Goal: Information Seeking & Learning: Check status

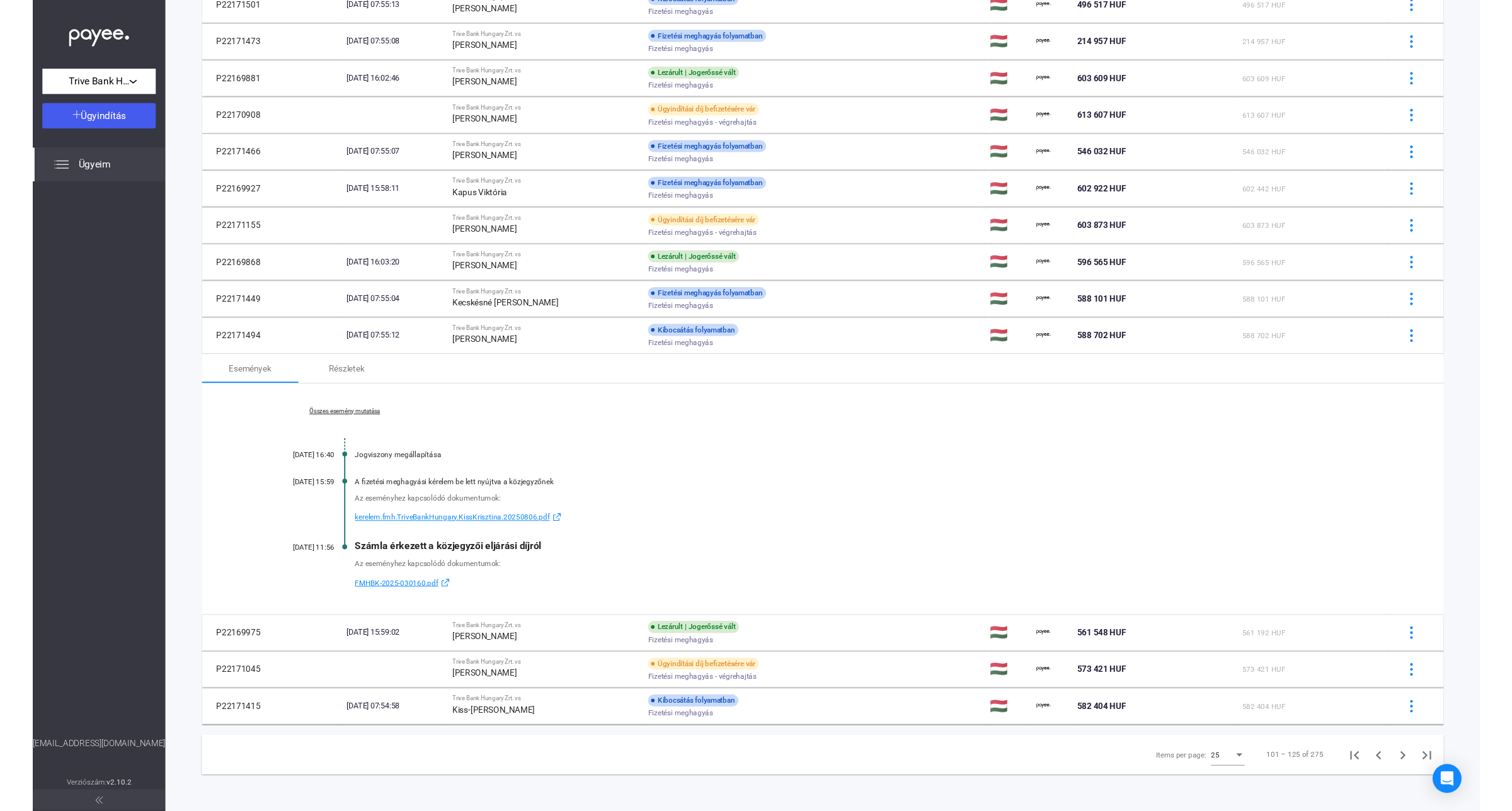
scroll to position [624, 0]
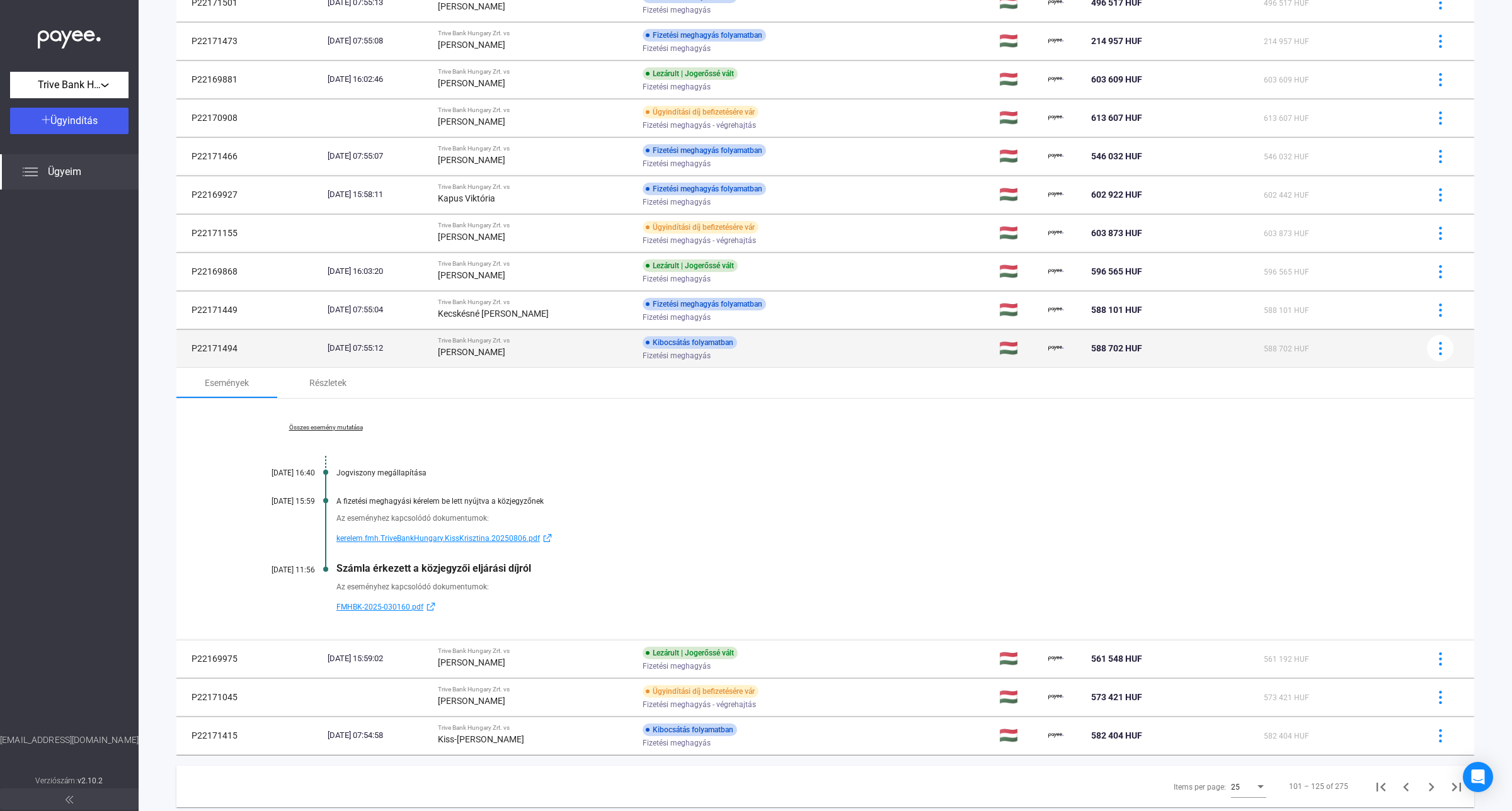
click at [486, 363] on td "Trive Bank Hungary Zrt. vs [PERSON_NAME]" at bounding box center [535, 348] width 205 height 37
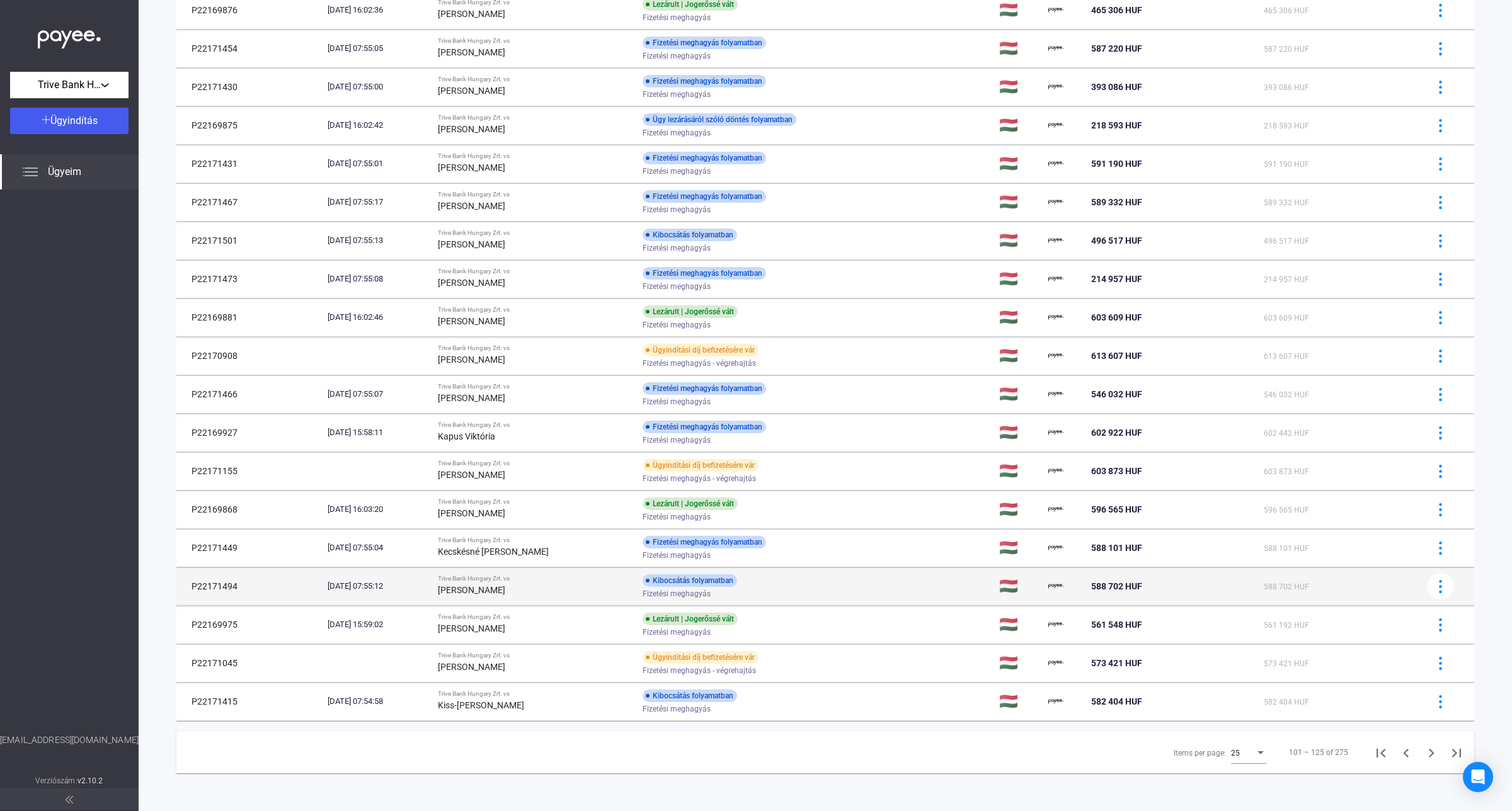
scroll to position [388, 0]
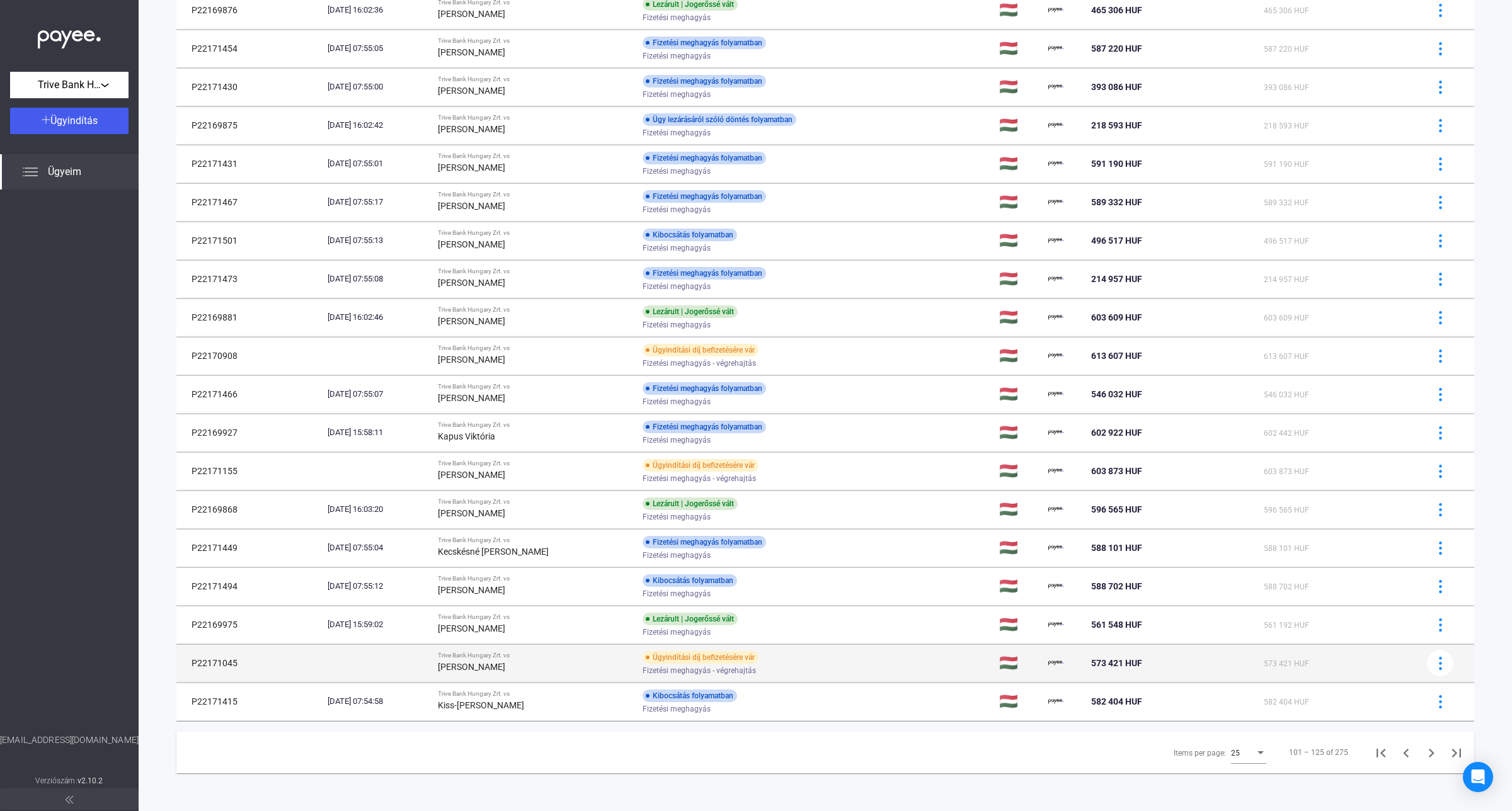
click at [596, 664] on div "[PERSON_NAME]" at bounding box center [535, 667] width 195 height 15
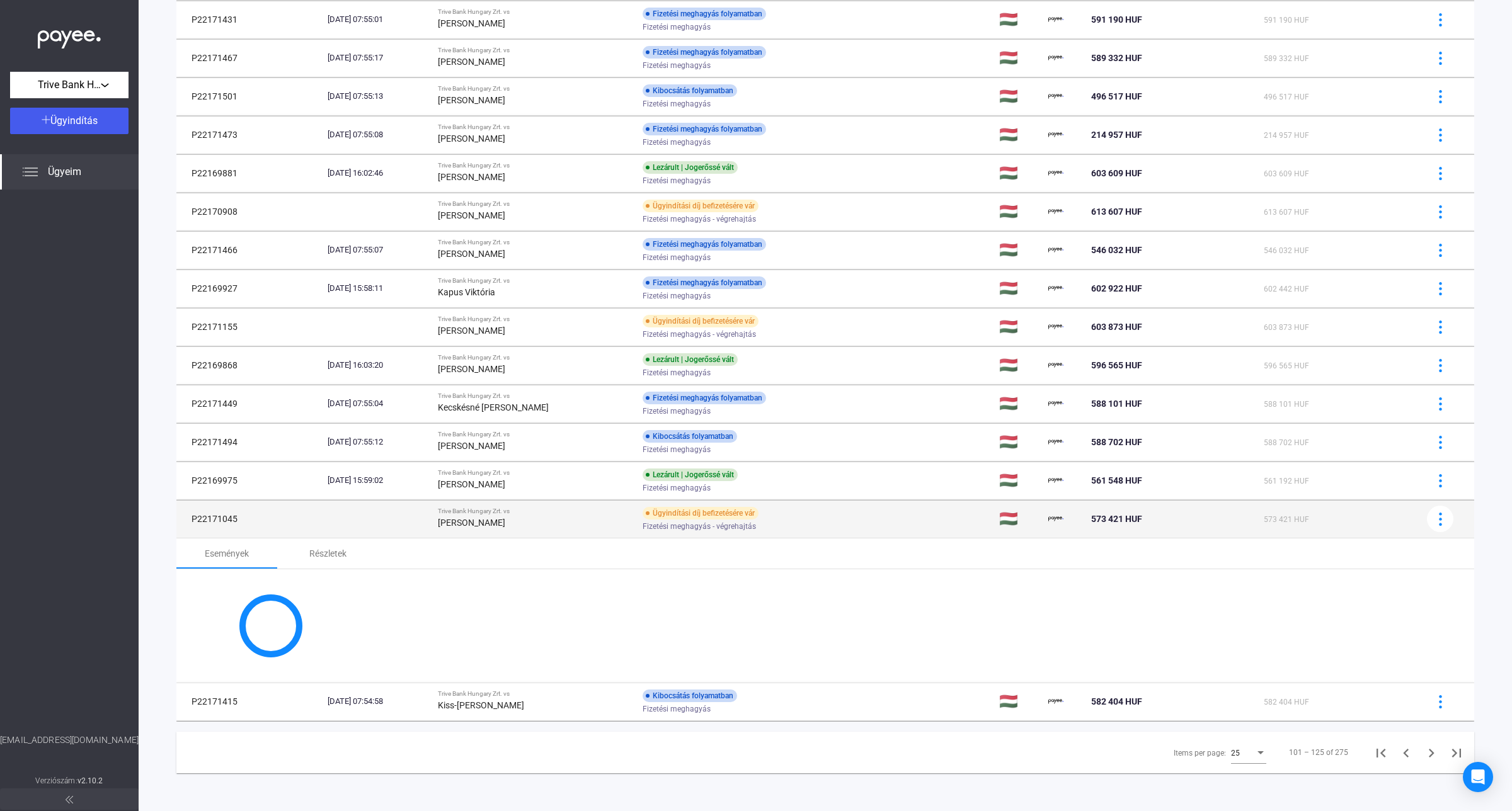
scroll to position [524, 0]
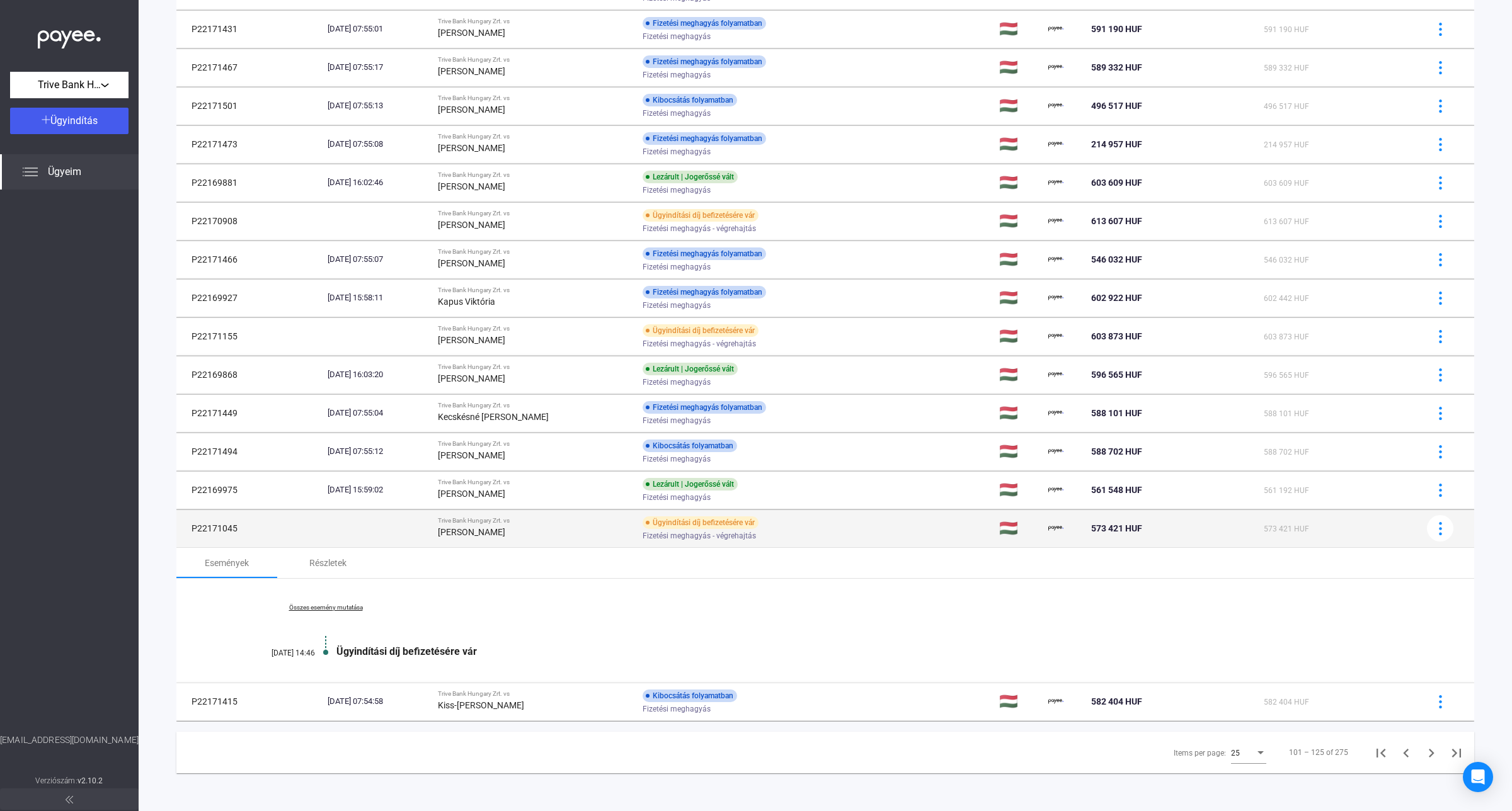
drag, startPoint x: 243, startPoint y: 530, endPoint x: 187, endPoint y: 527, distance: 56.1
click at [187, 527] on td "P22171045" at bounding box center [250, 528] width 146 height 37
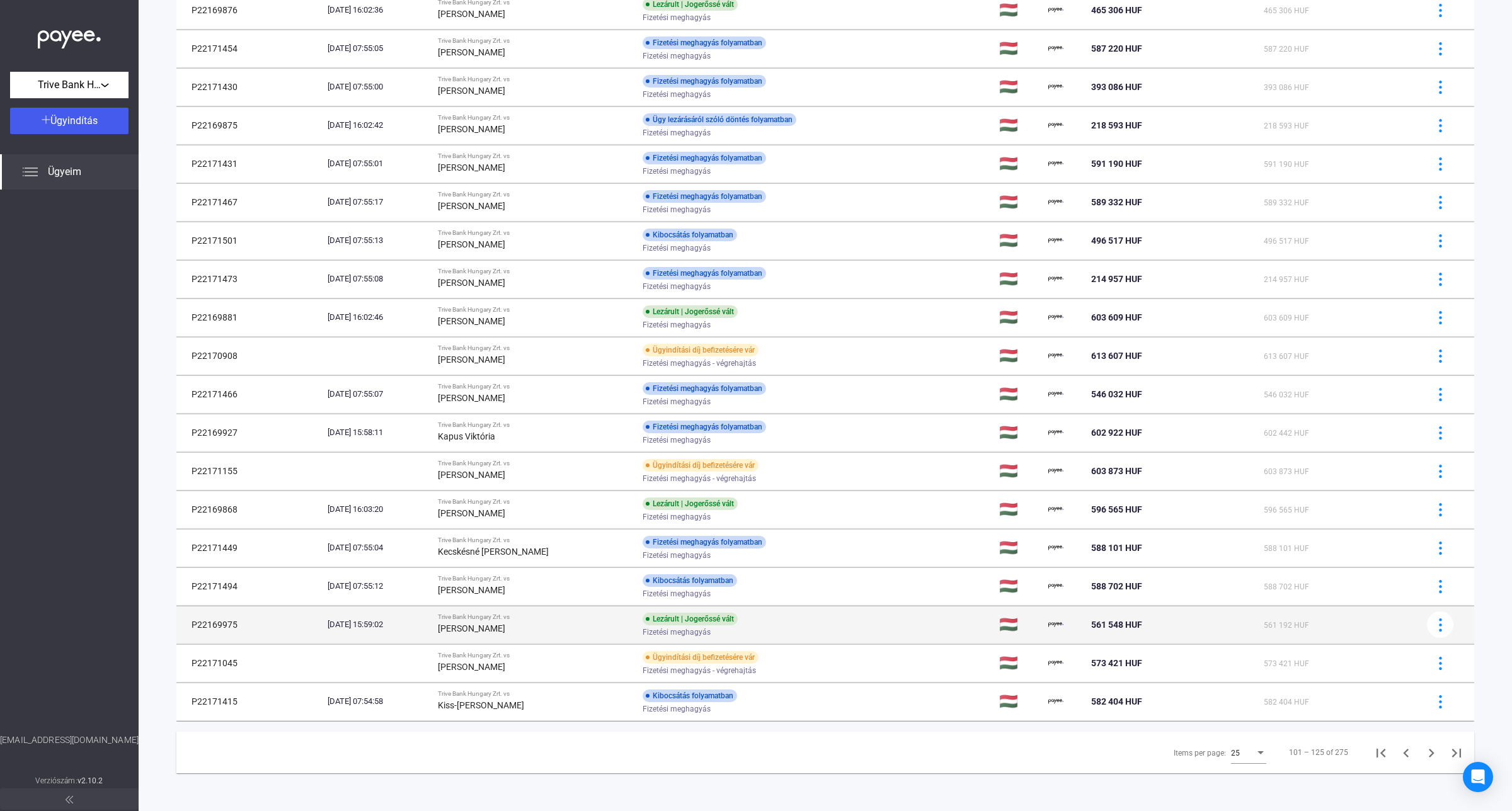
scroll to position [388, 0]
copy td "P22171045"
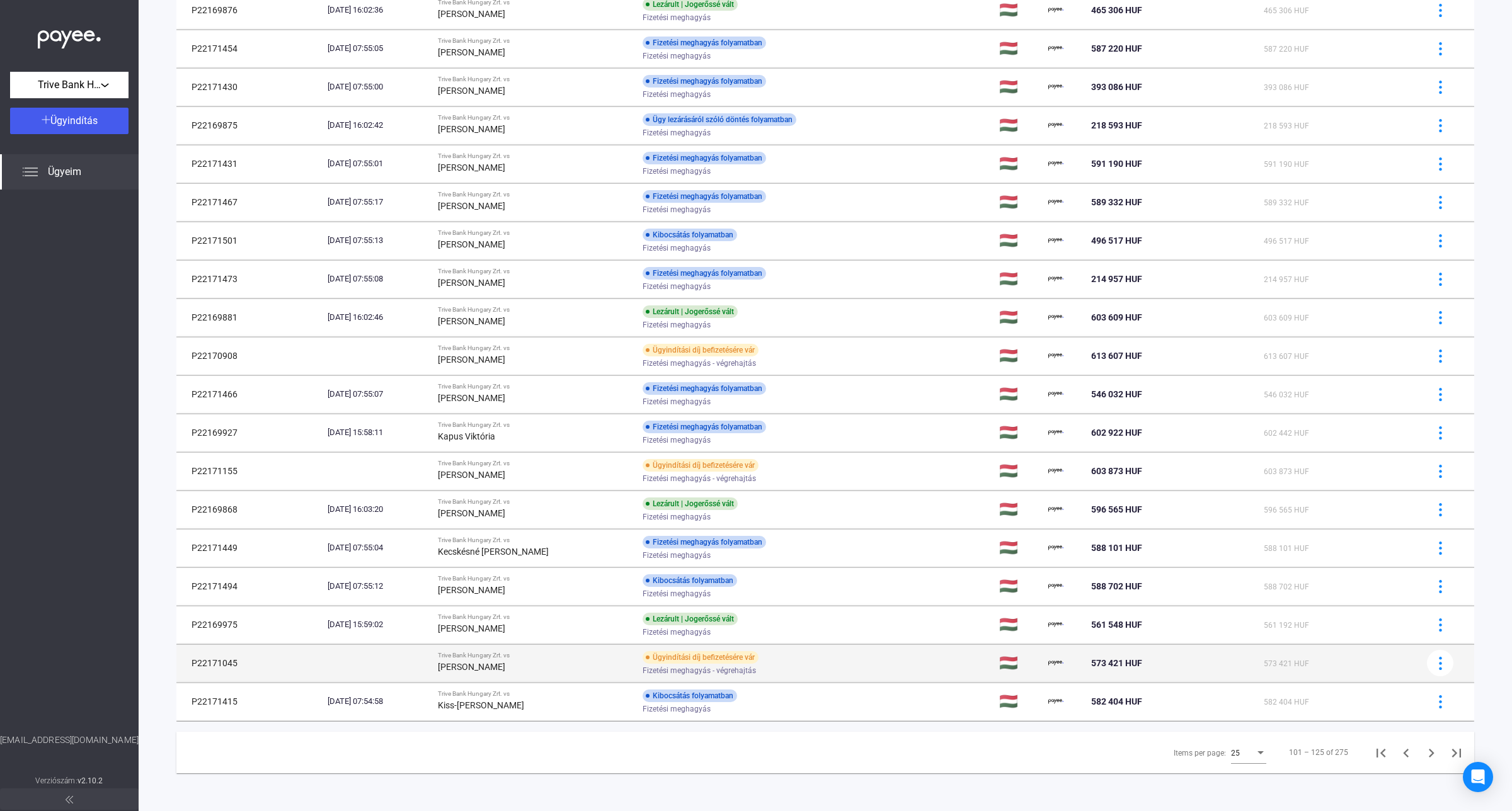
click at [515, 660] on div "[PERSON_NAME]" at bounding box center [535, 667] width 195 height 15
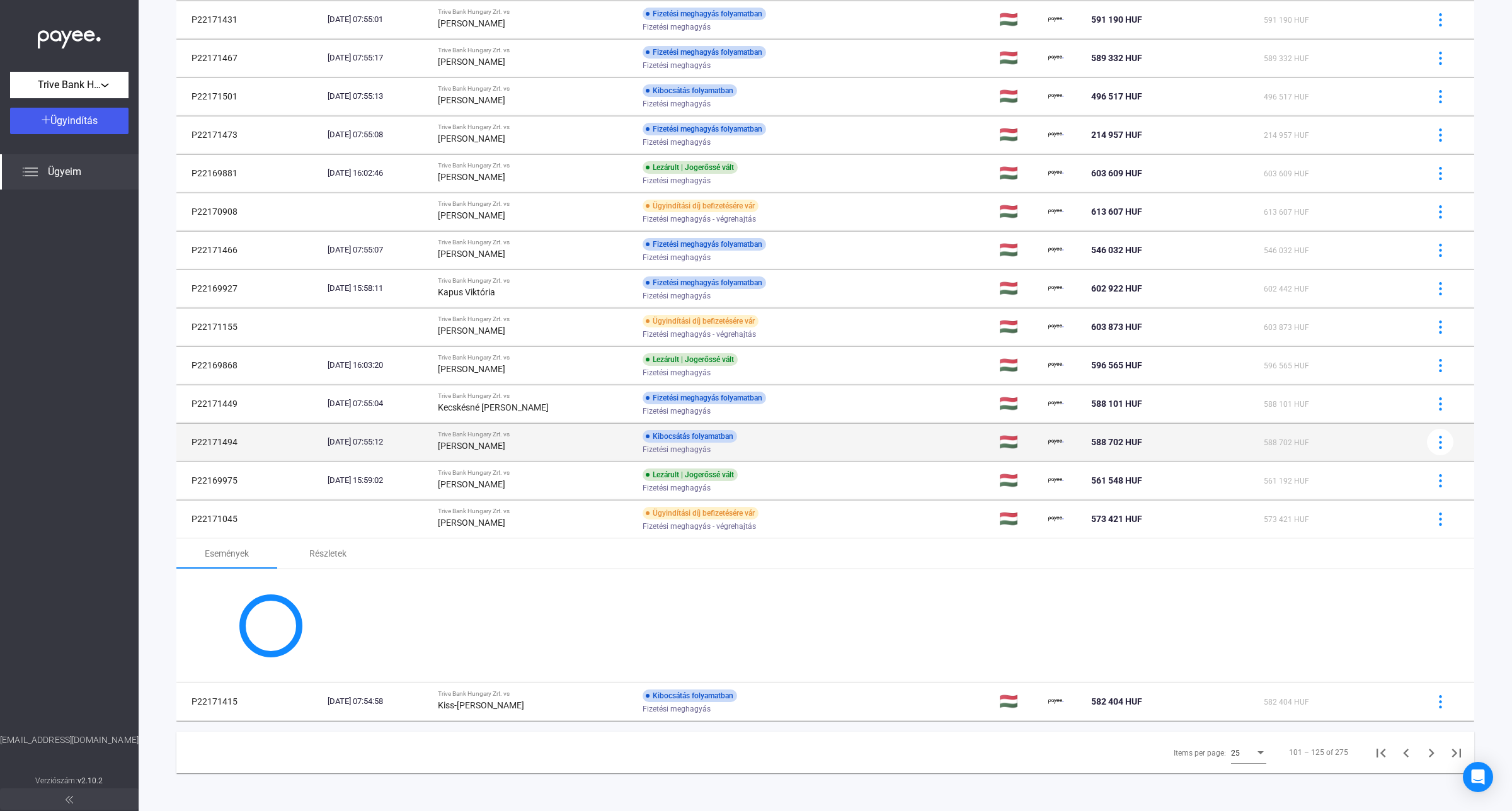
scroll to position [524, 0]
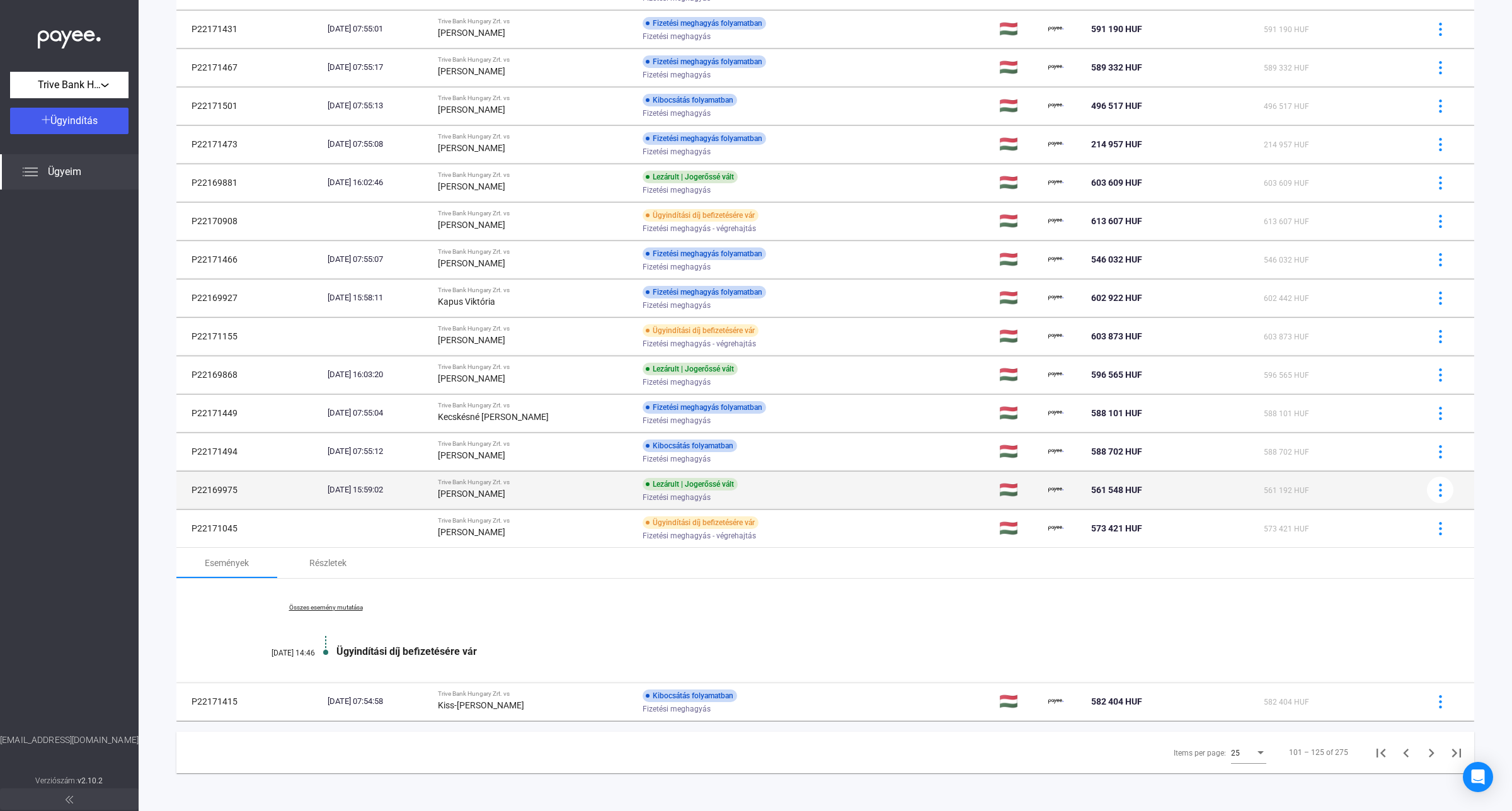
click at [505, 493] on strong "[PERSON_NAME]" at bounding box center [471, 493] width 67 height 10
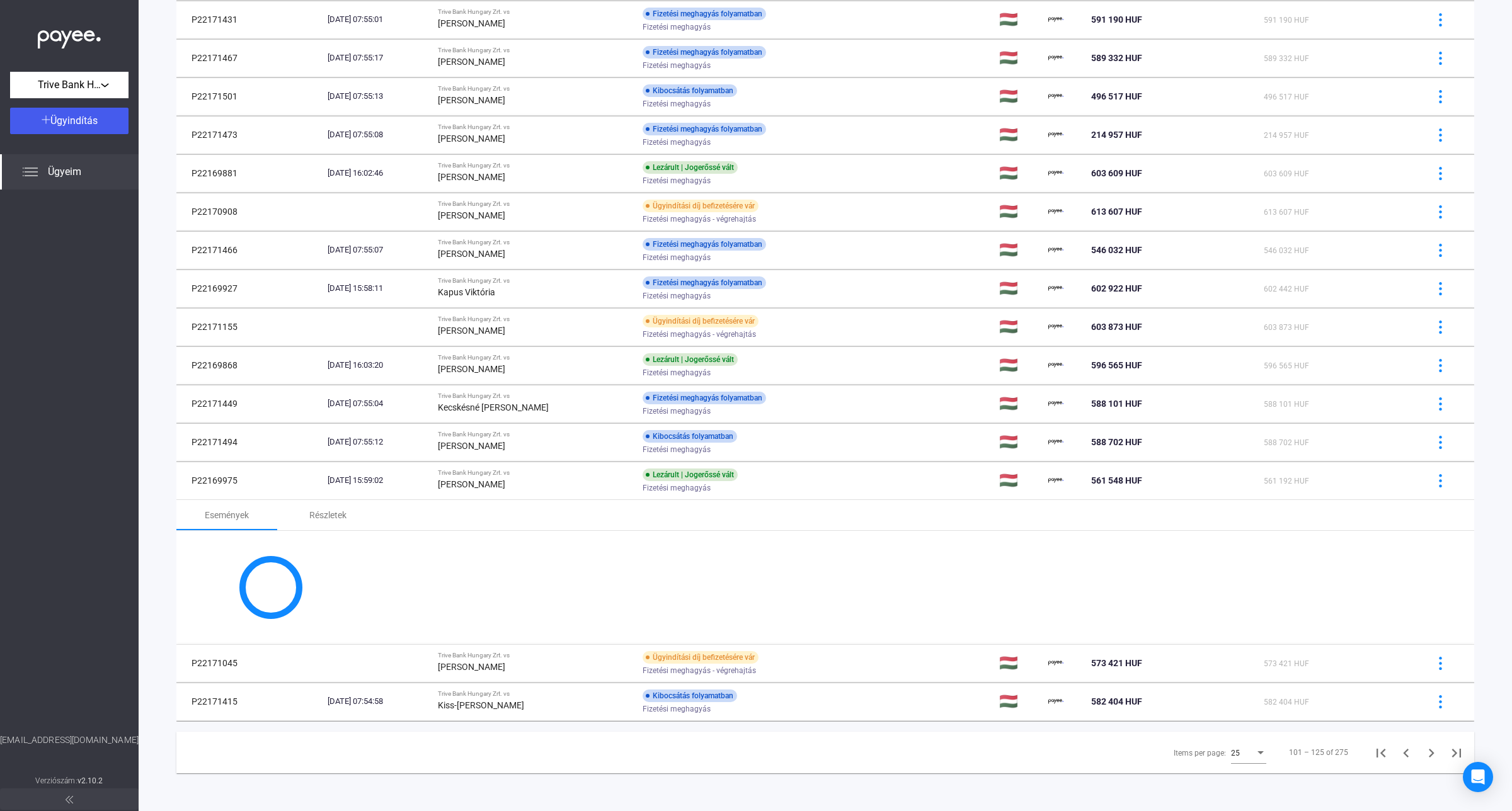
scroll to position [624, 0]
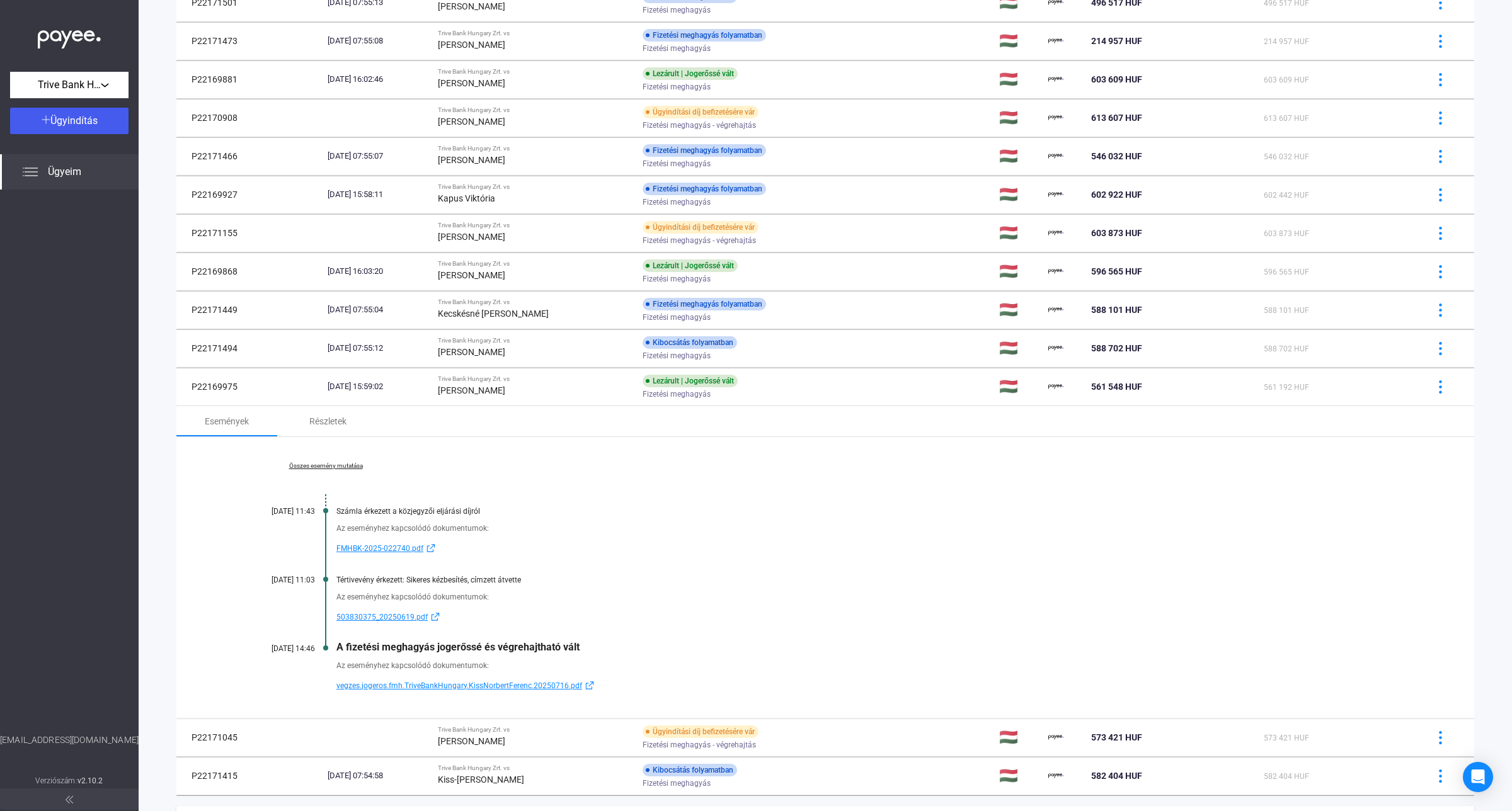
click at [350, 466] on link "Összes esemény mutatása" at bounding box center [325, 465] width 172 height 7
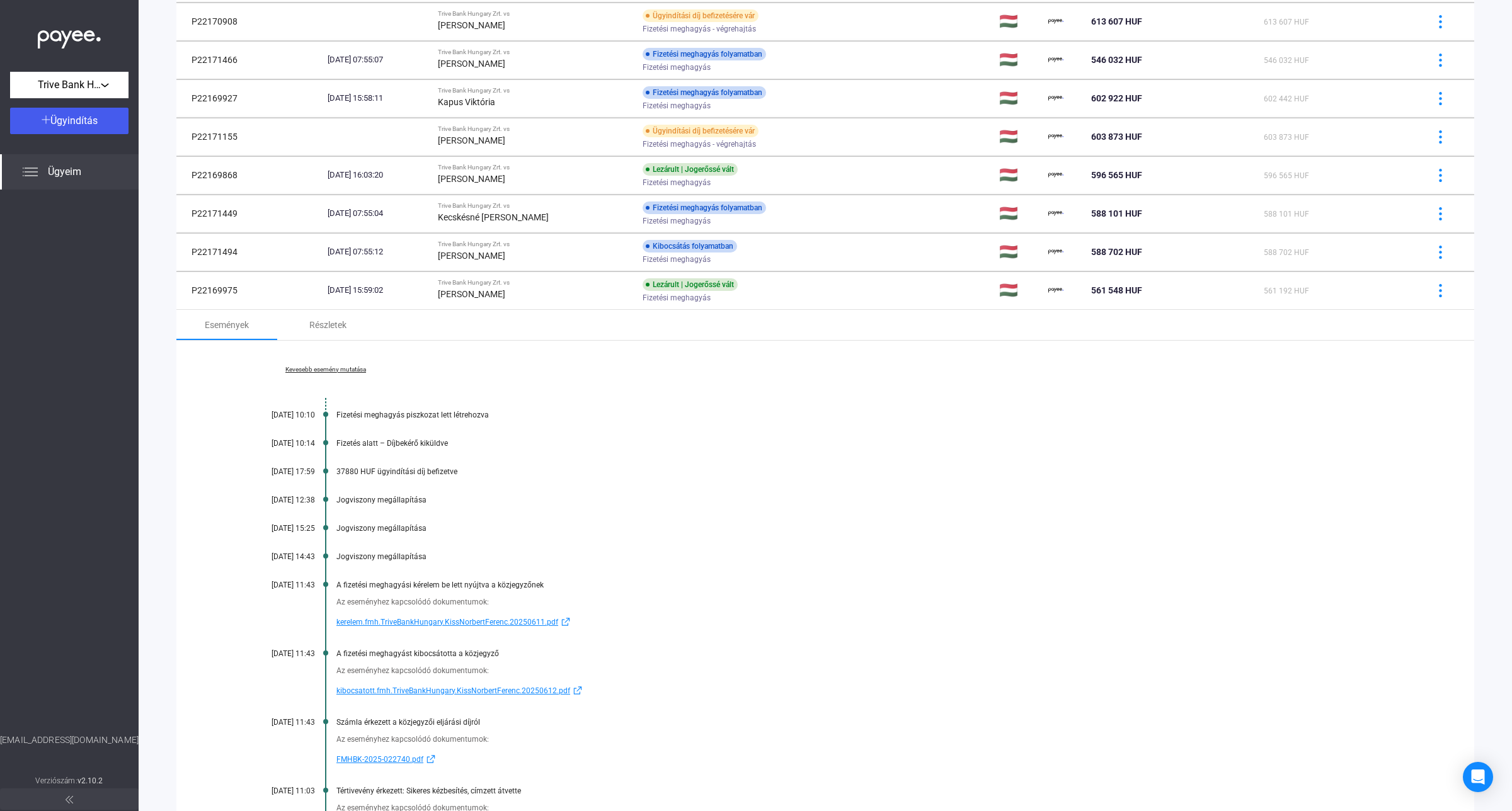
scroll to position [938, 0]
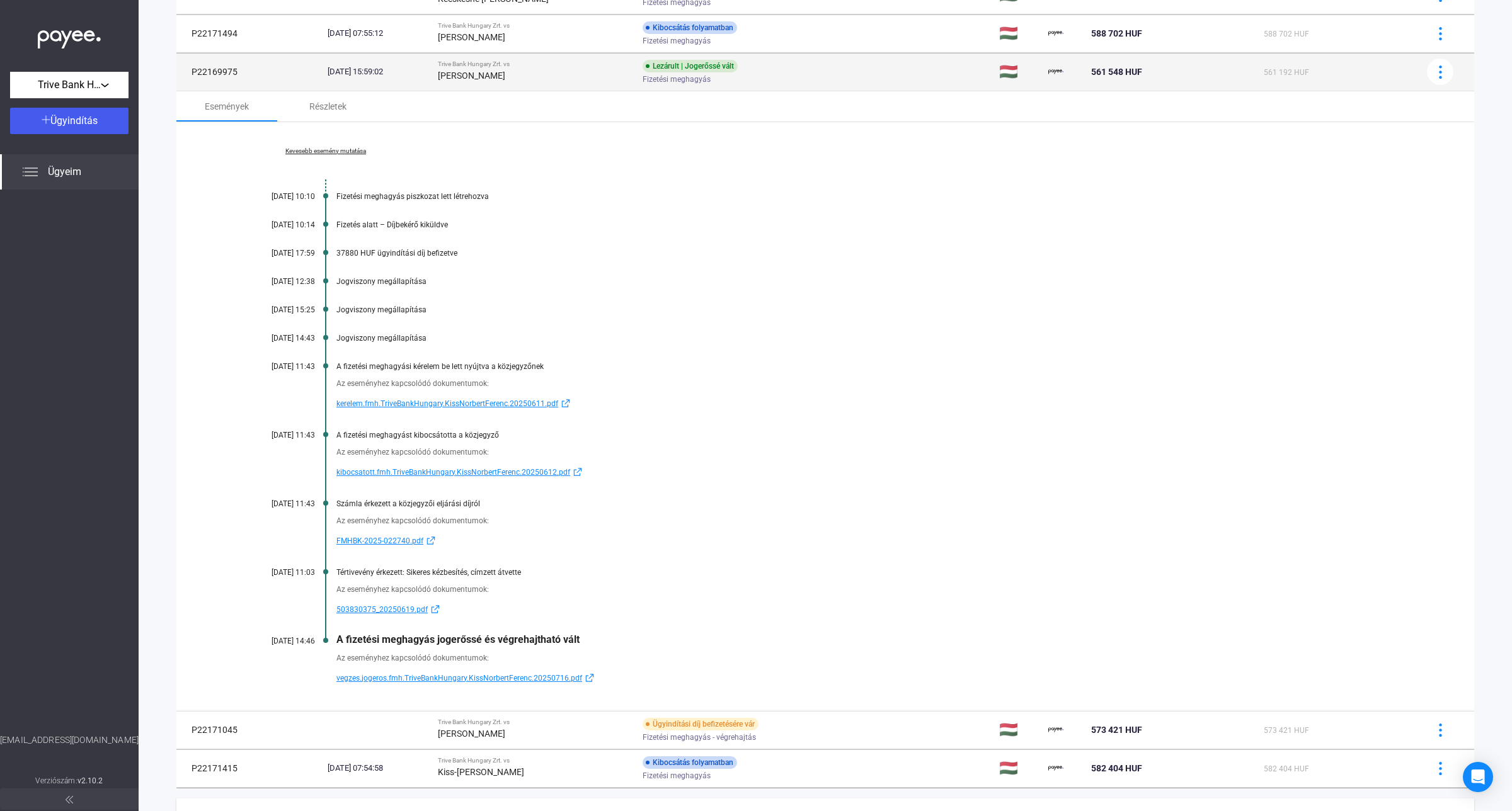
click at [505, 80] on strong "[PERSON_NAME]" at bounding box center [471, 76] width 67 height 10
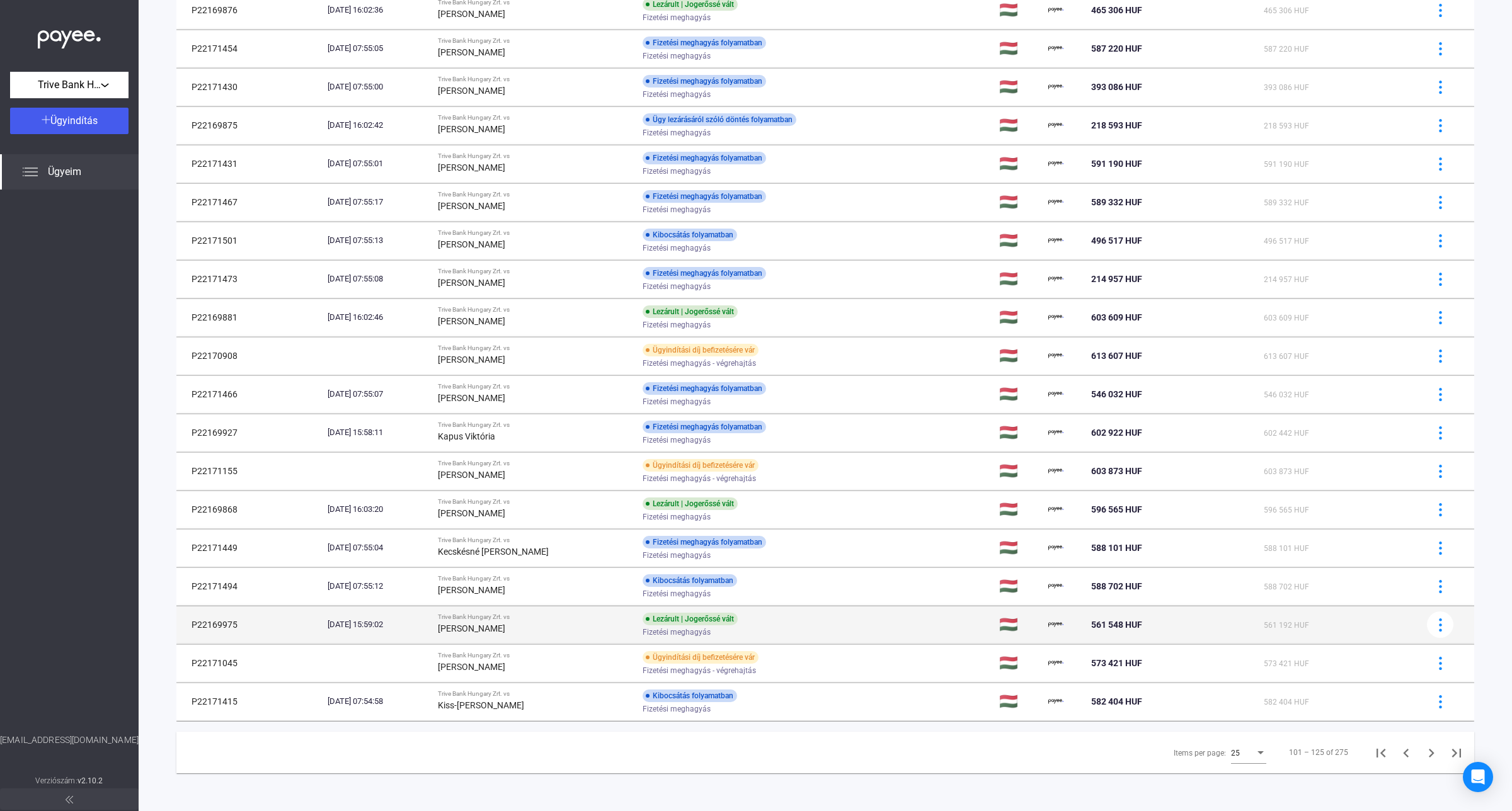
scroll to position [388, 0]
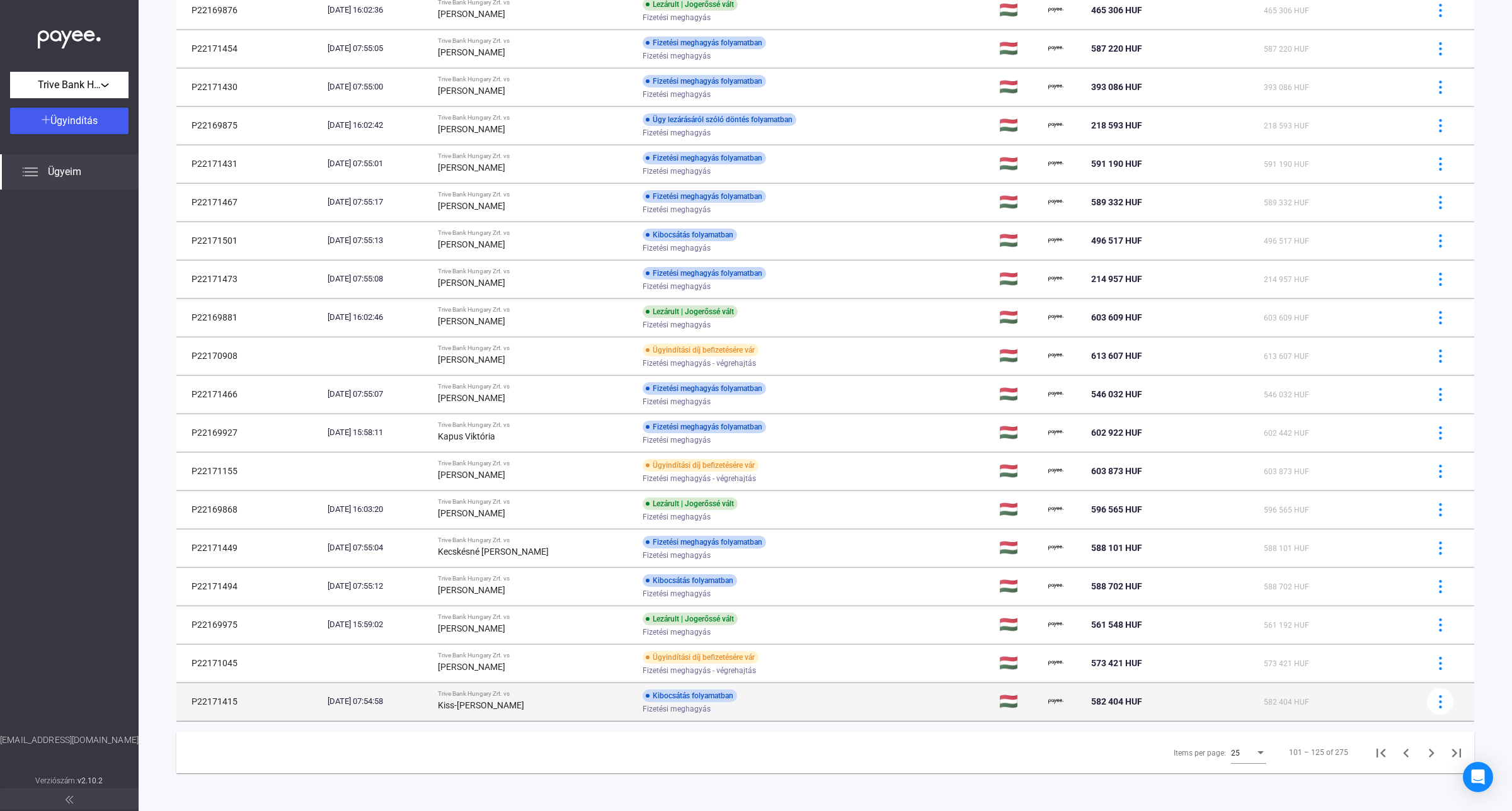
click at [524, 710] on strong "Kiss-[PERSON_NAME]" at bounding box center [481, 705] width 87 height 10
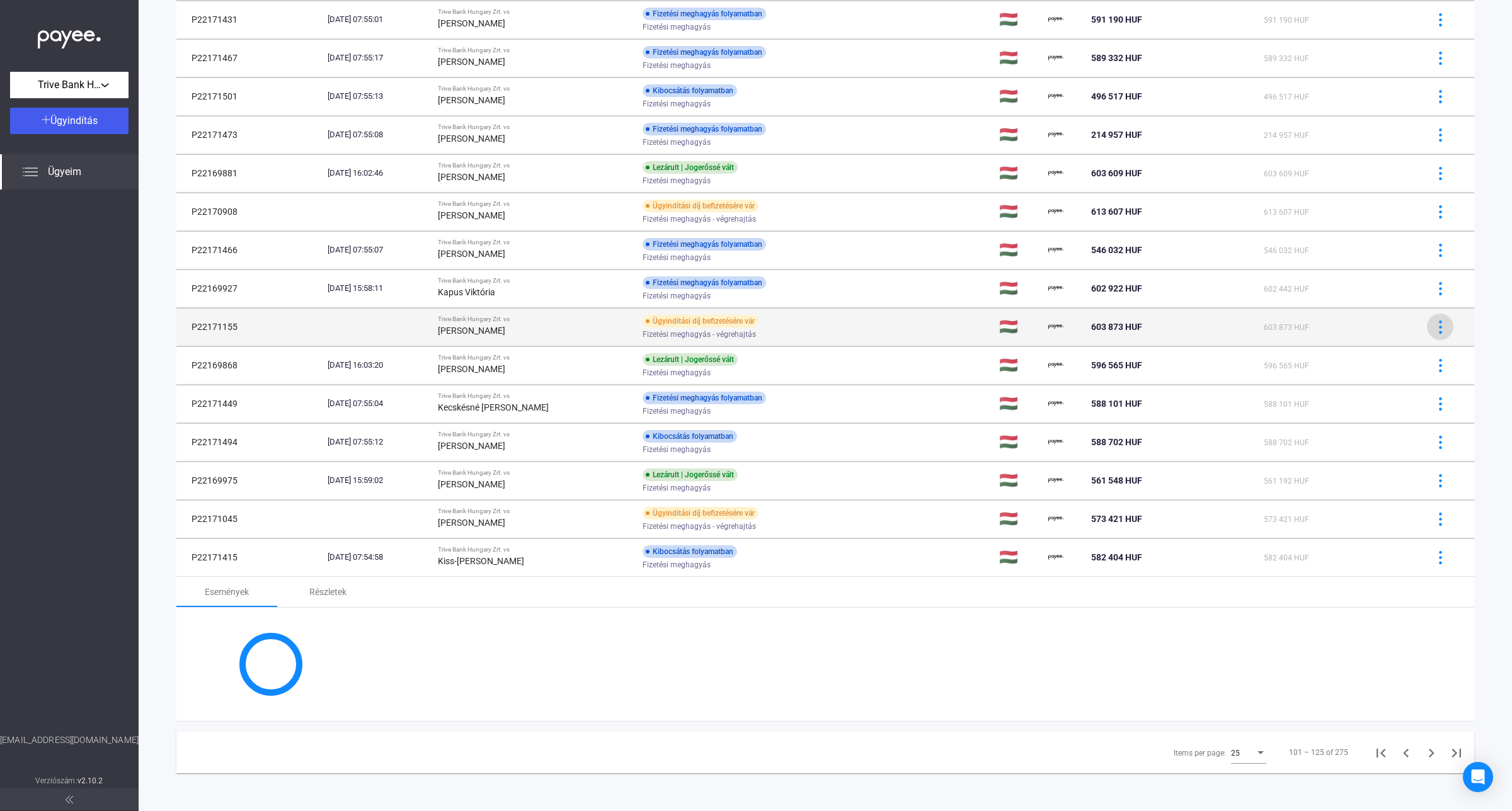
scroll to position [661, 0]
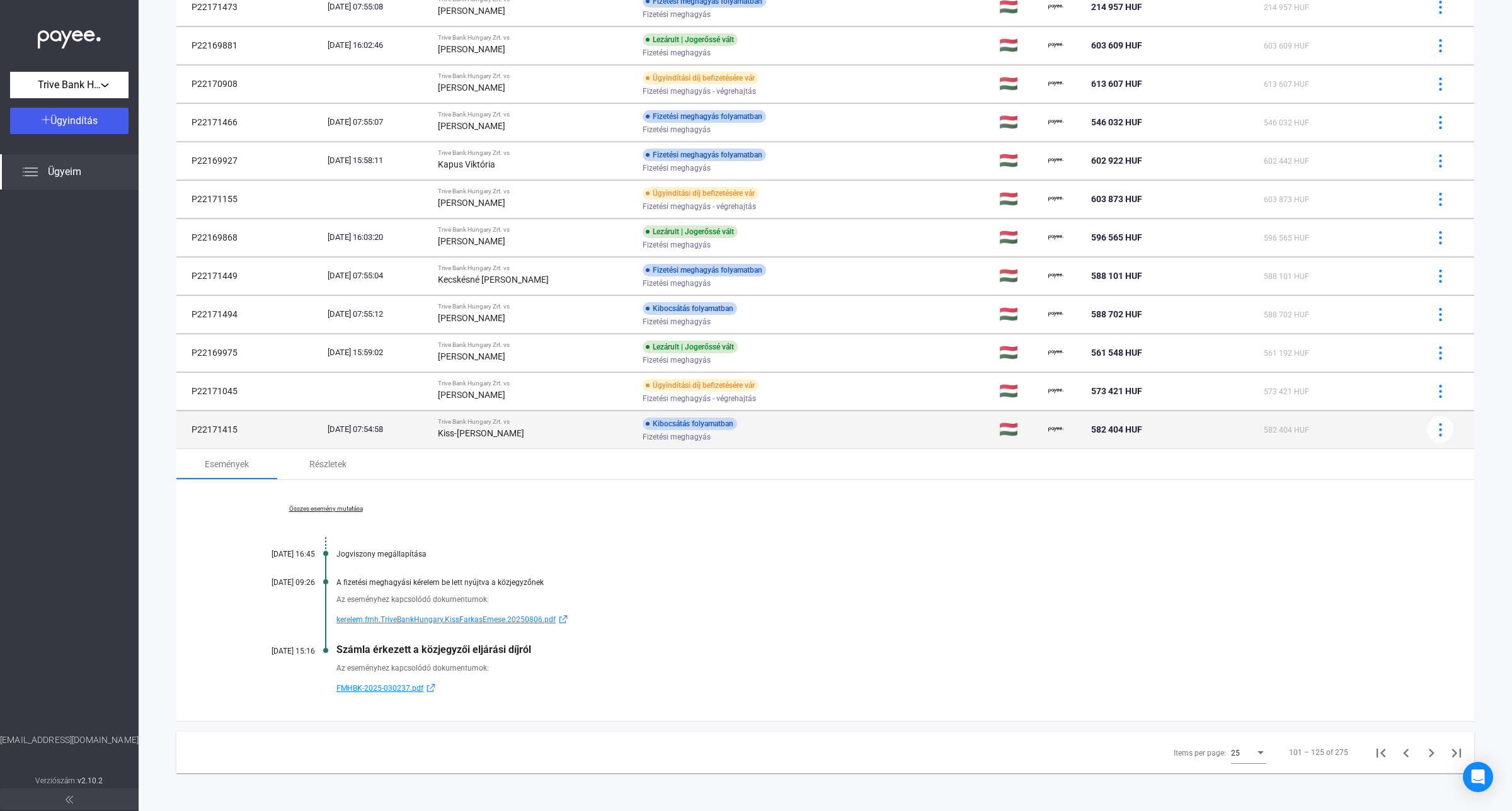
click at [501, 438] on strong "Kiss-[PERSON_NAME]" at bounding box center [481, 433] width 87 height 10
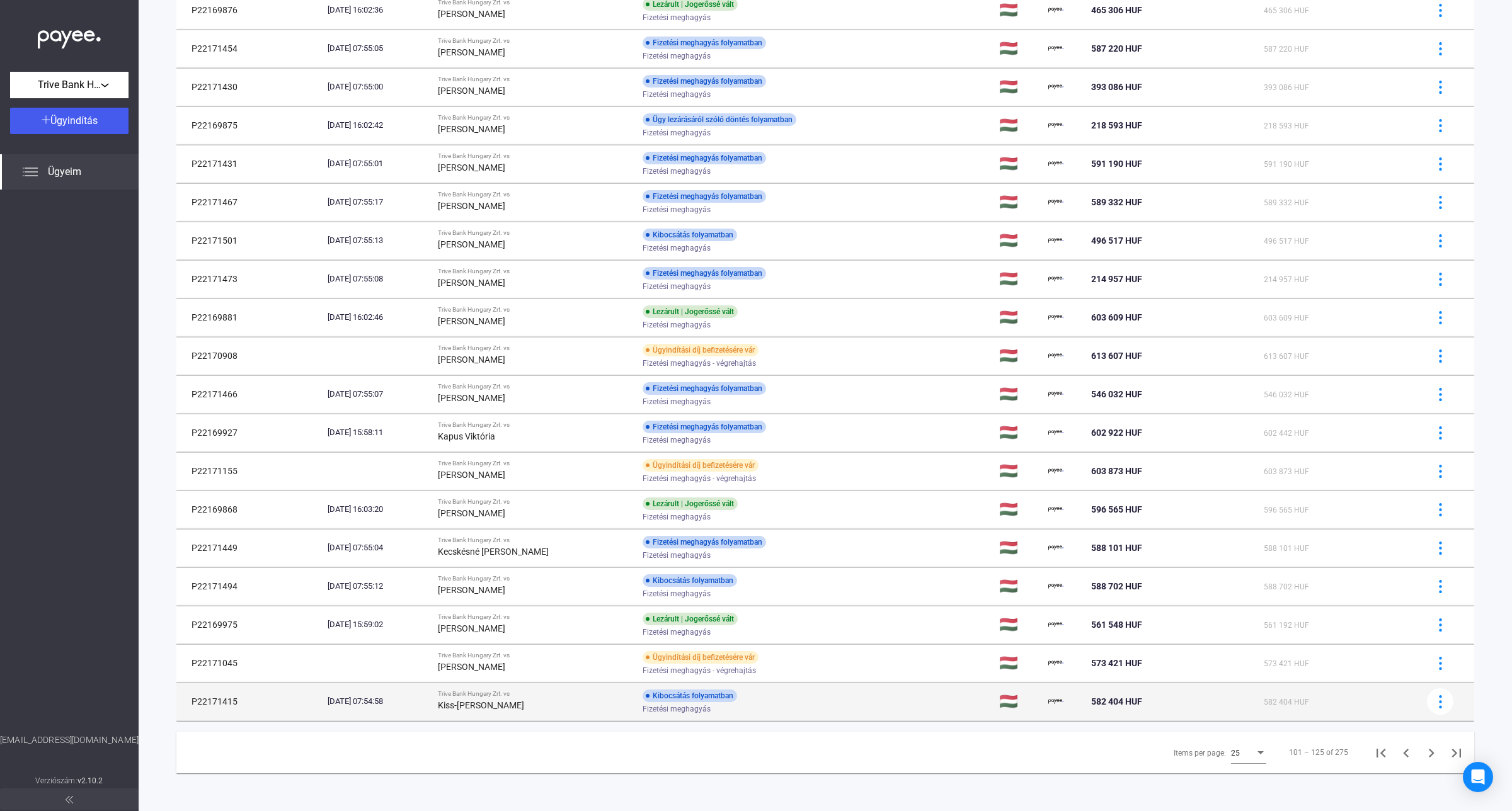
scroll to position [388, 0]
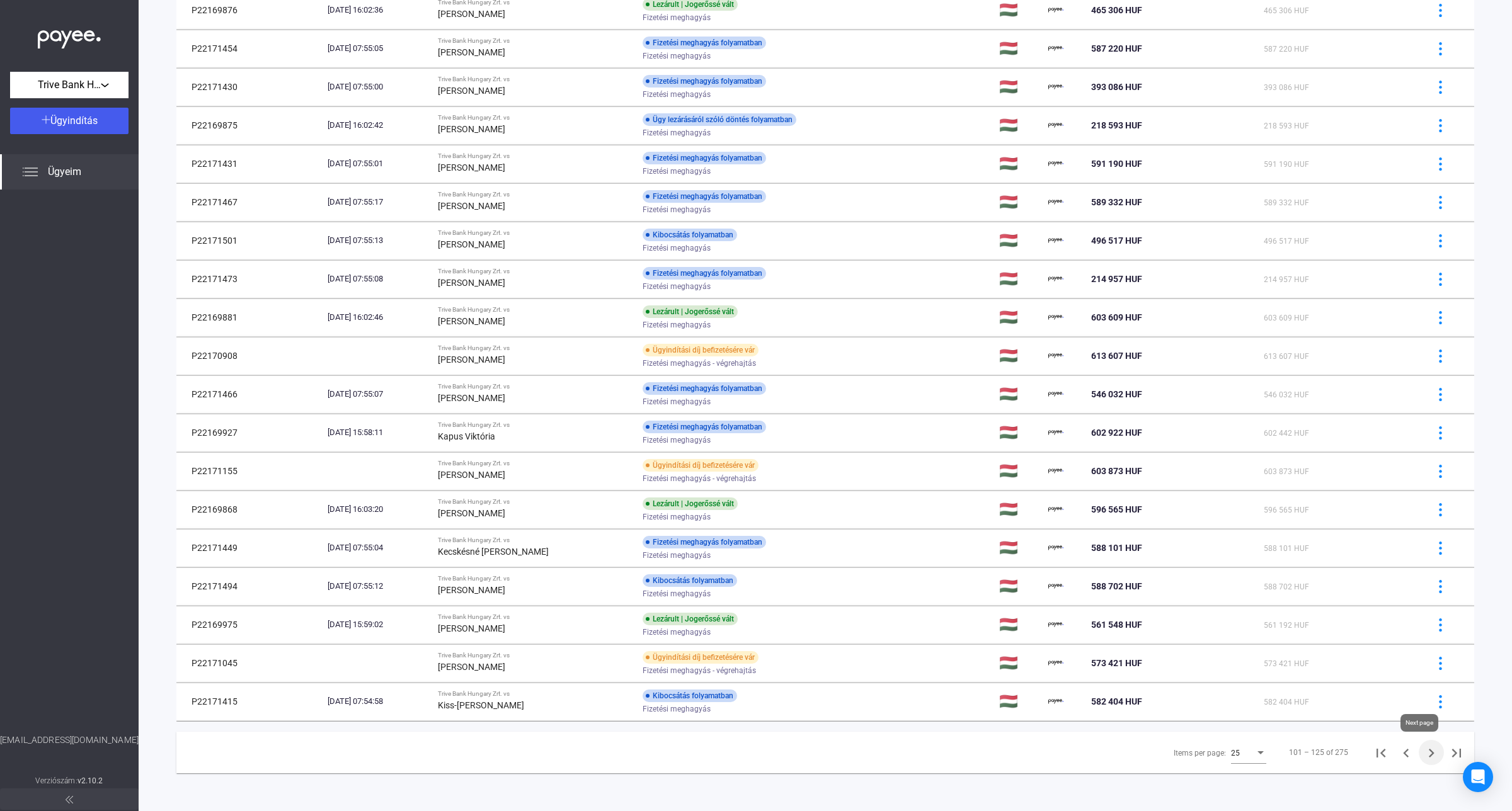
click at [1423, 756] on icon "Next page" at bounding box center [1432, 753] width 18 height 18
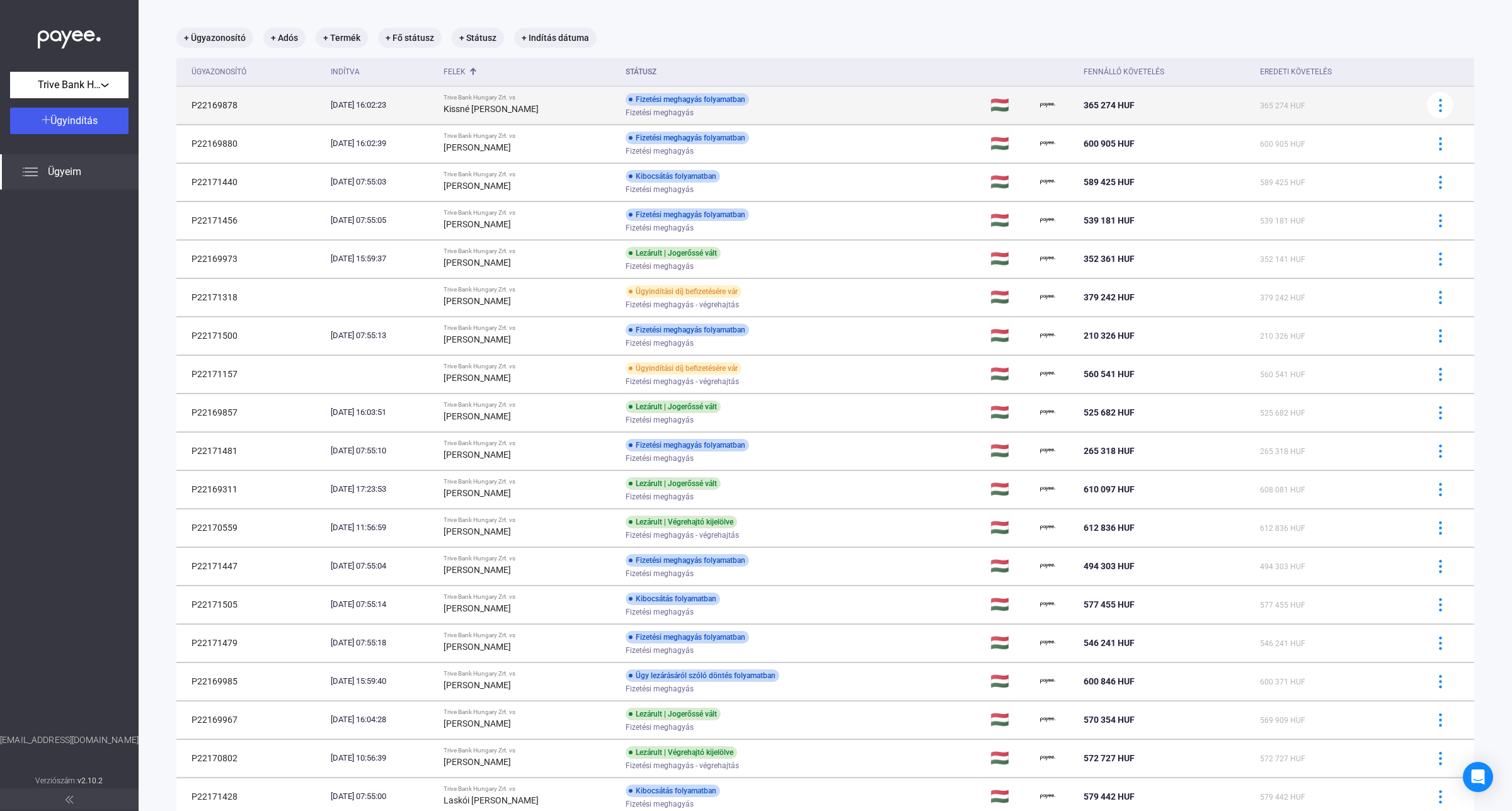
click at [584, 104] on div "Kissné [PERSON_NAME]" at bounding box center [530, 109] width 172 height 15
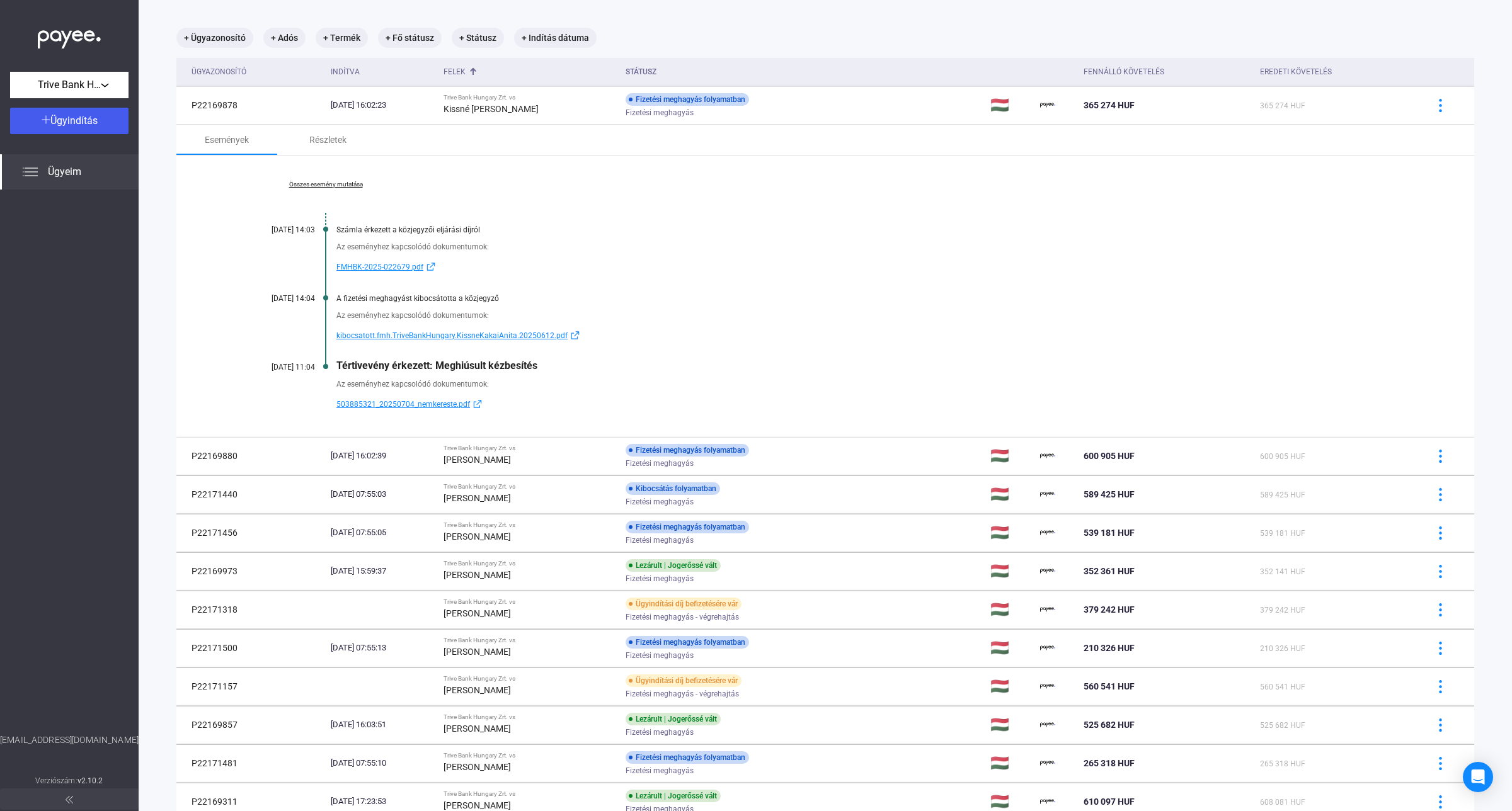
click at [334, 181] on link "Összes esemény mutatása" at bounding box center [325, 184] width 172 height 7
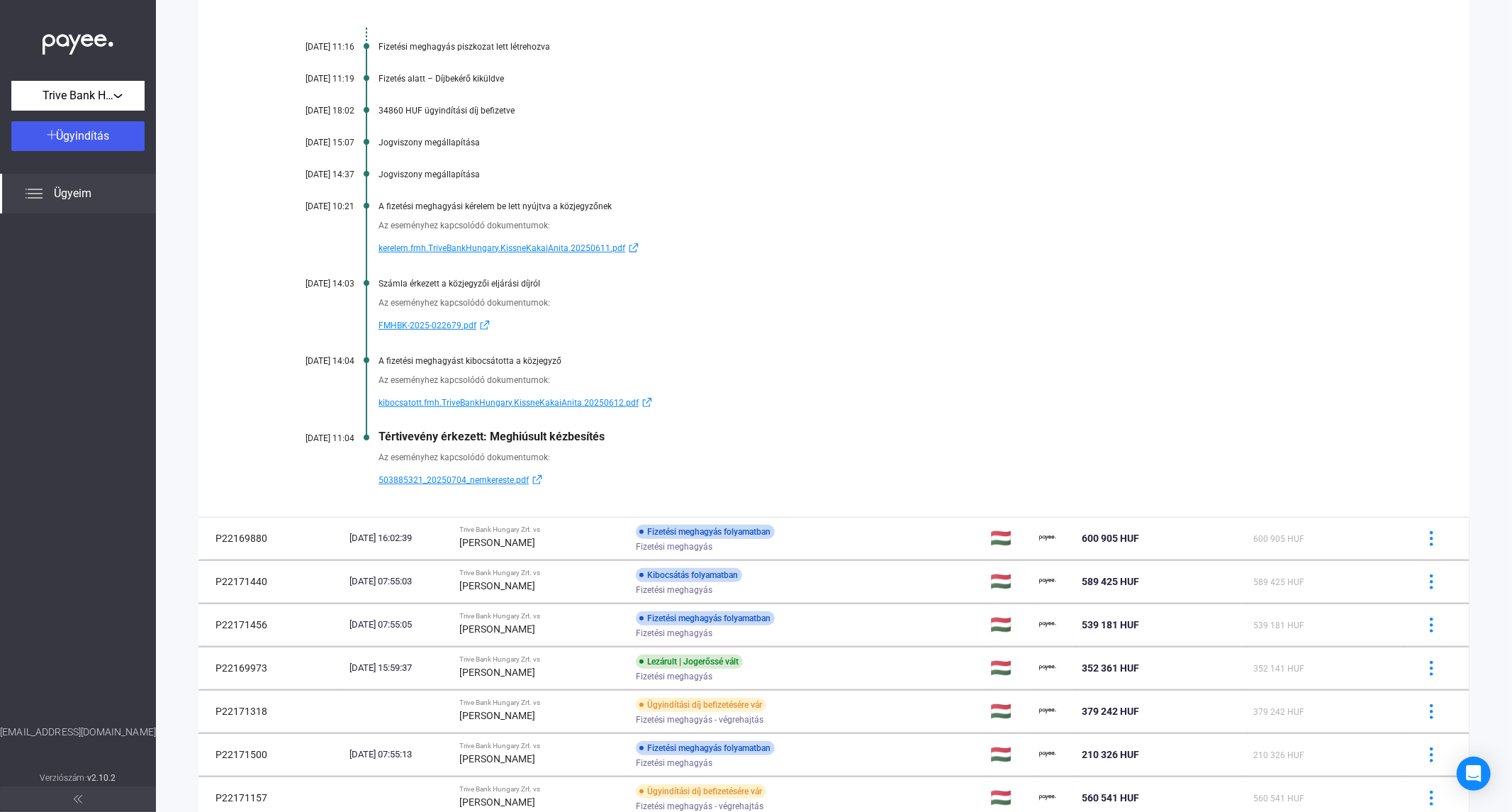
scroll to position [315, 0]
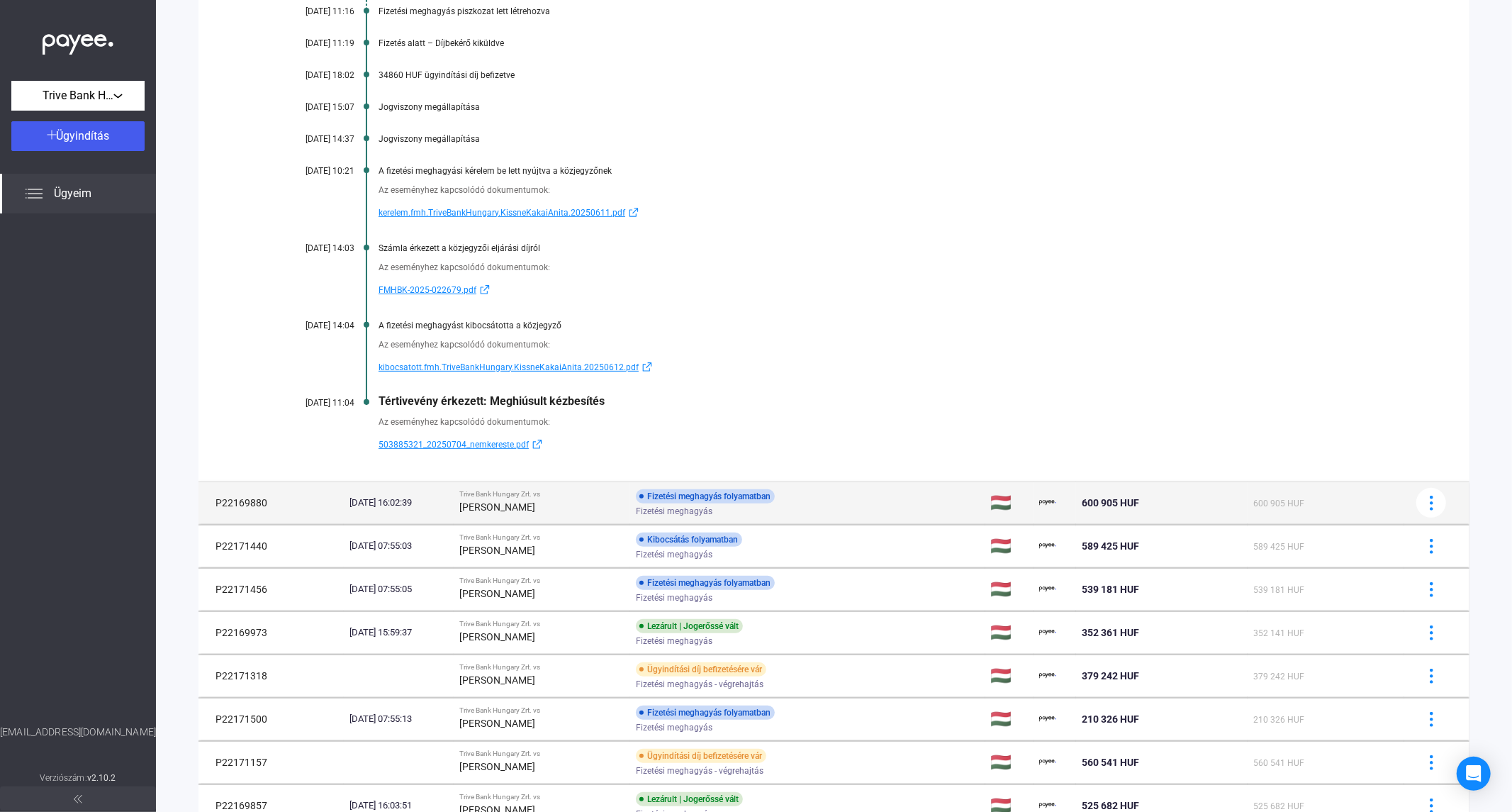
click at [598, 509] on div "[PERSON_NAME]" at bounding box center [542, 507] width 165 height 17
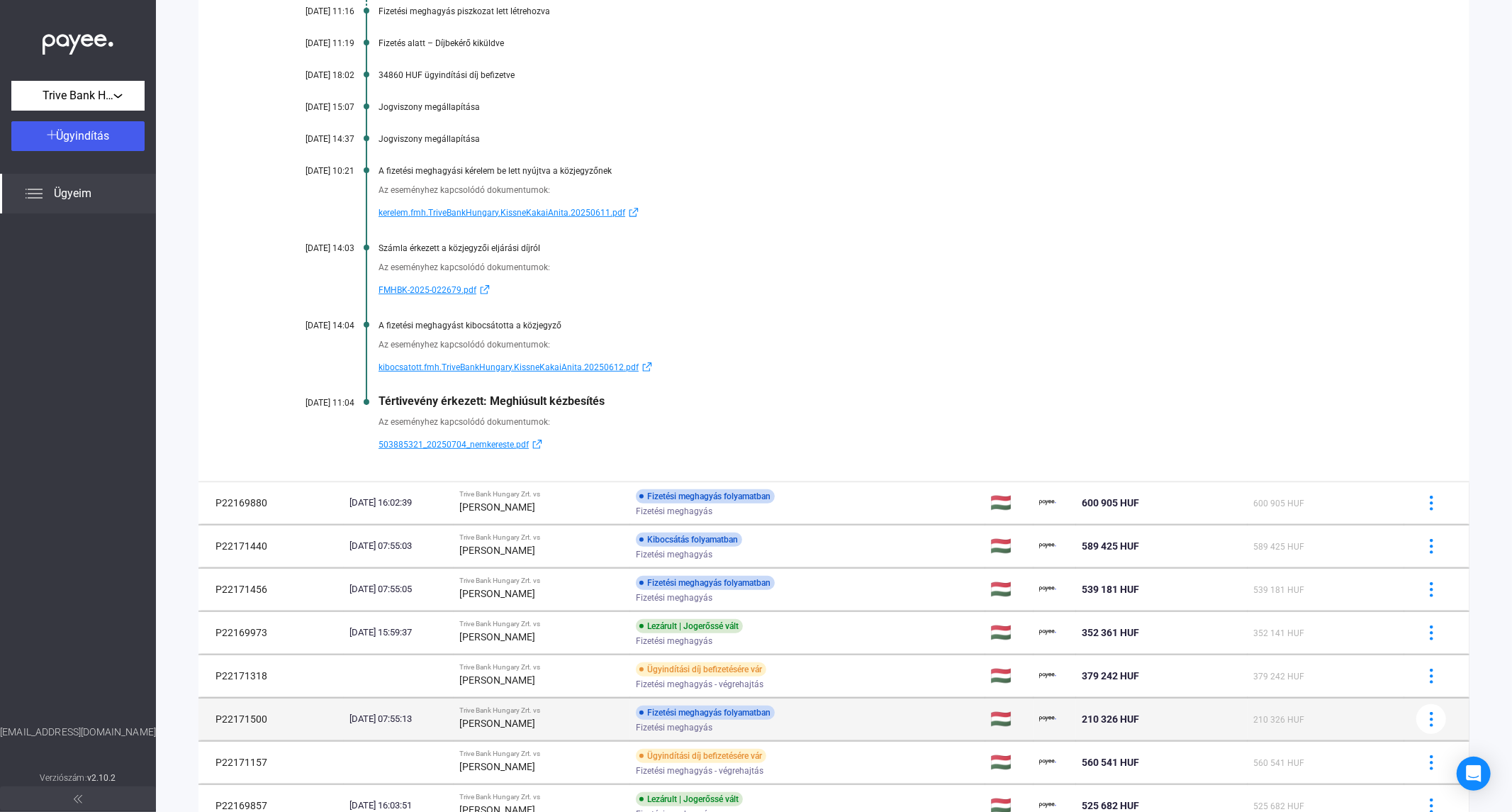
scroll to position [281, 0]
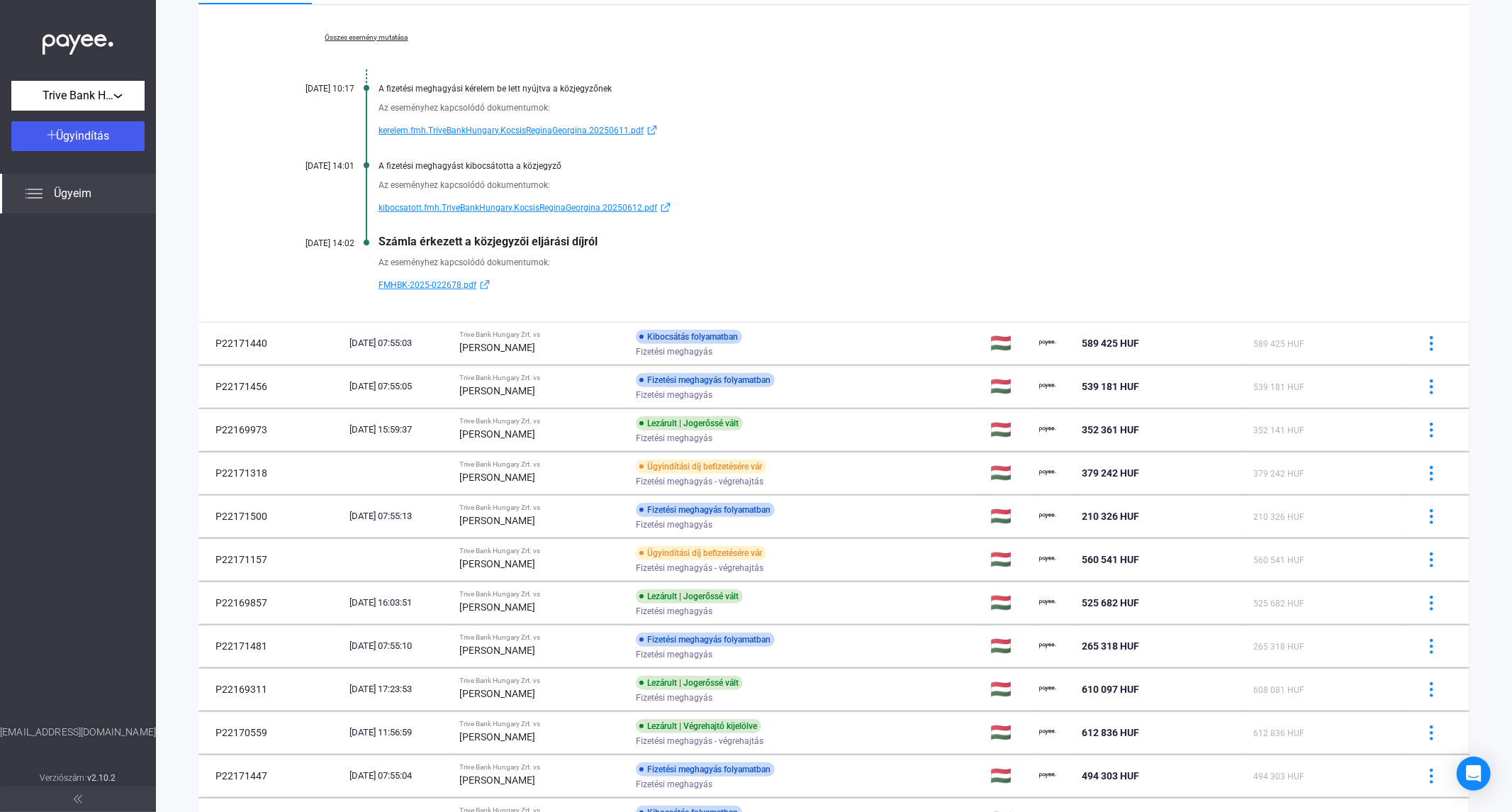
click at [360, 33] on link "Összes esemény mutatása" at bounding box center [366, 37] width 194 height 8
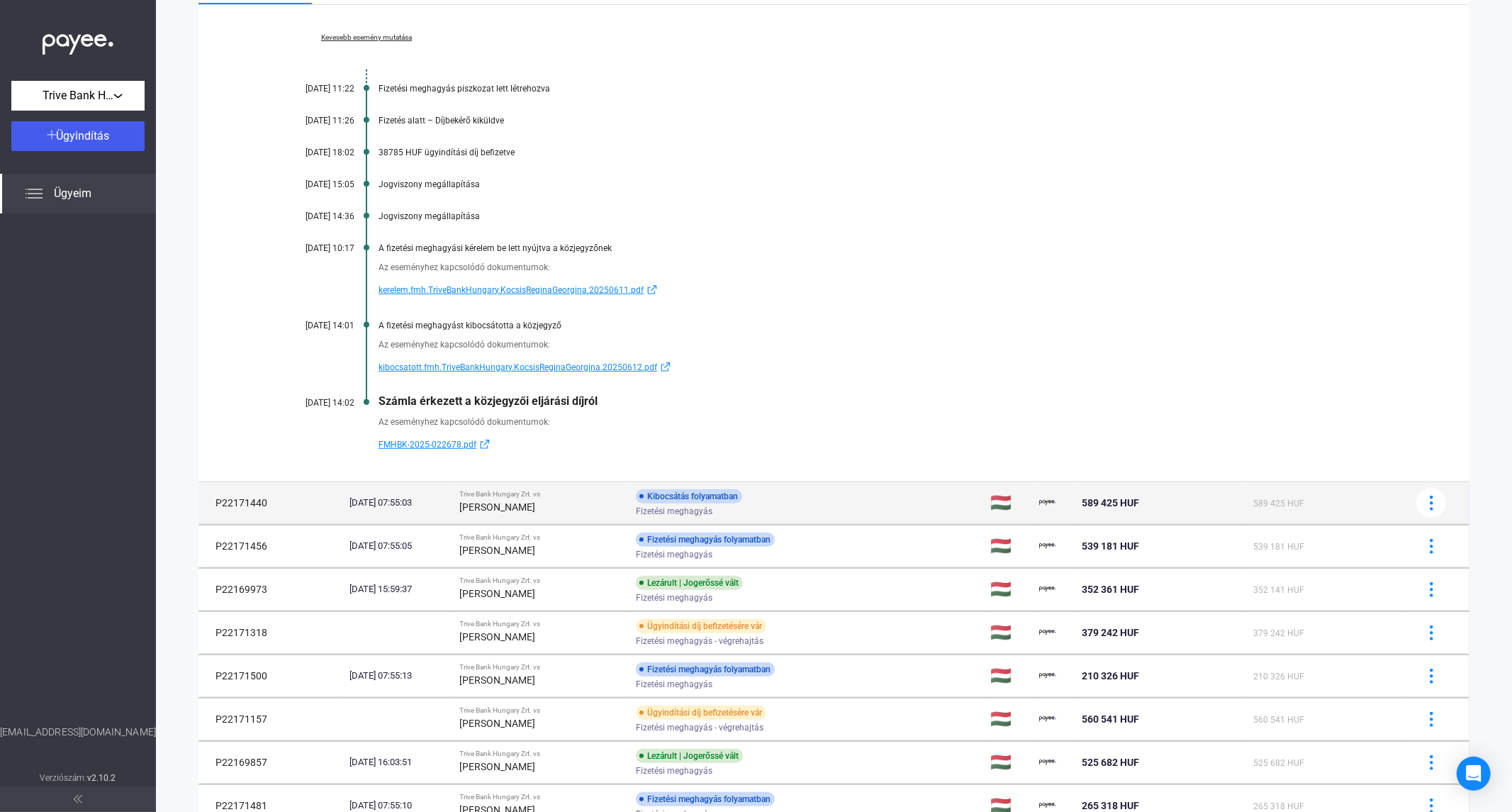
click at [516, 501] on strong "[PERSON_NAME]" at bounding box center [497, 507] width 76 height 12
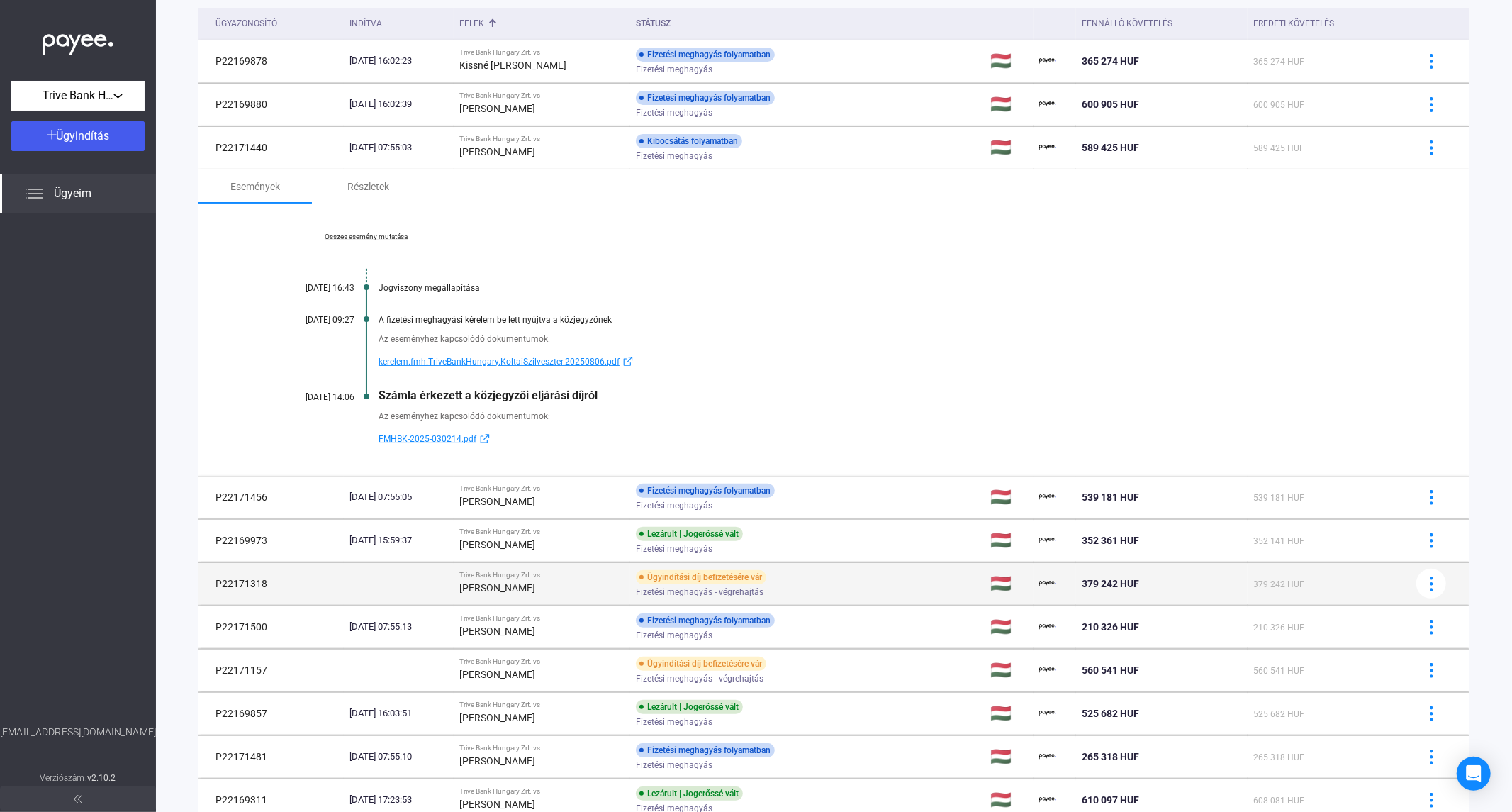
scroll to position [124, 0]
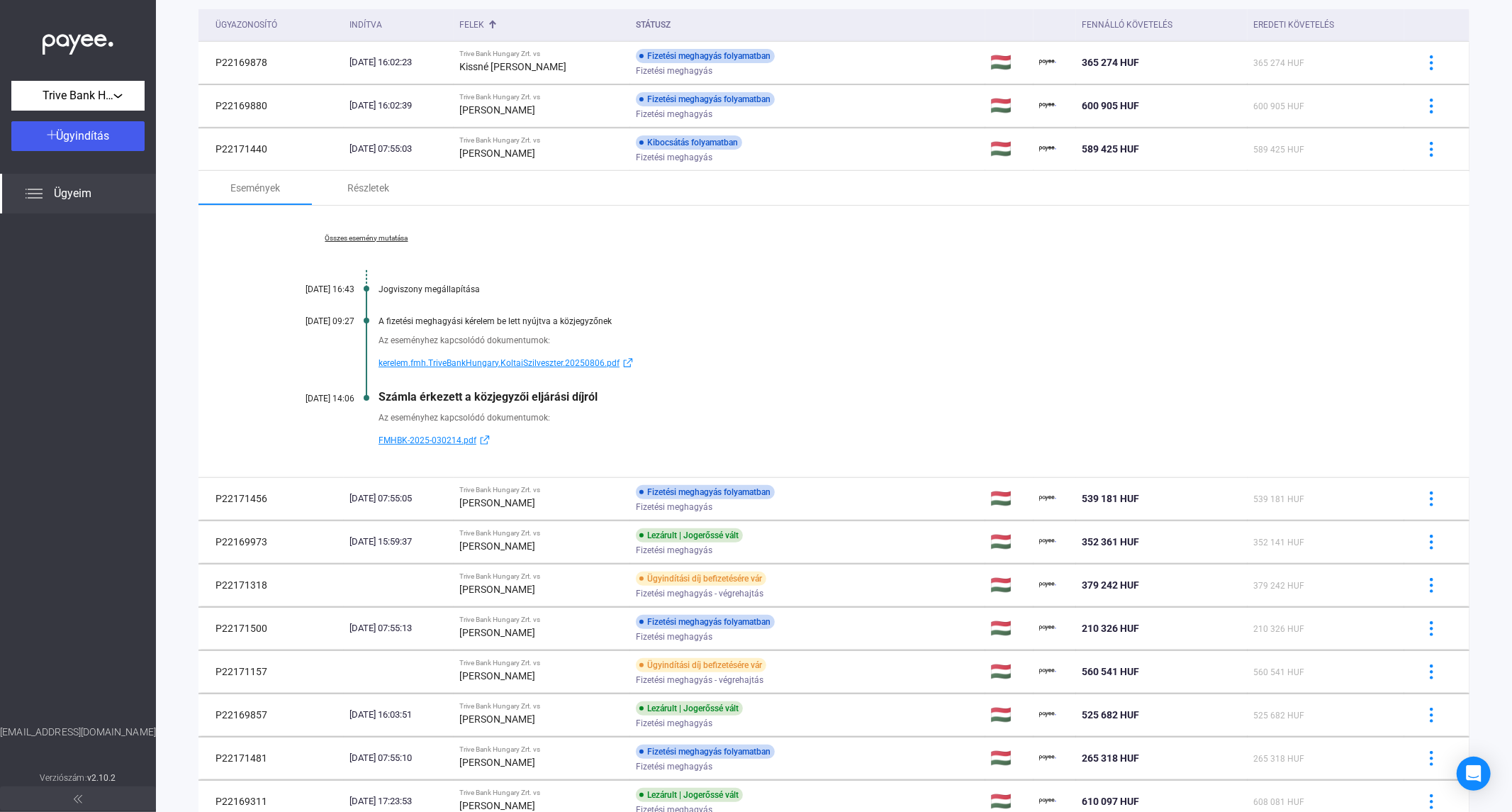
click at [464, 441] on span "FMHBK-2025-030214.pdf" at bounding box center [427, 441] width 98 height 17
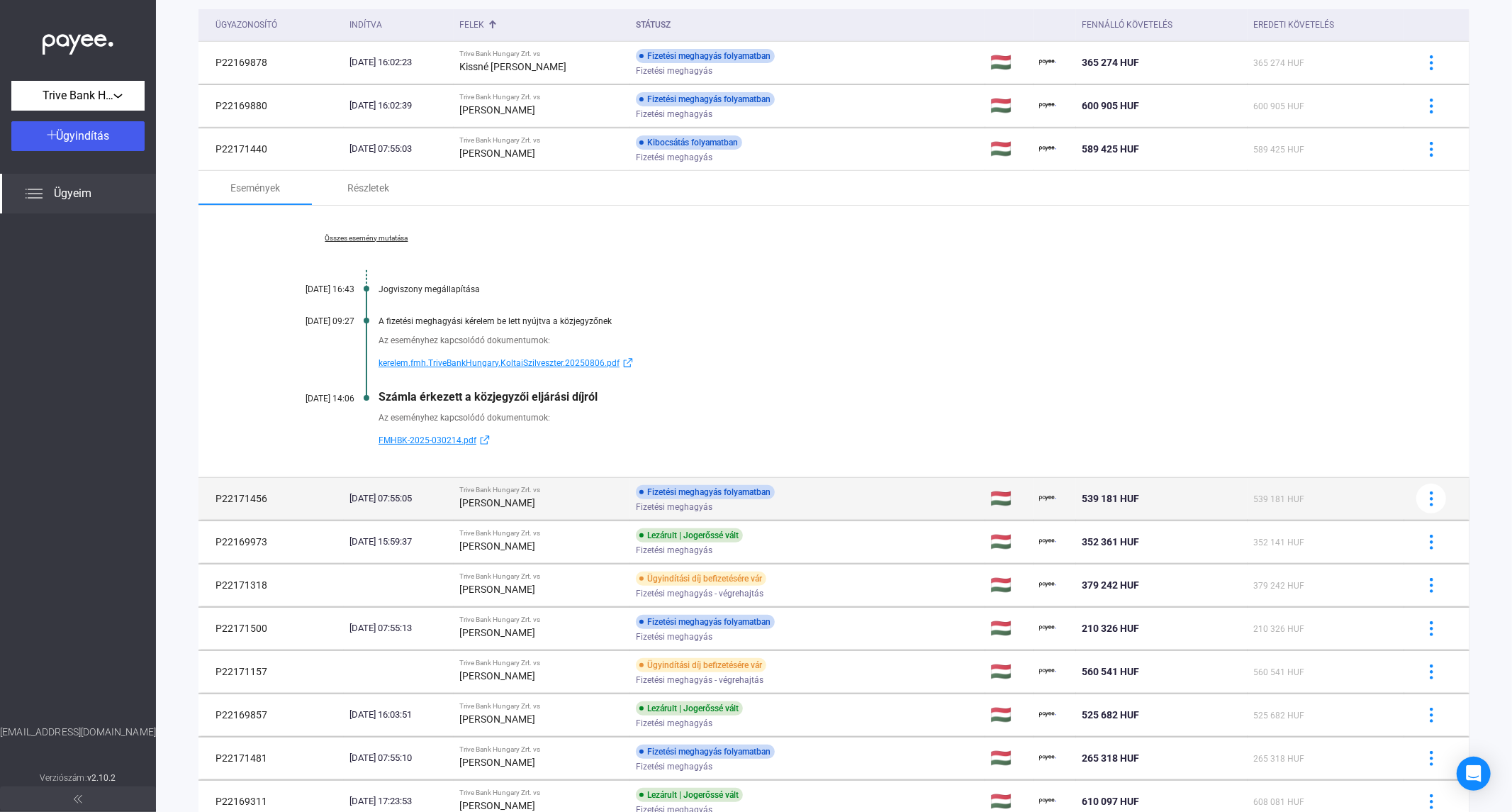
click at [536, 510] on div "[PERSON_NAME]" at bounding box center [542, 503] width 165 height 17
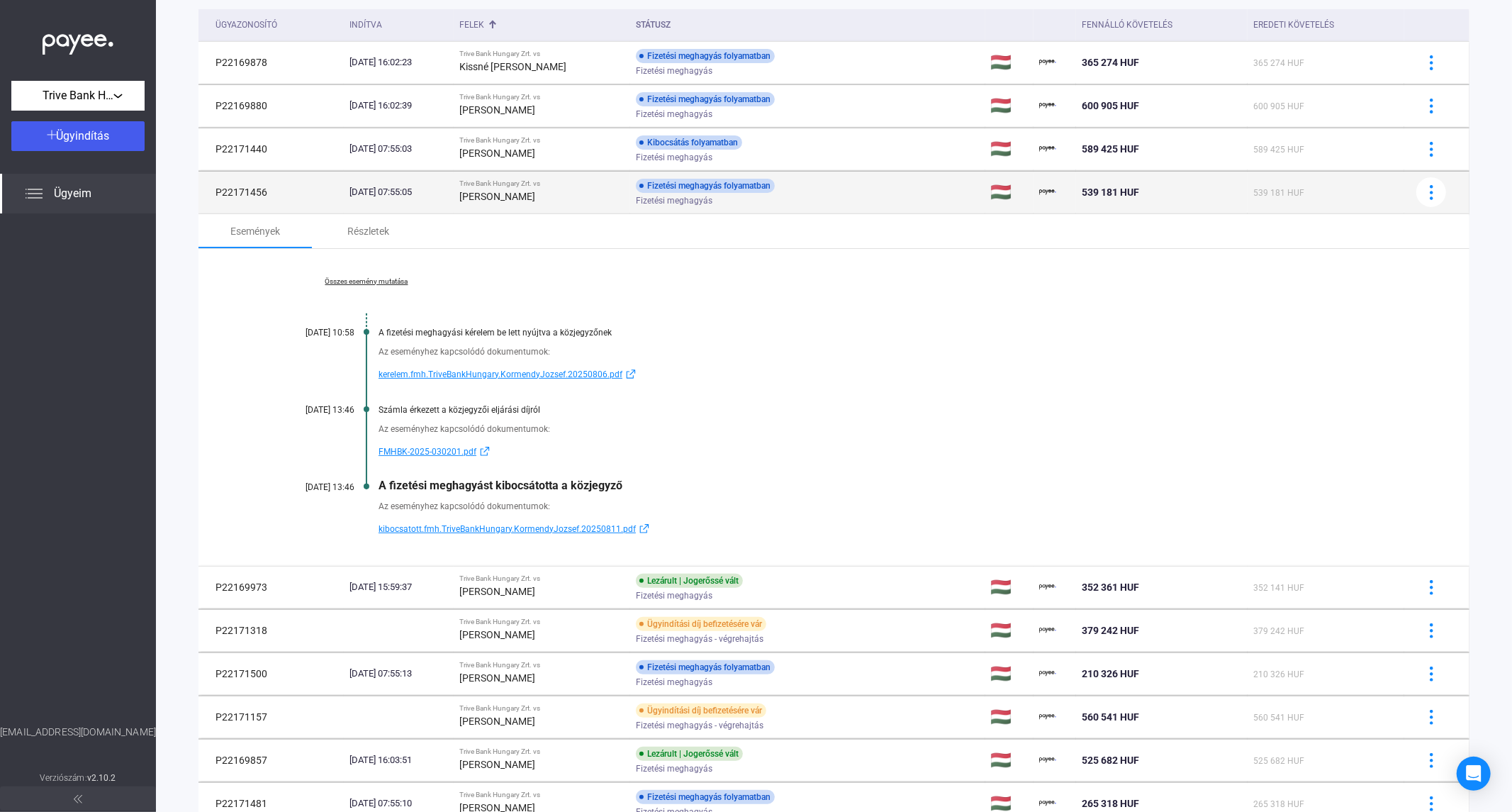
click at [535, 199] on strong "[PERSON_NAME]" at bounding box center [497, 196] width 76 height 12
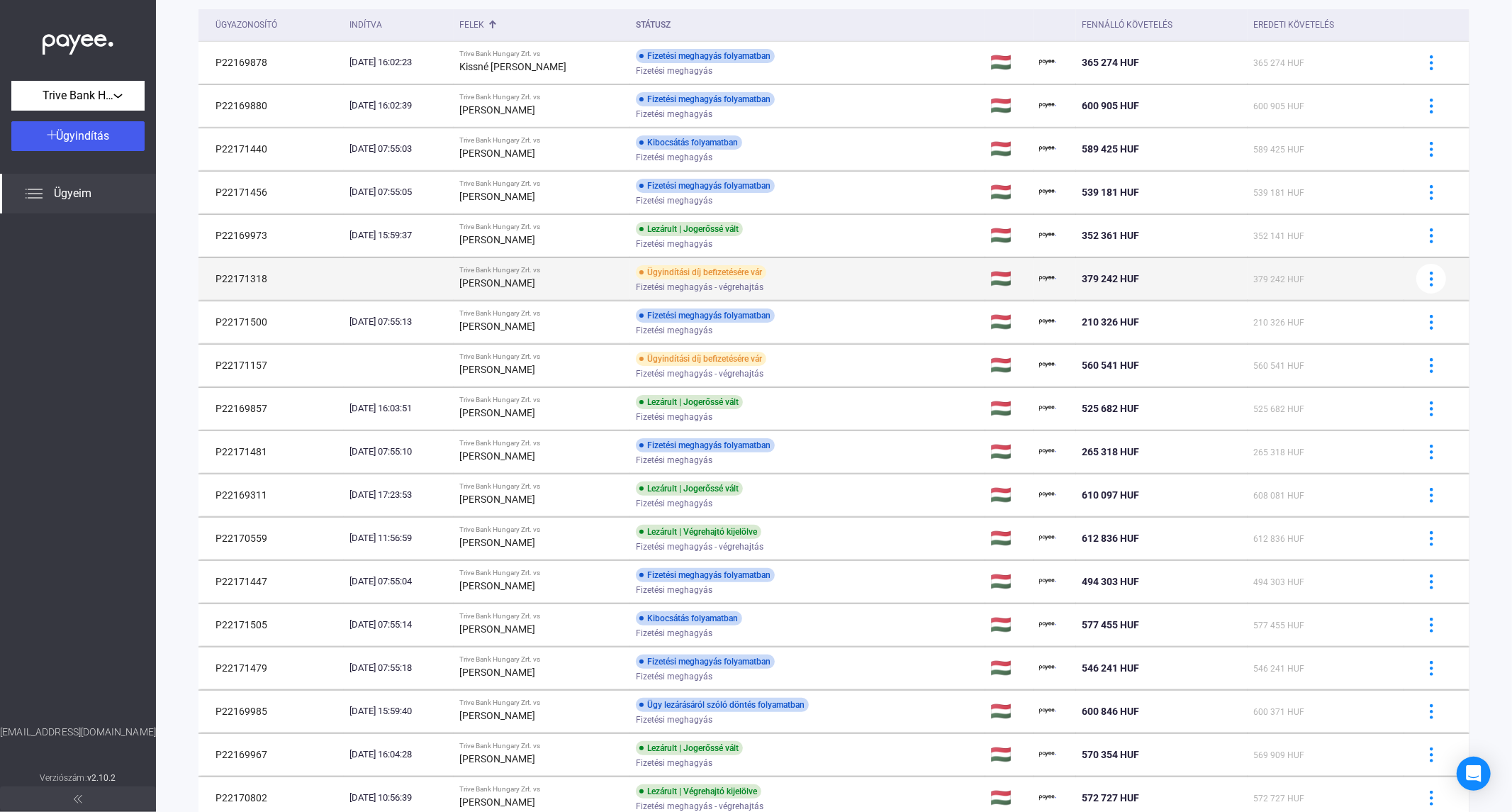
click at [529, 272] on div "Trive Bank Hungary Zrt. vs" at bounding box center [542, 270] width 165 height 8
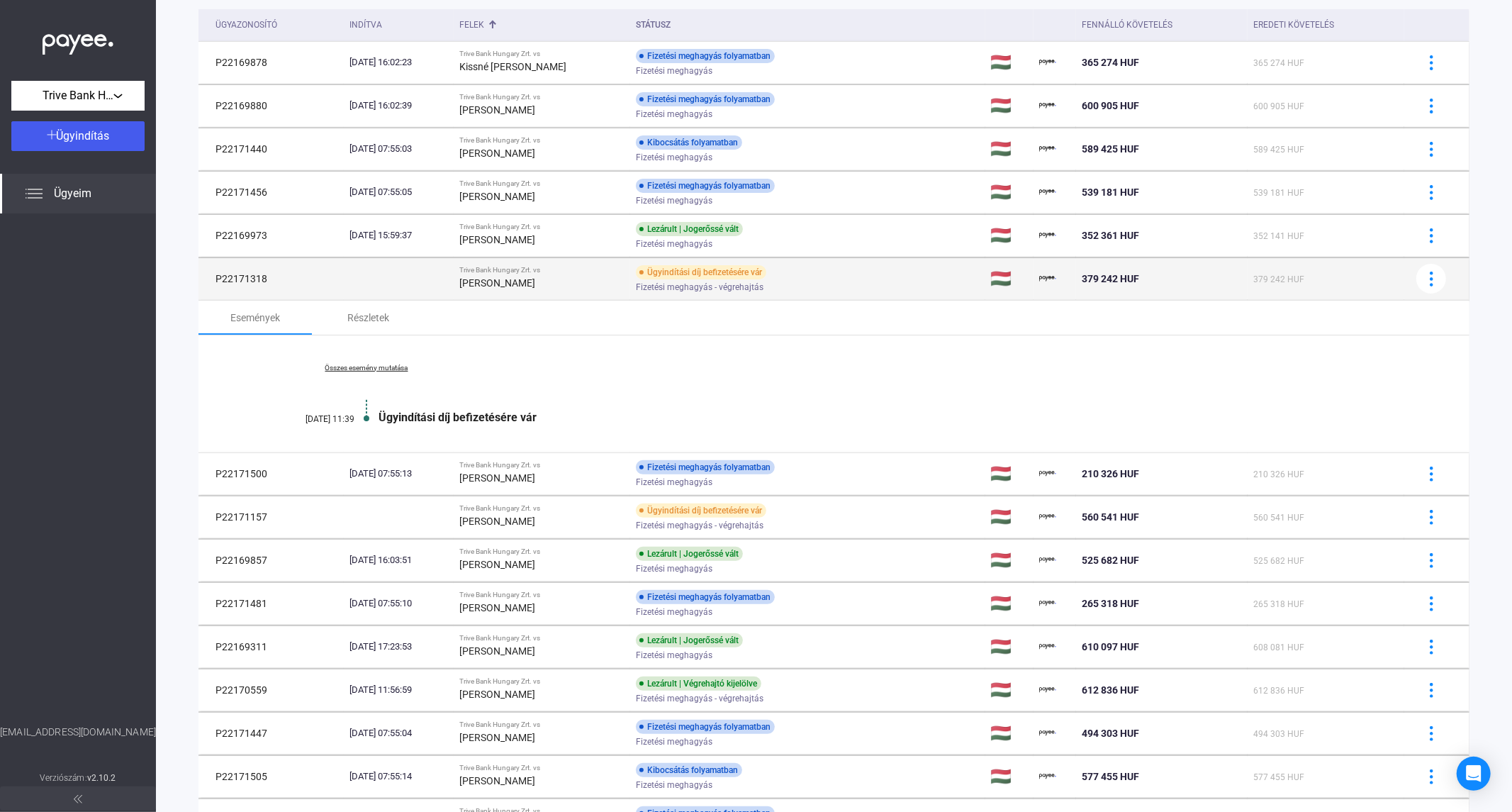
drag, startPoint x: 269, startPoint y: 279, endPoint x: 204, endPoint y: 279, distance: 65.0
click at [204, 279] on td "P22171318" at bounding box center [271, 278] width 145 height 42
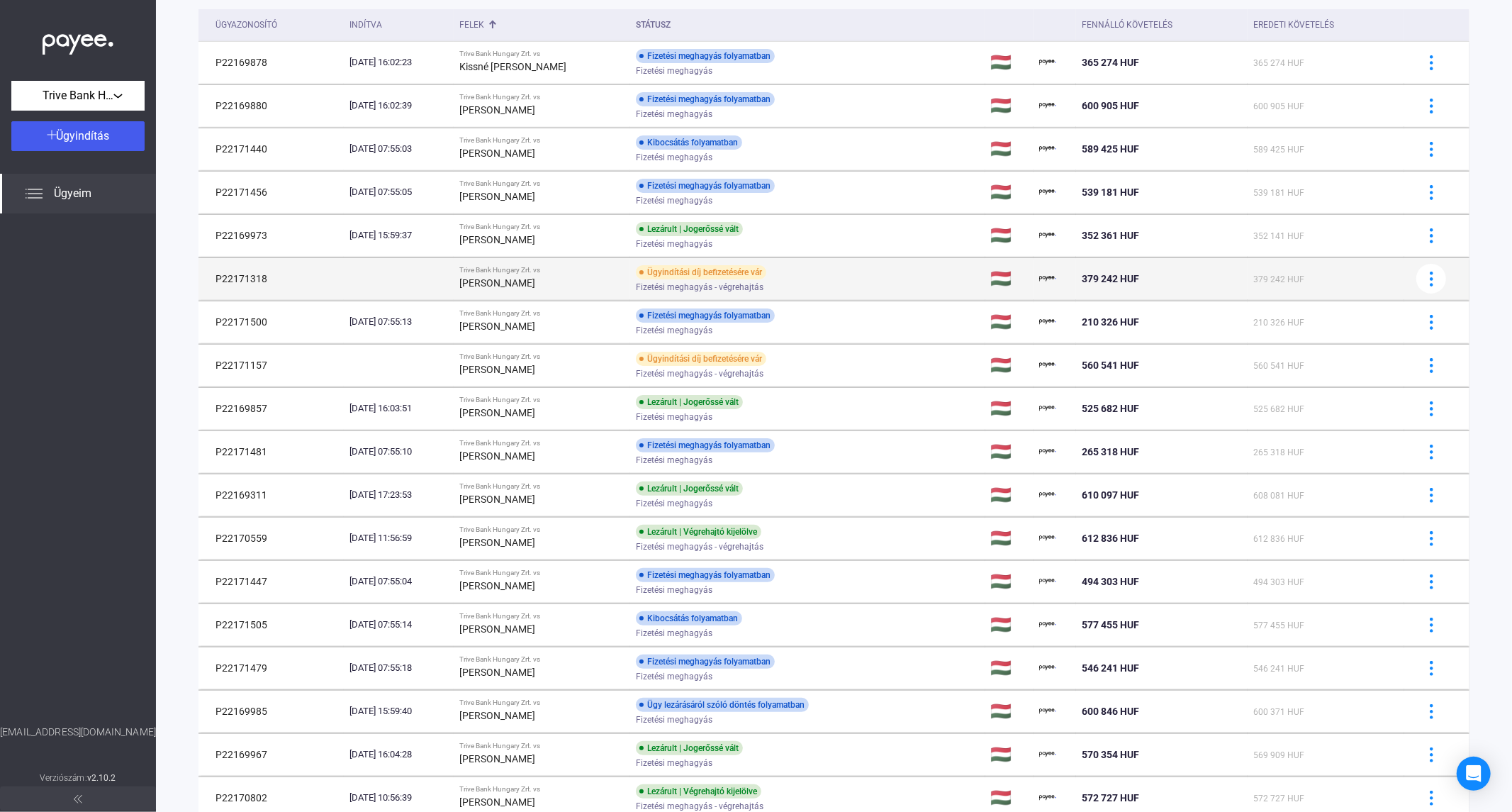
copy td "P22171318"
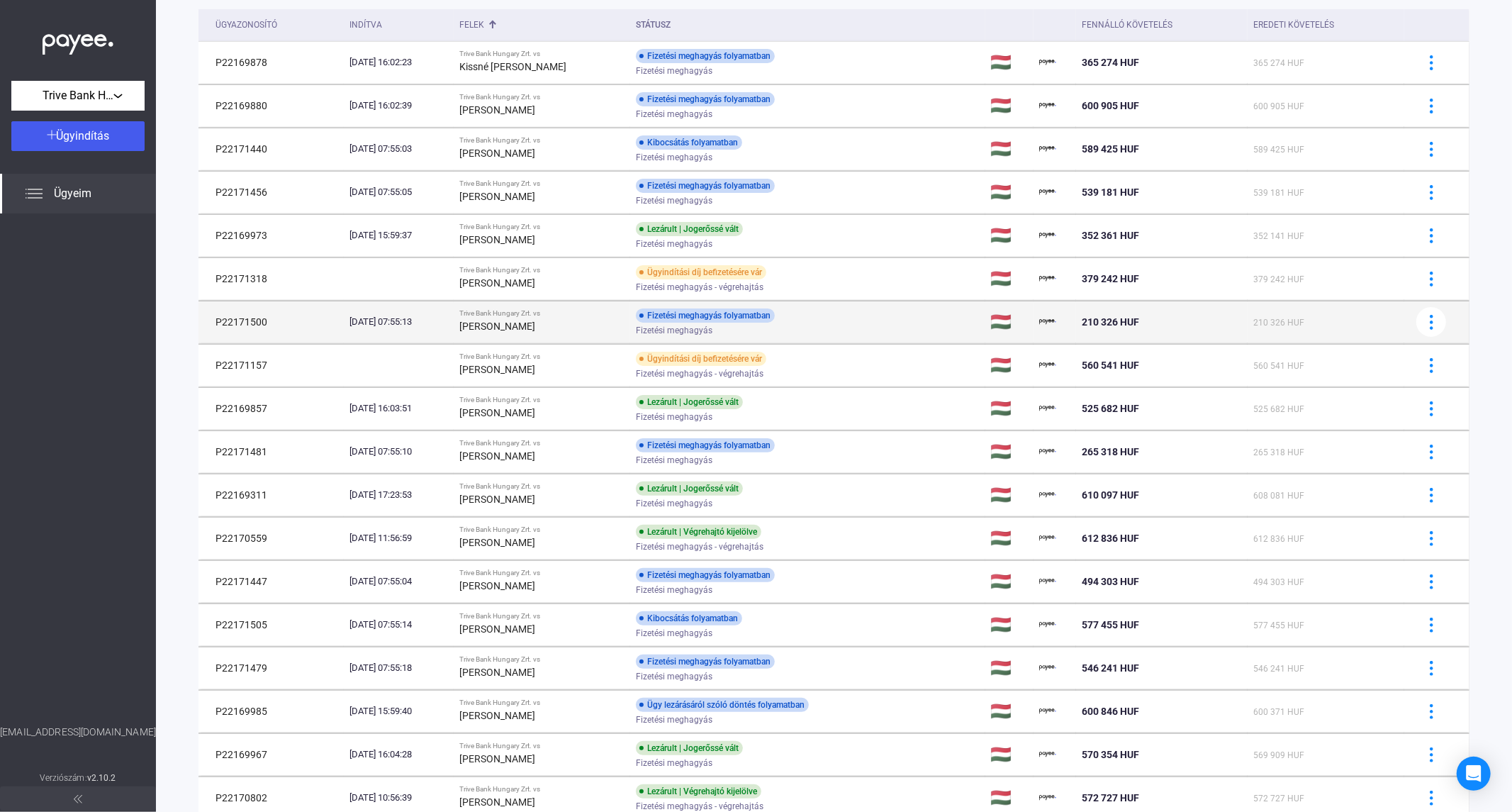
click at [476, 322] on td "Trive Bank Hungary Zrt. vs [PERSON_NAME]" at bounding box center [542, 322] width 176 height 42
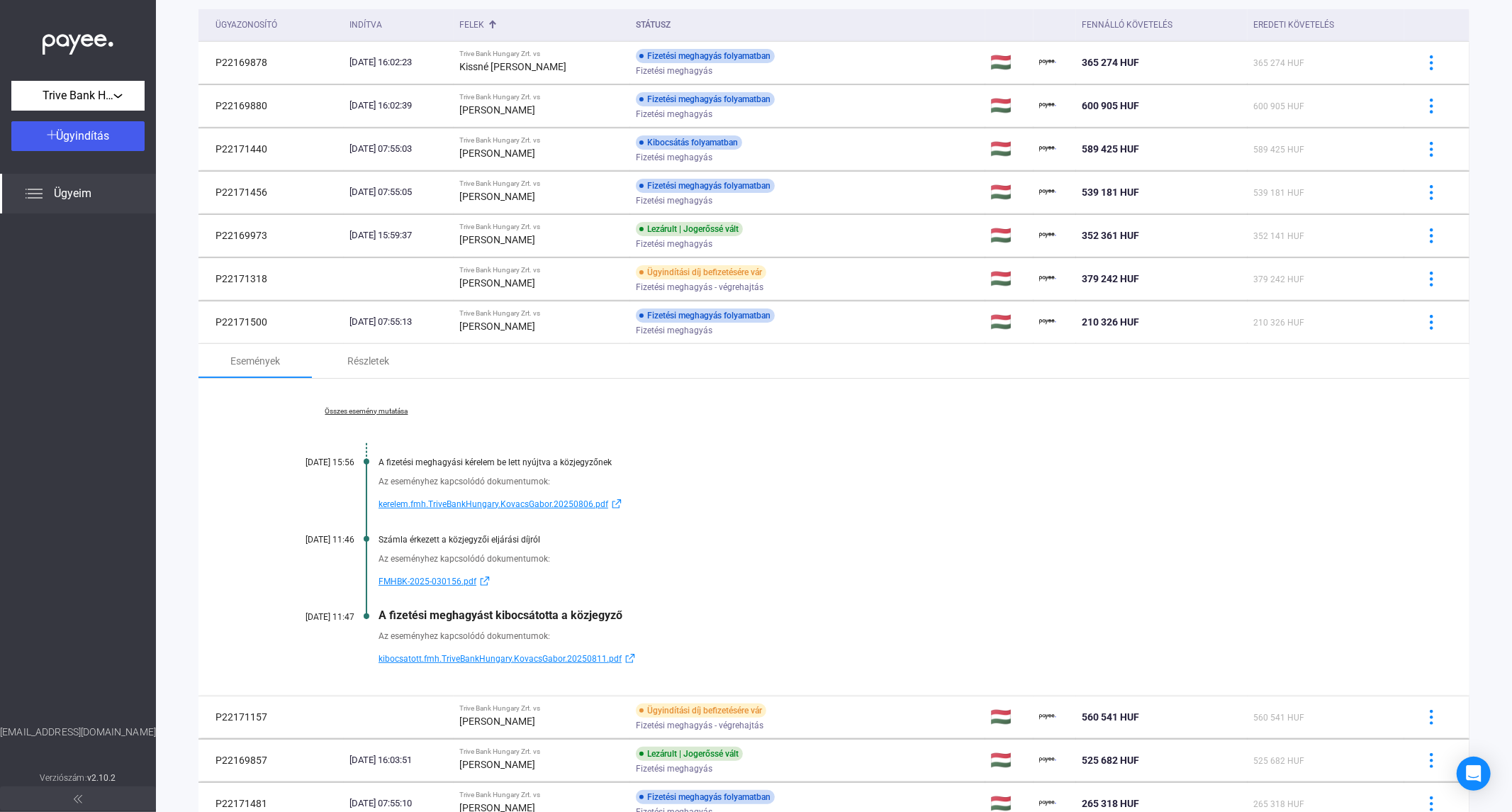
click at [371, 411] on link "Összes esemény mutatása" at bounding box center [366, 411] width 194 height 8
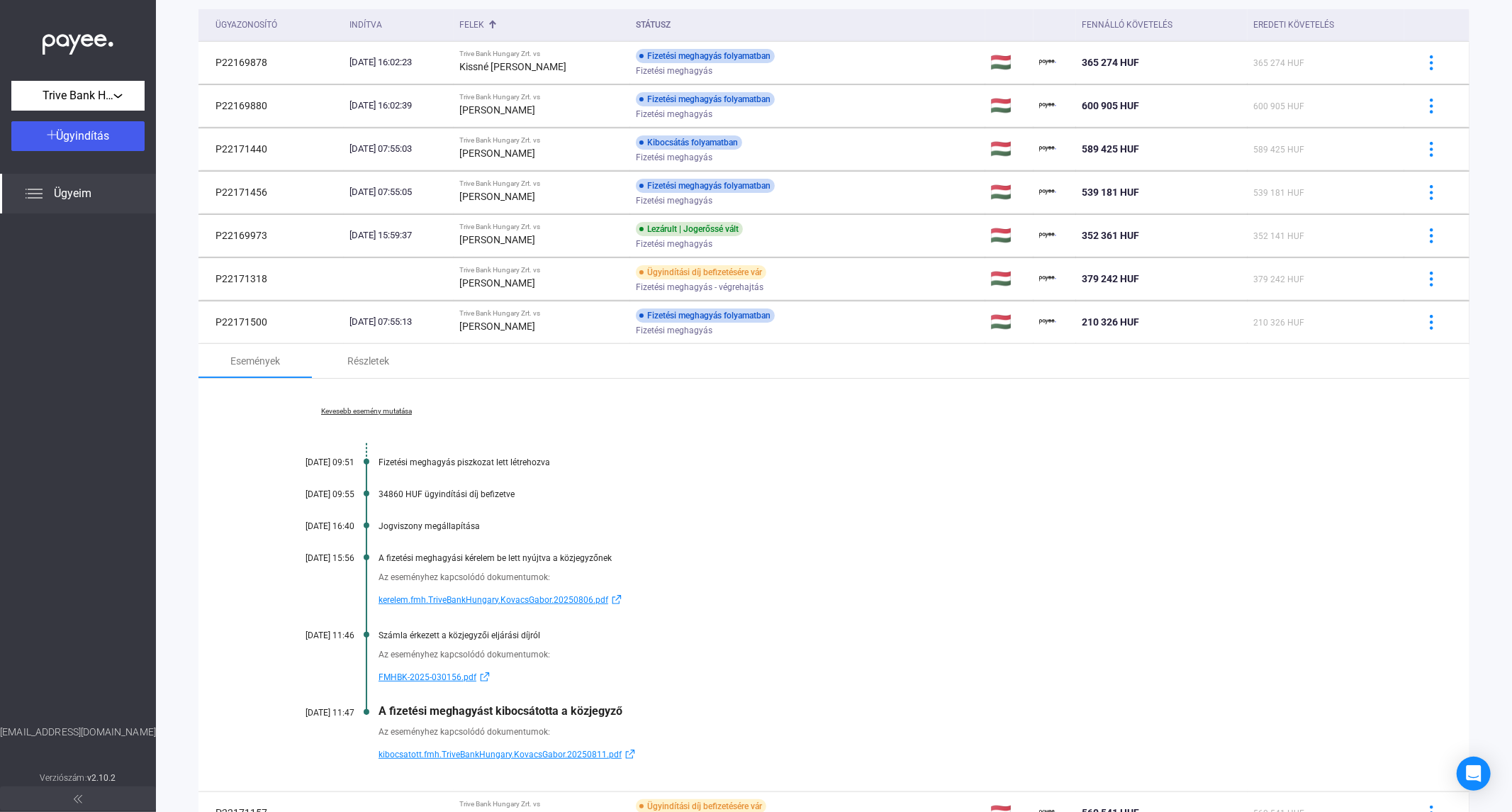
scroll to position [281, 0]
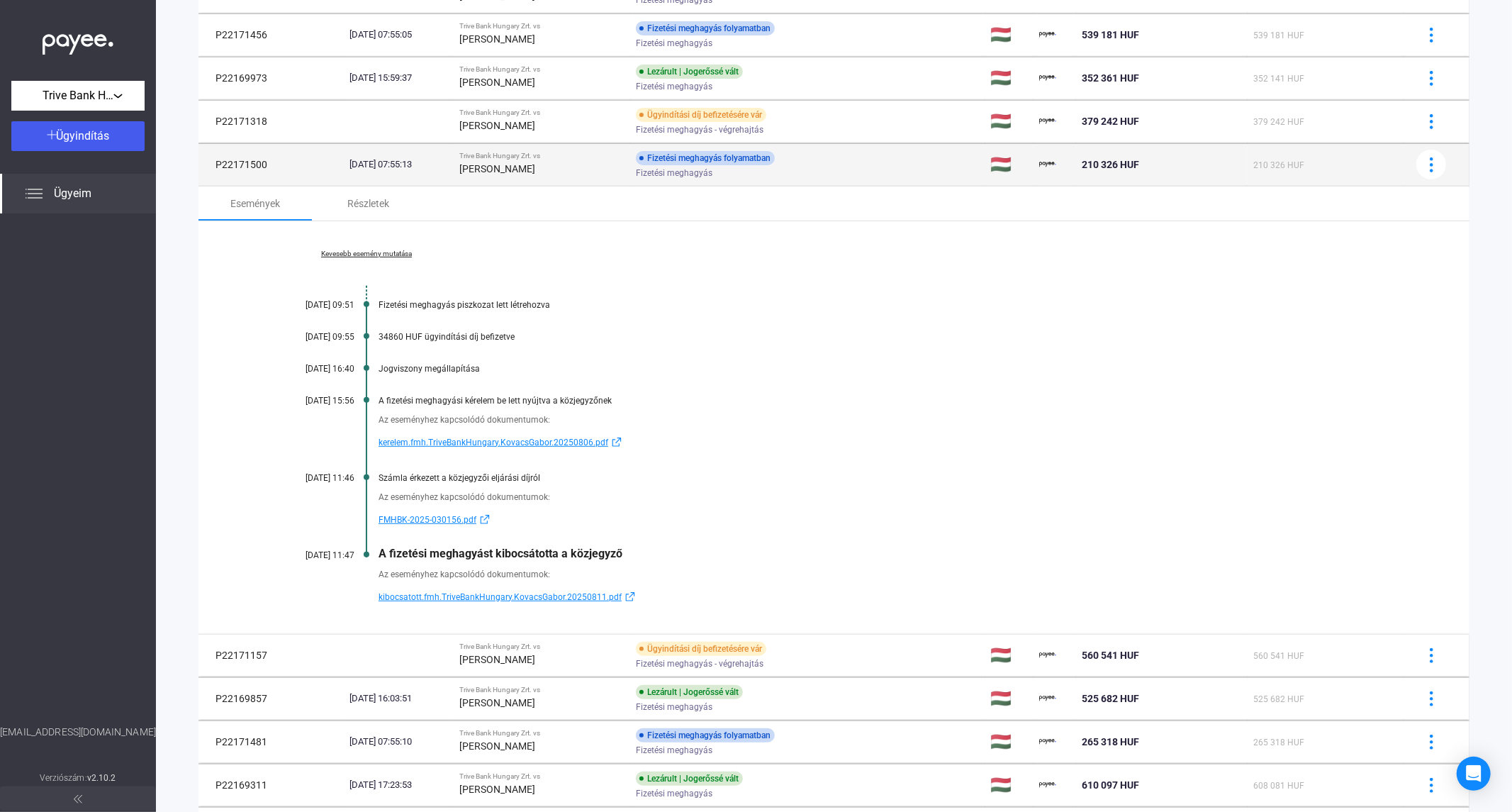
click at [512, 176] on div "[PERSON_NAME]" at bounding box center [542, 169] width 165 height 17
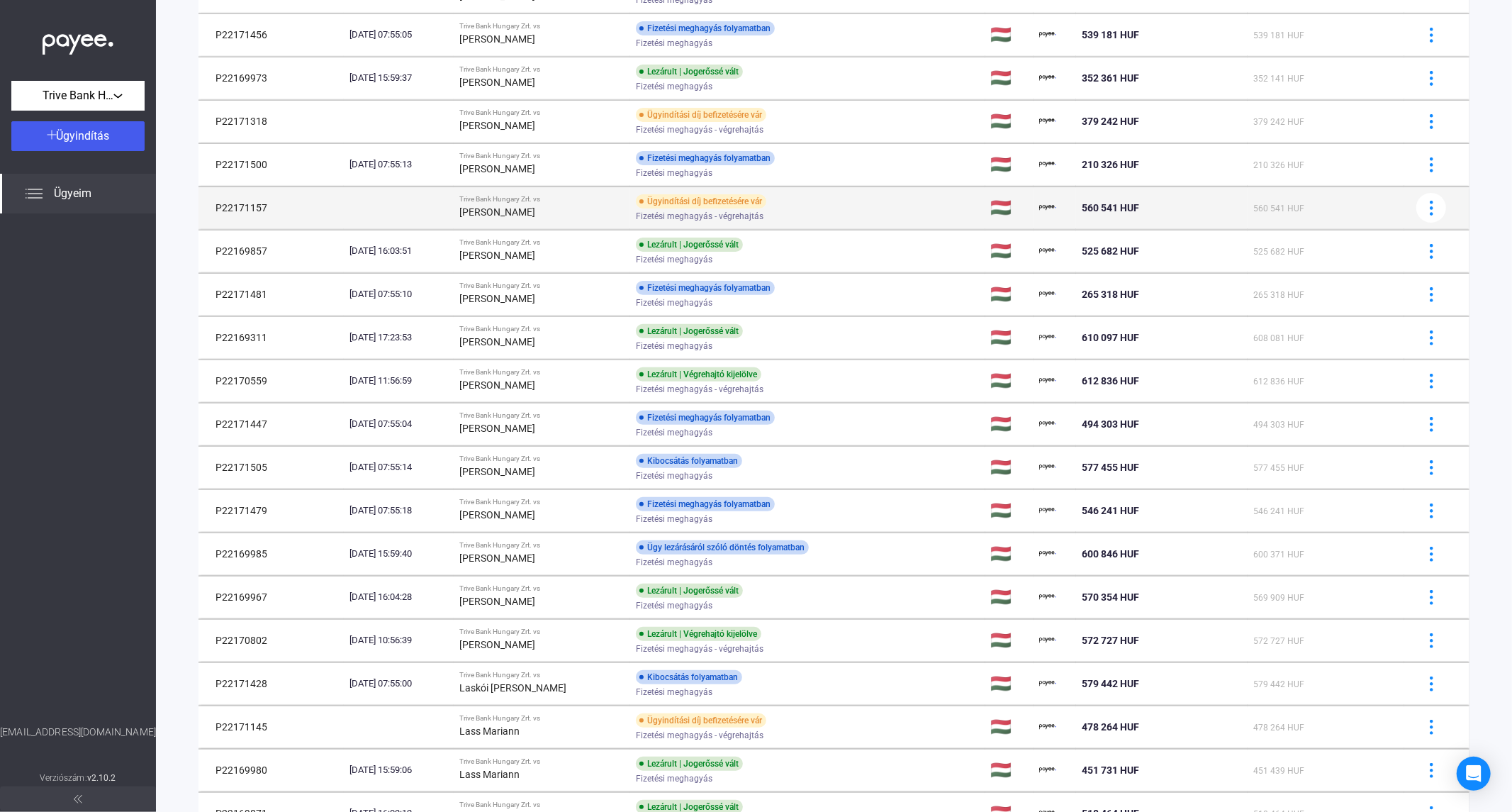
drag, startPoint x: 270, startPoint y: 208, endPoint x: 204, endPoint y: 206, distance: 66.0
click at [204, 206] on td "P22171157" at bounding box center [271, 207] width 145 height 42
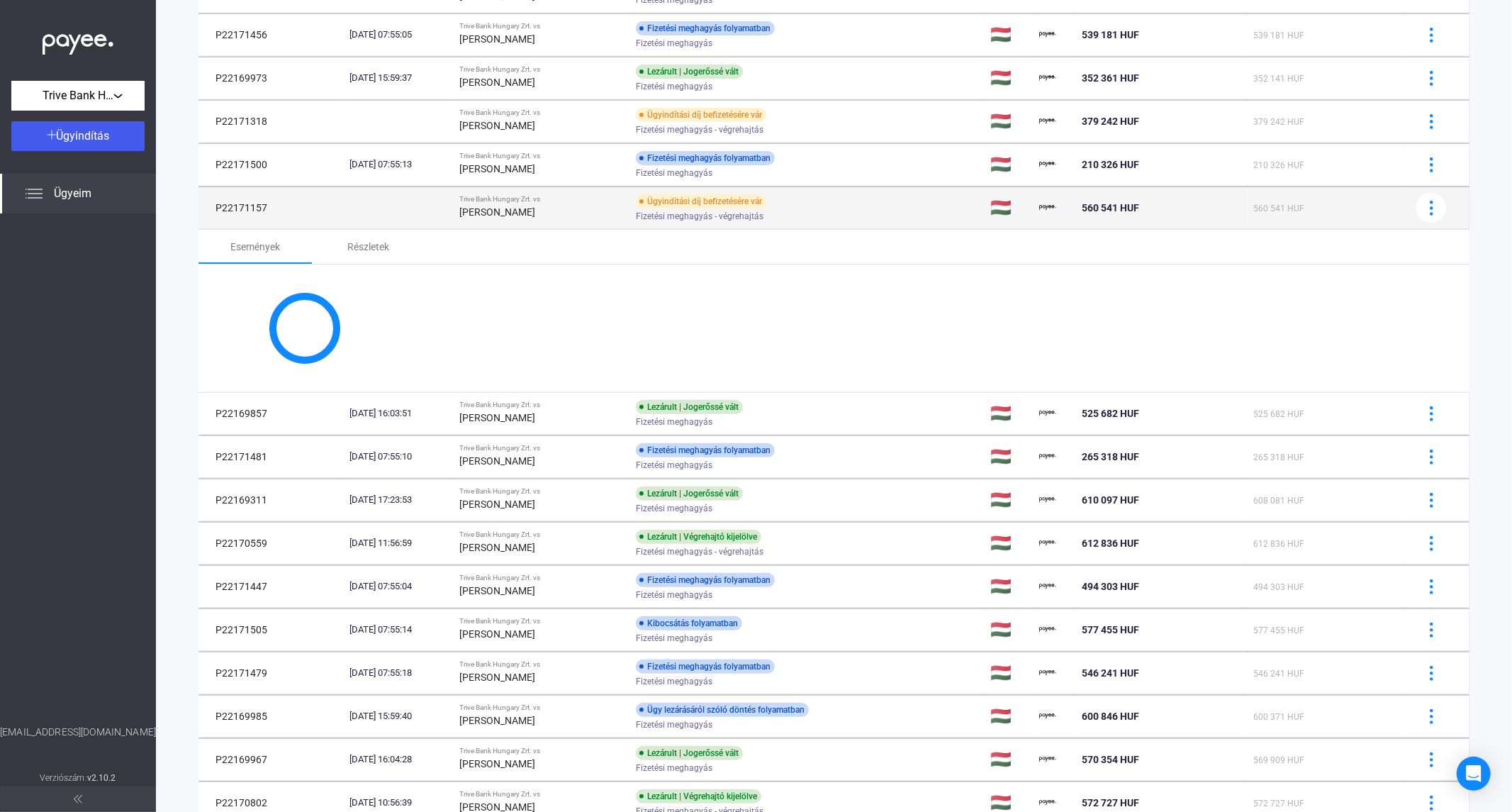
copy td "P22171157"
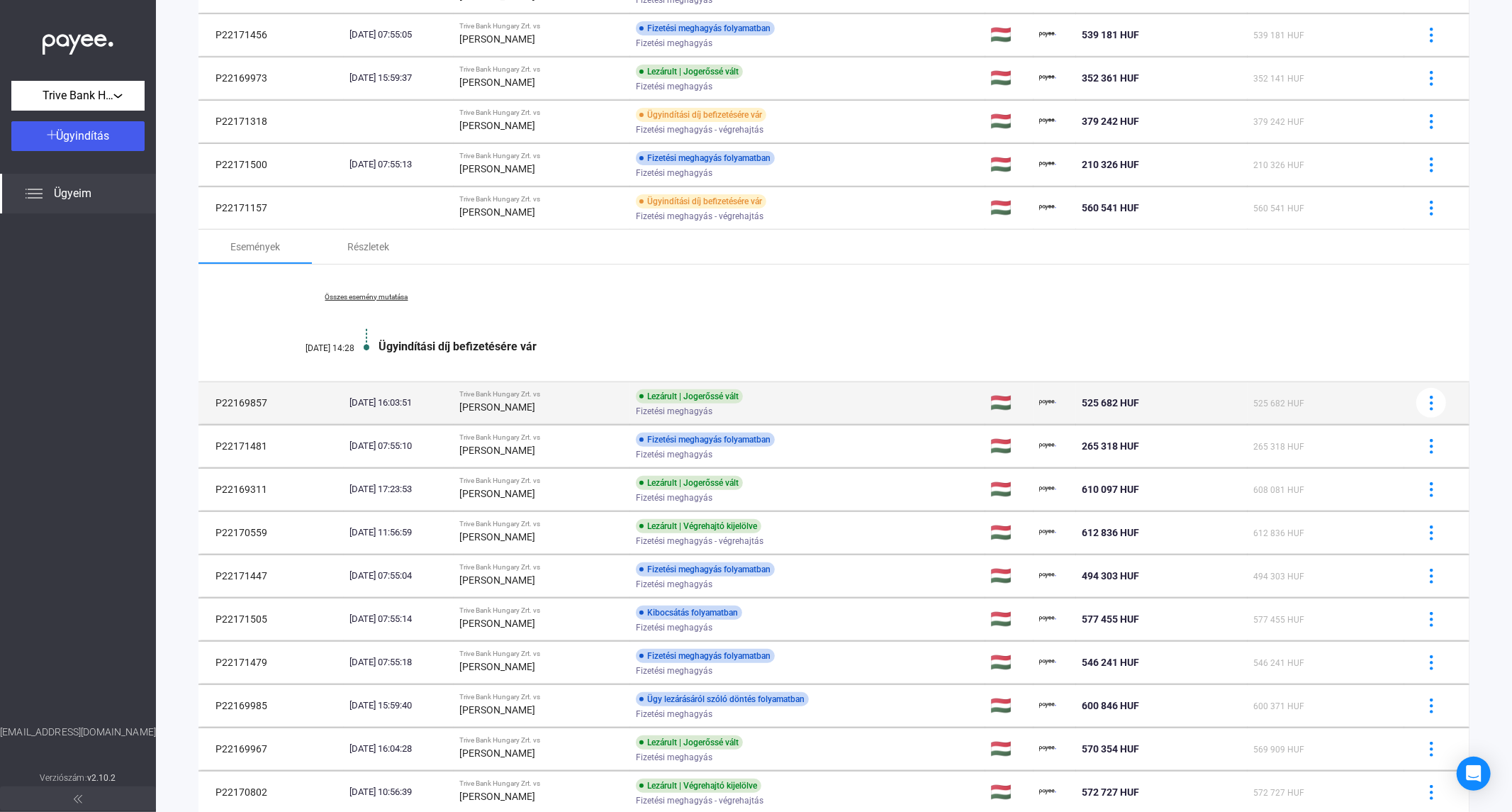
click at [523, 406] on strong "[PERSON_NAME]" at bounding box center [497, 407] width 76 height 12
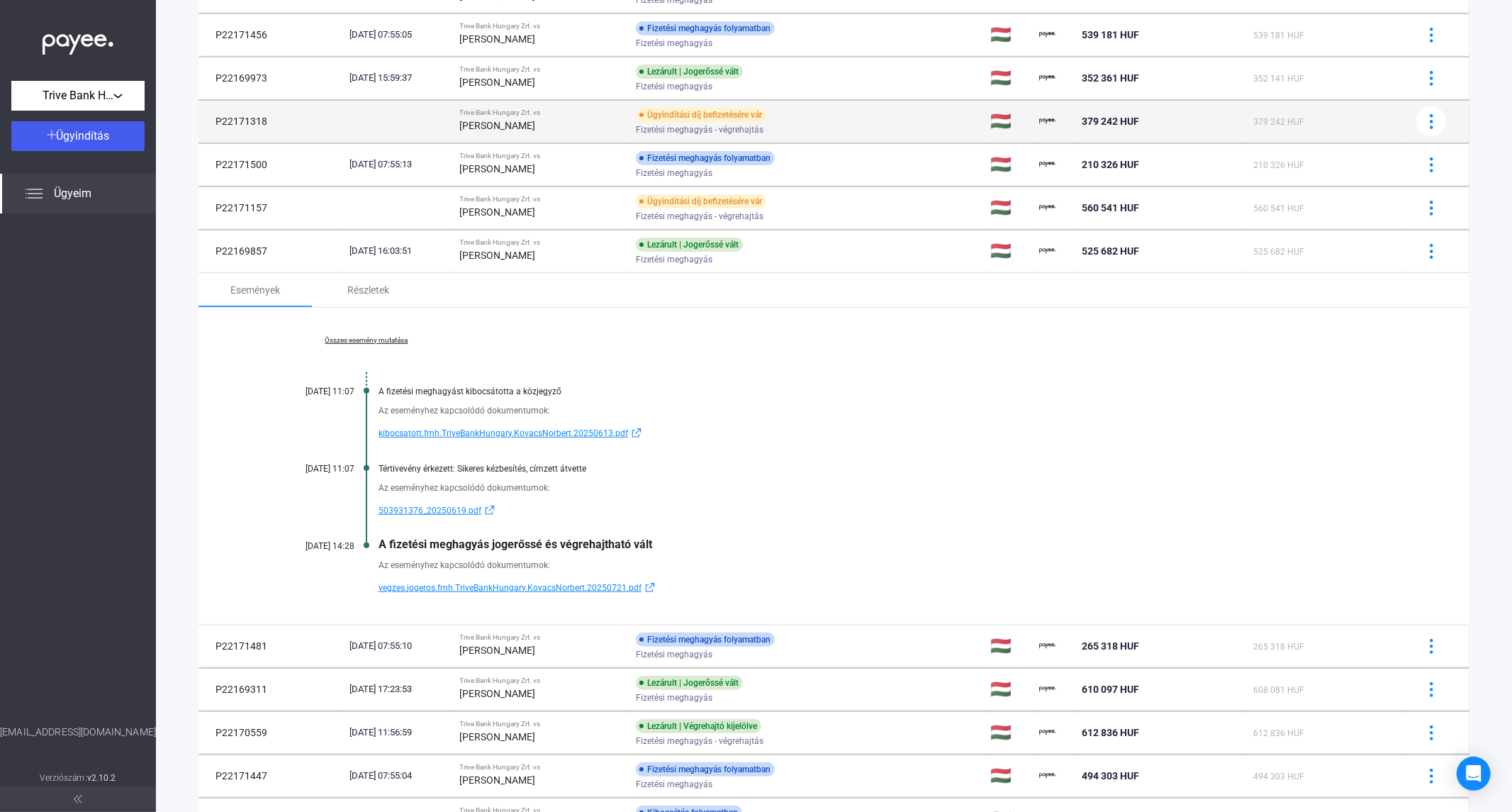
click at [526, 114] on div "Trive Bank Hungary Zrt. vs" at bounding box center [542, 112] width 165 height 8
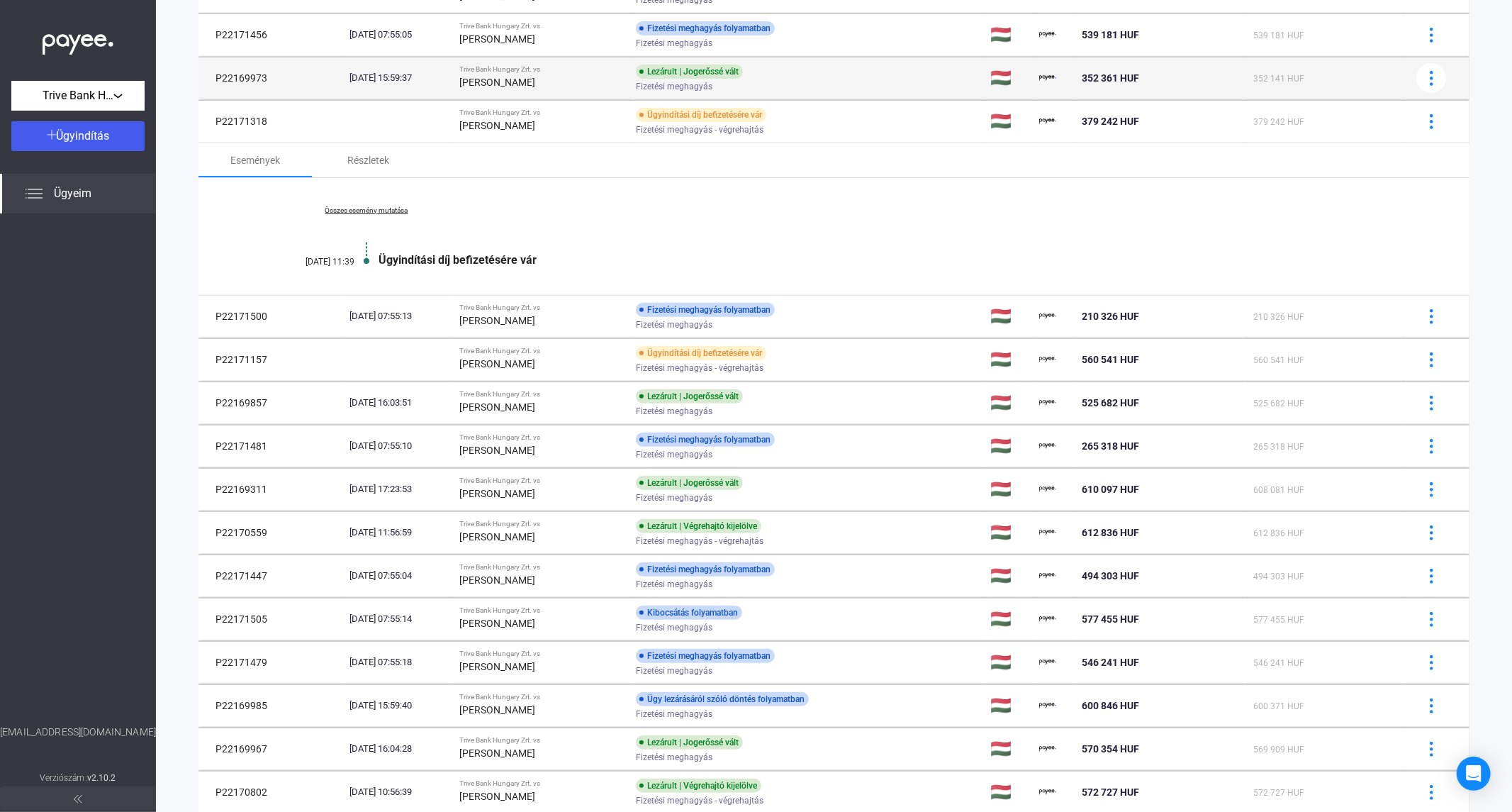
click at [535, 87] on strong "[PERSON_NAME]" at bounding box center [497, 82] width 76 height 12
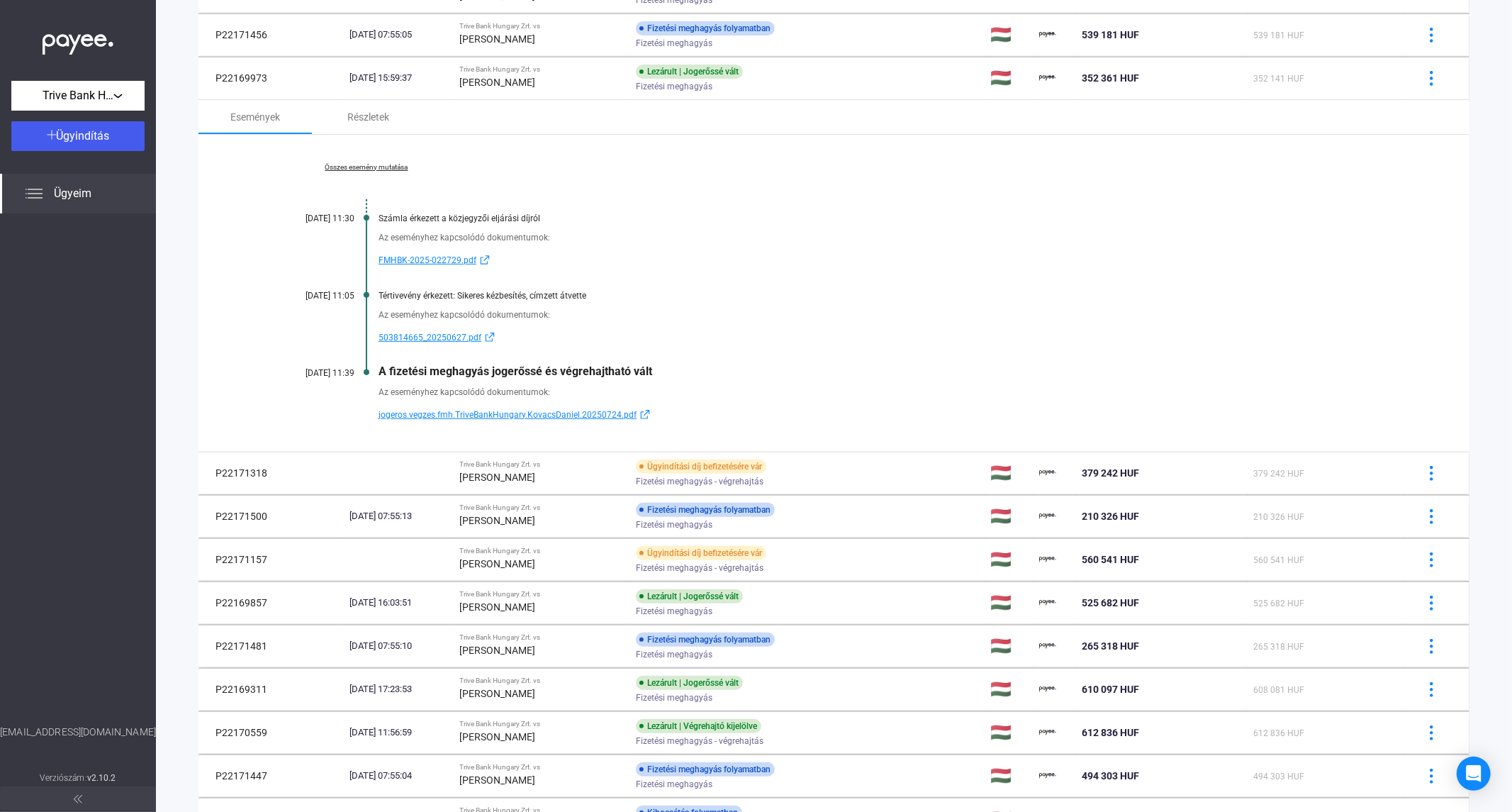
click at [377, 167] on link "Összes esemény mutatása" at bounding box center [366, 167] width 194 height 8
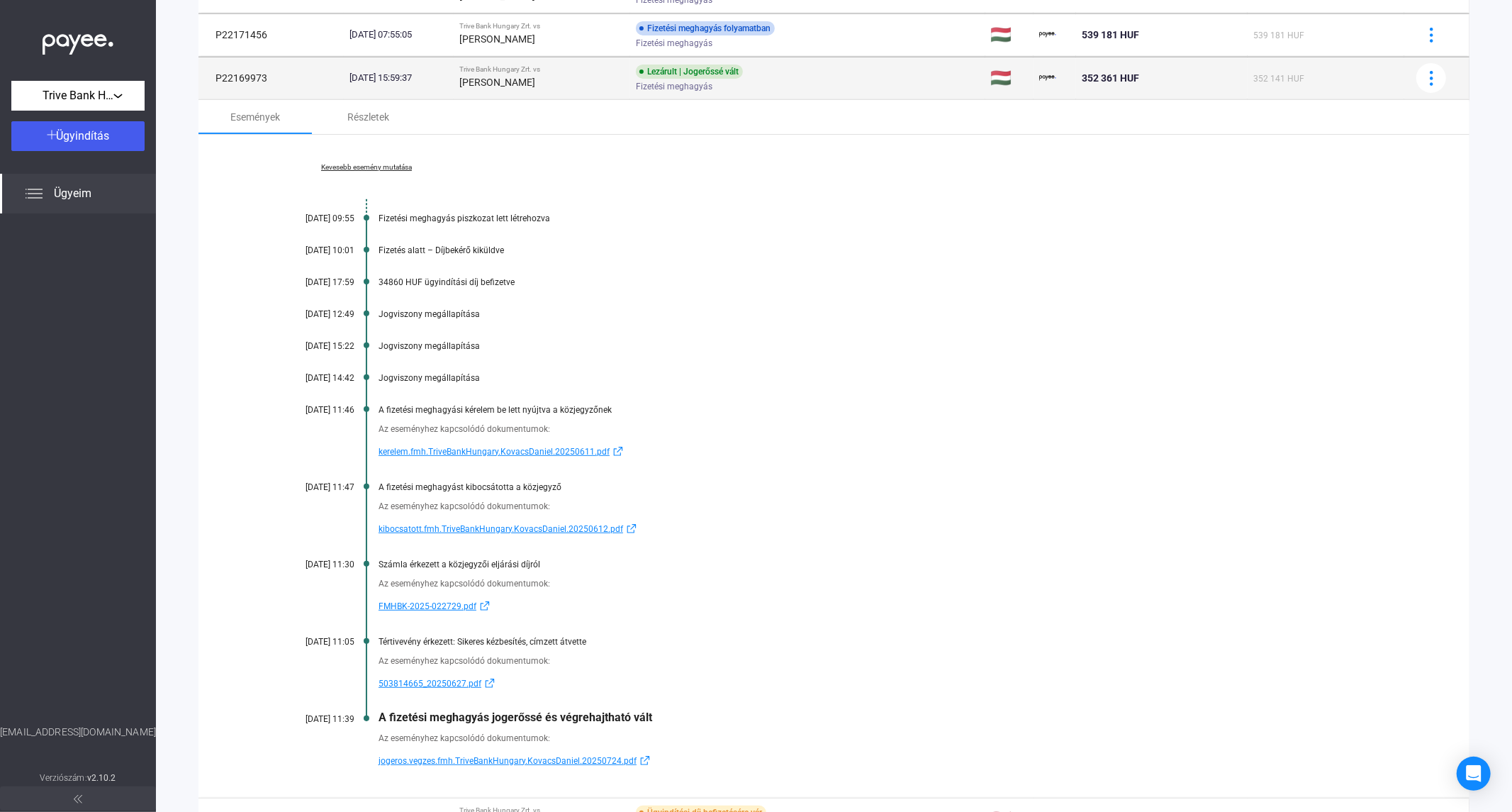
click at [520, 87] on div "[PERSON_NAME]" at bounding box center [542, 82] width 165 height 17
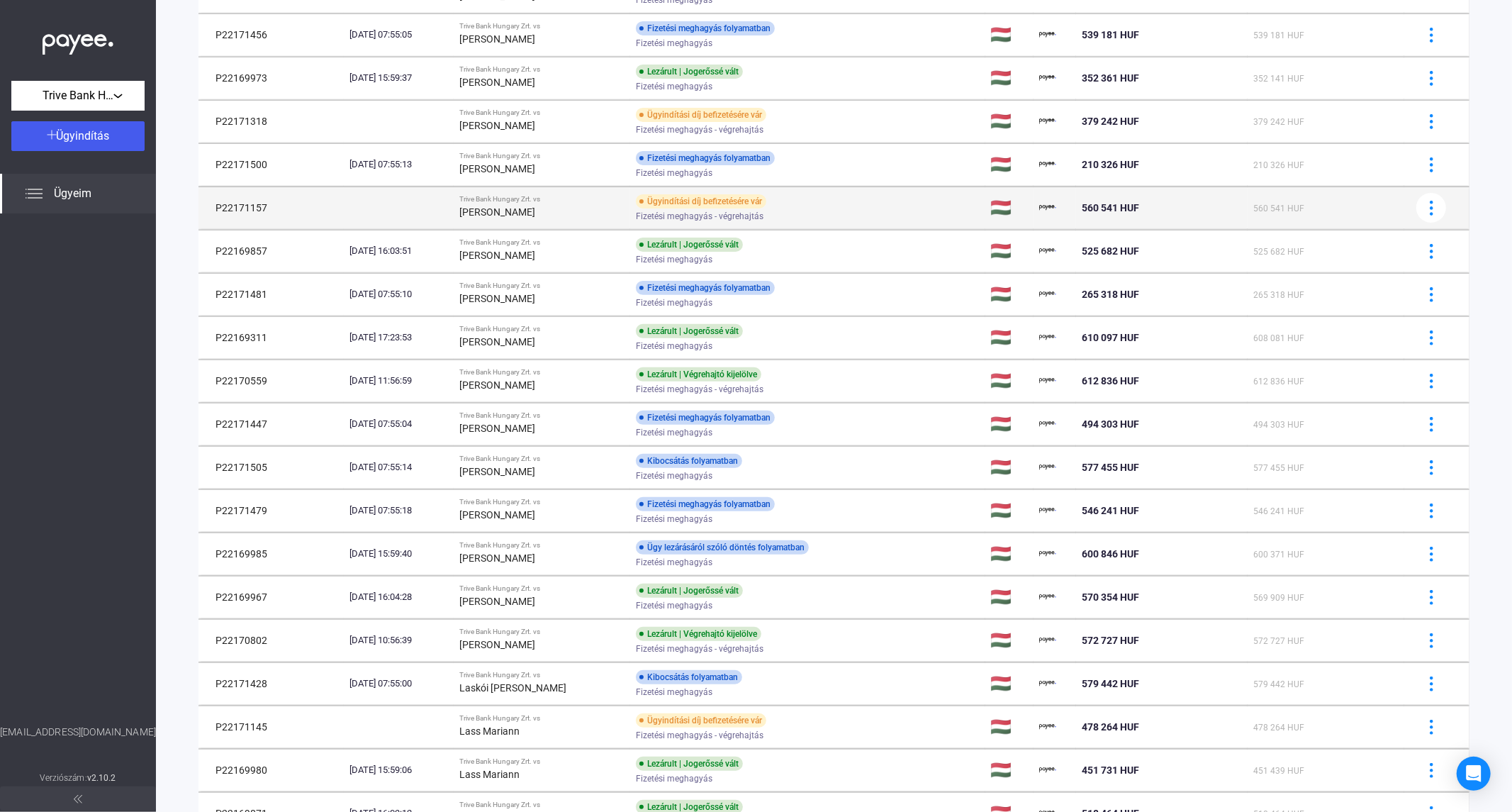
click at [519, 203] on div "[PERSON_NAME]" at bounding box center [542, 212] width 165 height 17
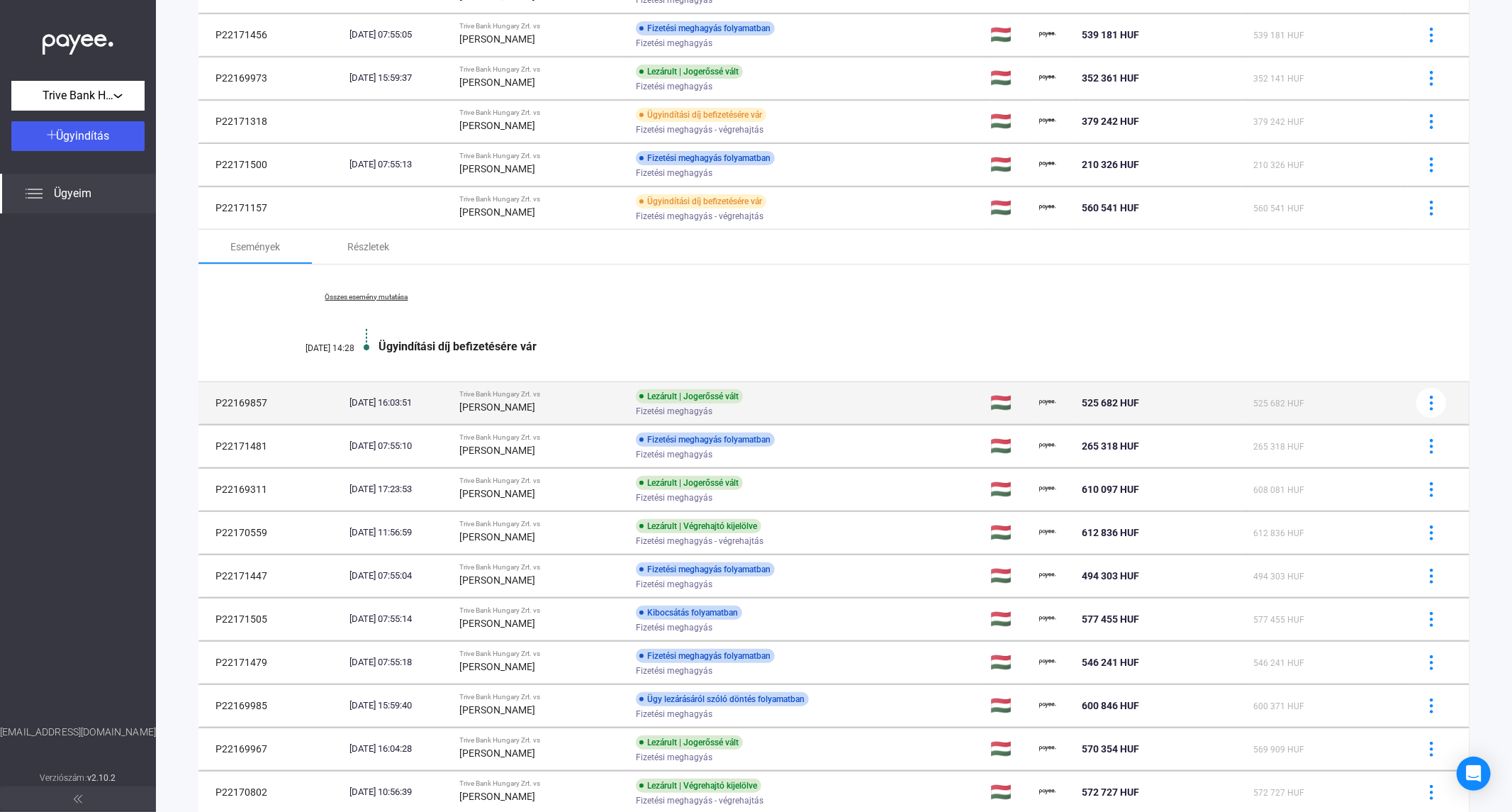
click at [519, 398] on div "Trive Bank Hungary Zrt. vs" at bounding box center [542, 394] width 165 height 8
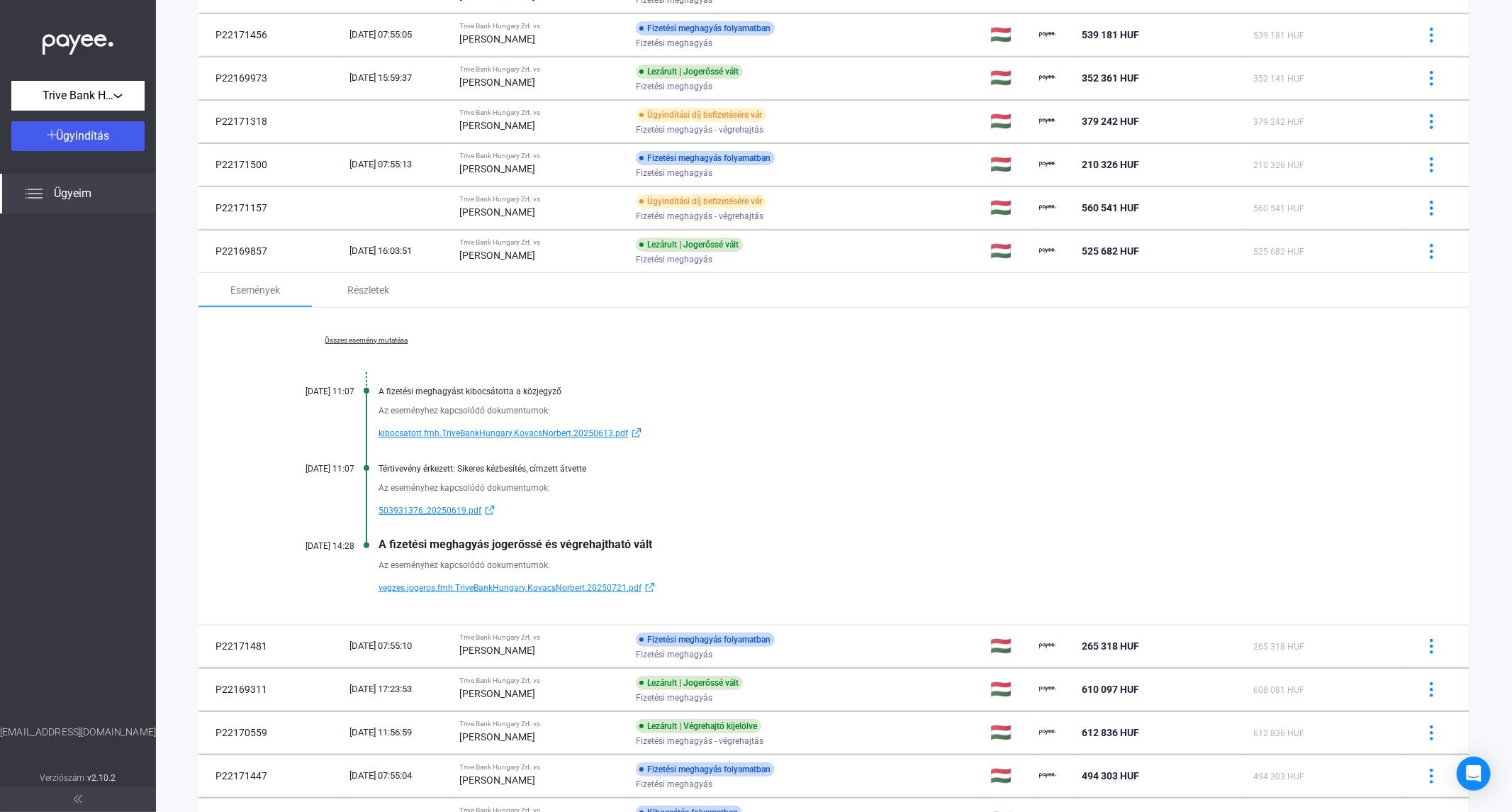
click at [353, 334] on div "Összes esemény mutatása [DATE] 11:07 A fizetési meghagyást kibocsátotta a közje…" at bounding box center [834, 466] width 1271 height 317
click at [357, 336] on link "Összes esemény mutatása" at bounding box center [366, 340] width 194 height 8
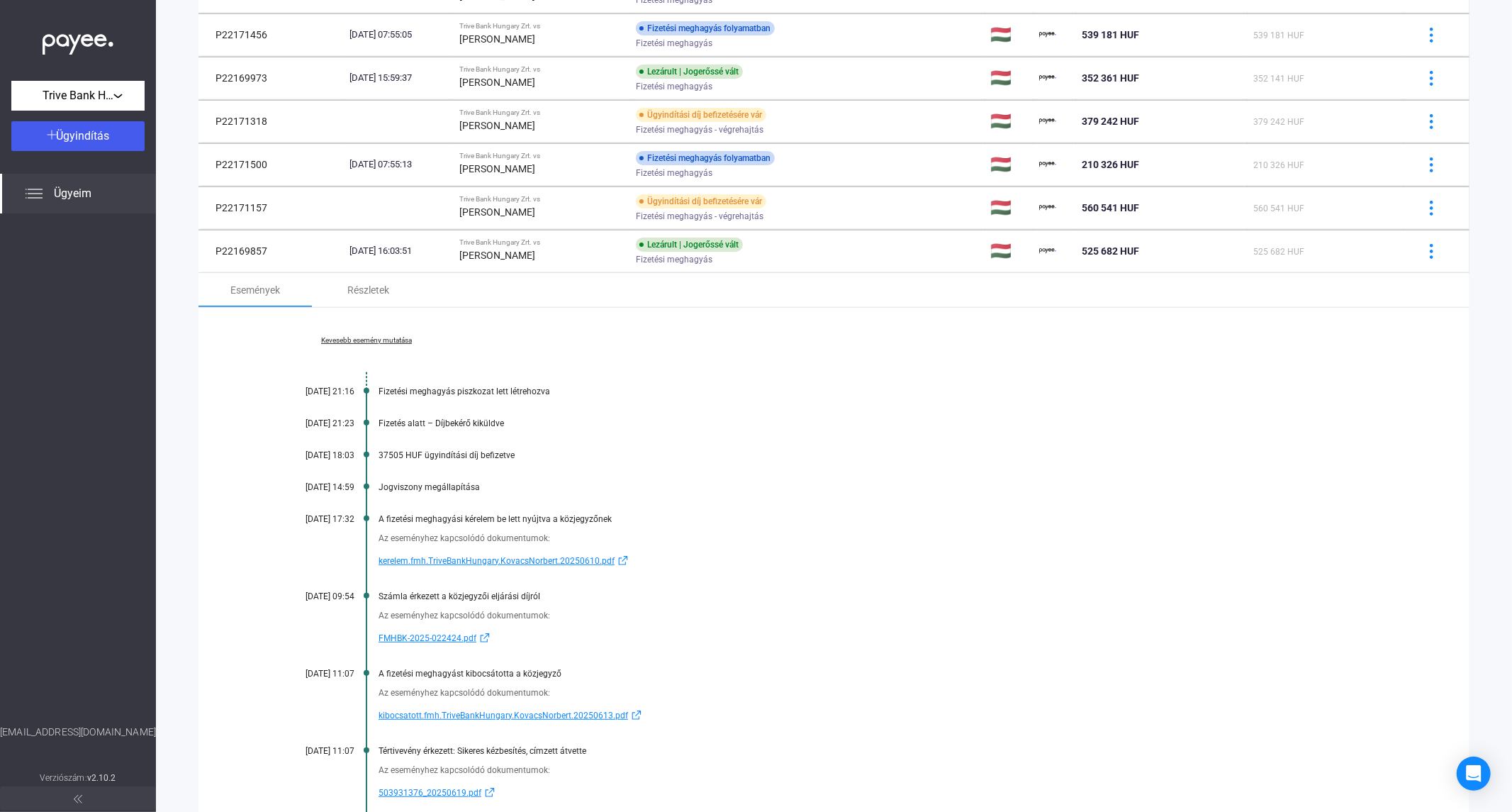
click at [471, 710] on span "kibocsatott.fmh.TriveBankHungary.KovacsNorbert.20250613.pdf" at bounding box center [502, 715] width 249 height 17
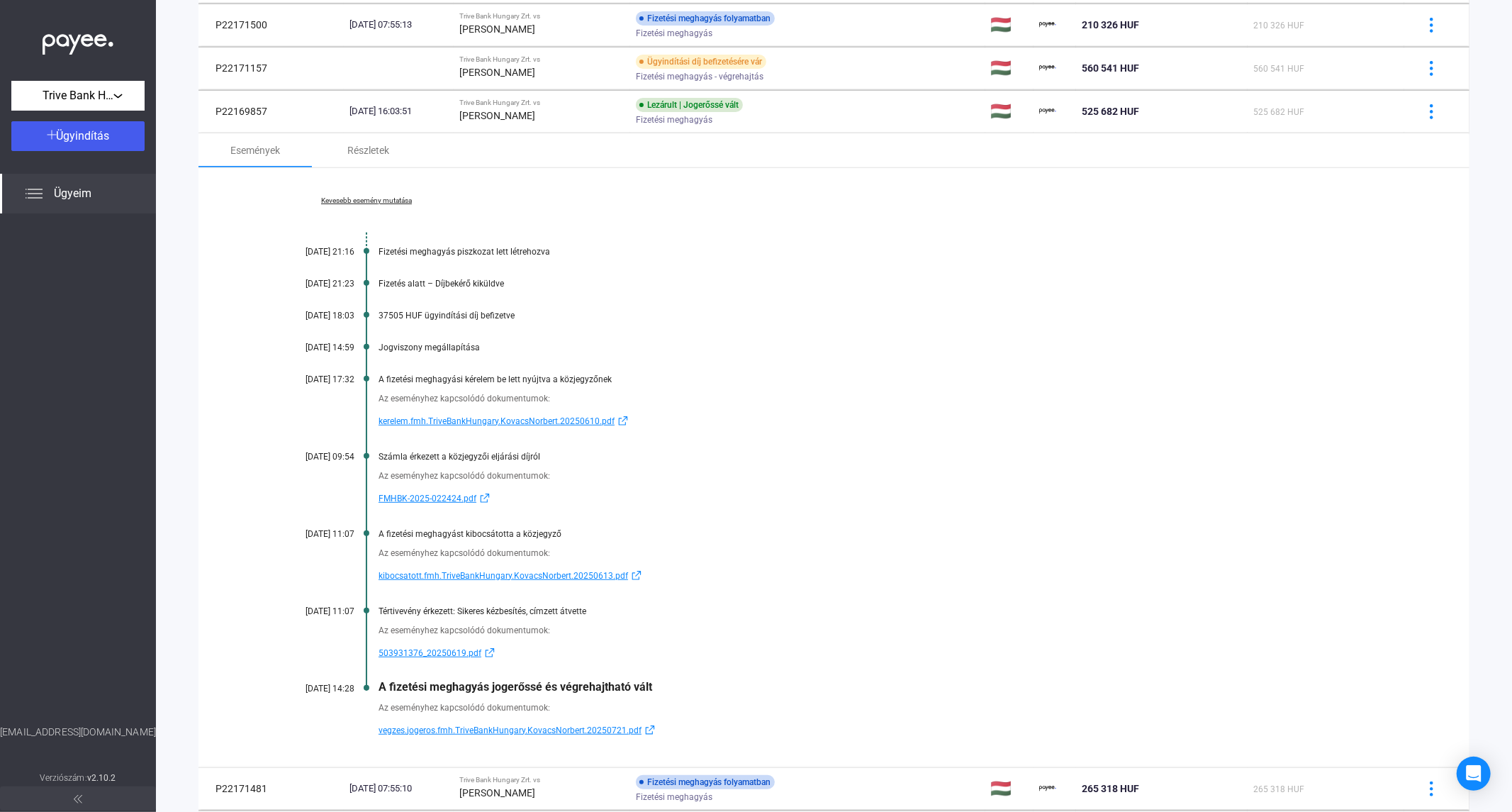
scroll to position [438, 0]
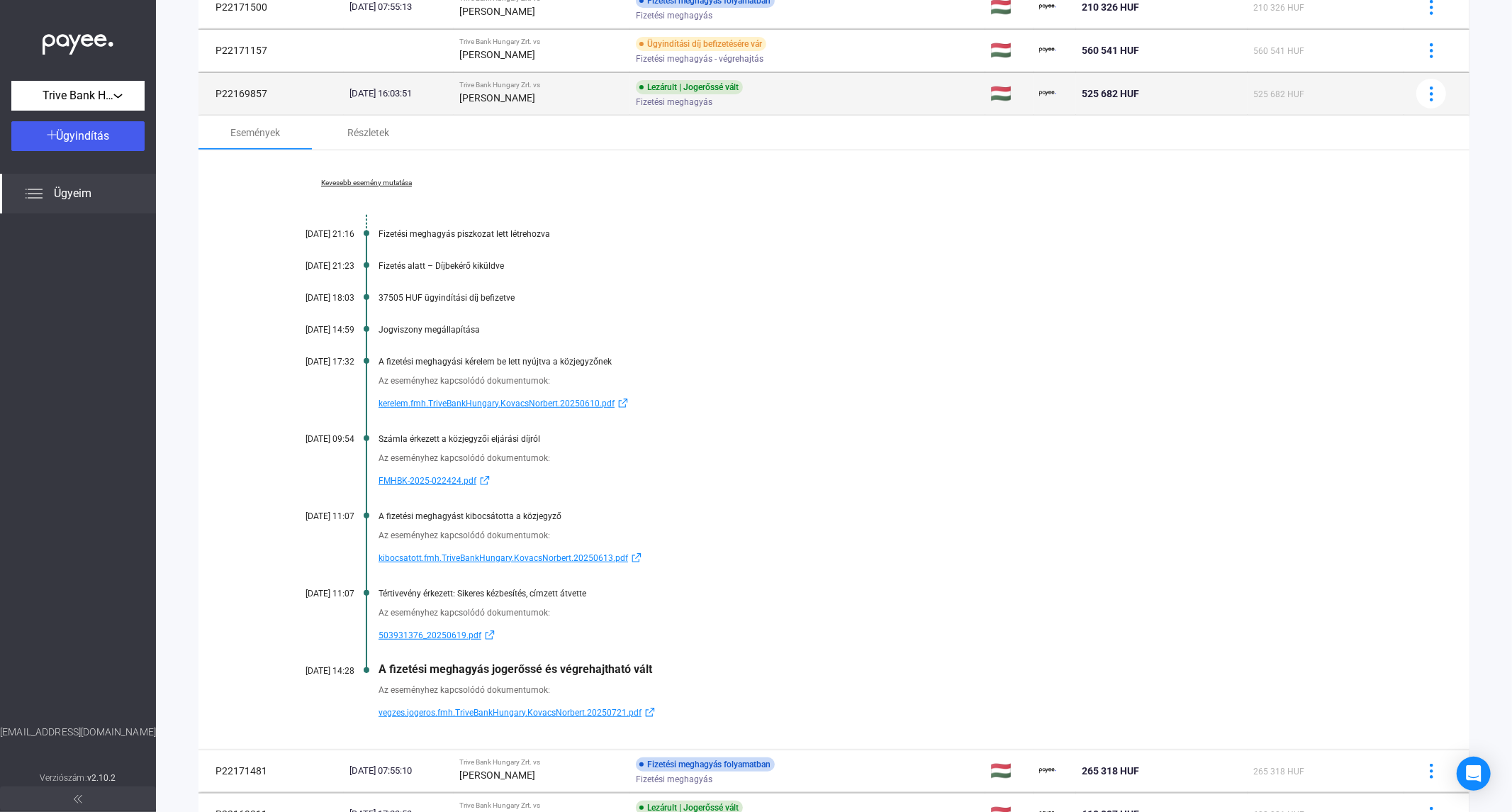
click at [500, 107] on td "Trive Bank Hungary Zrt. vs [PERSON_NAME]" at bounding box center [542, 93] width 176 height 42
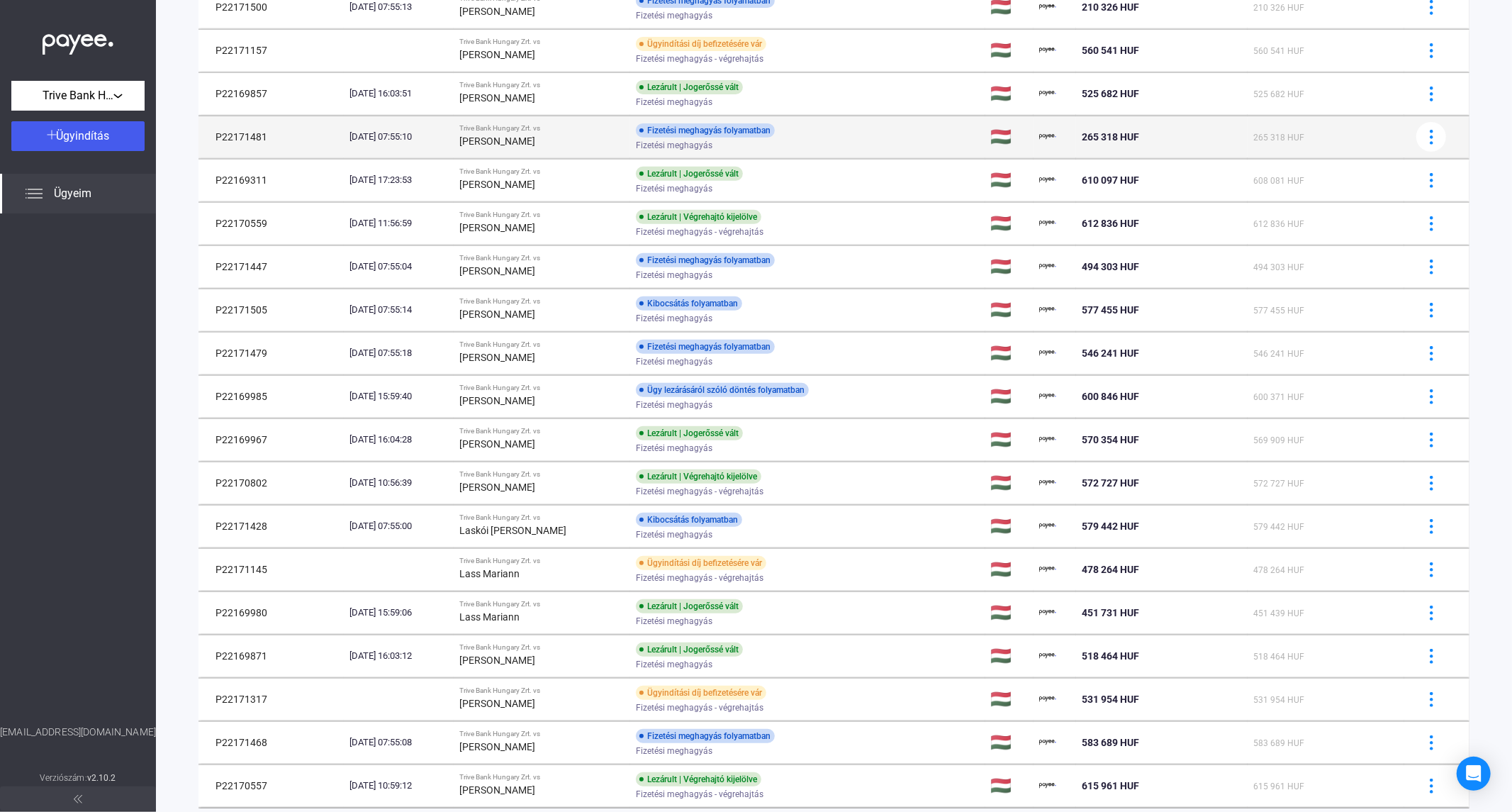
click at [506, 133] on div "[PERSON_NAME]" at bounding box center [542, 141] width 165 height 17
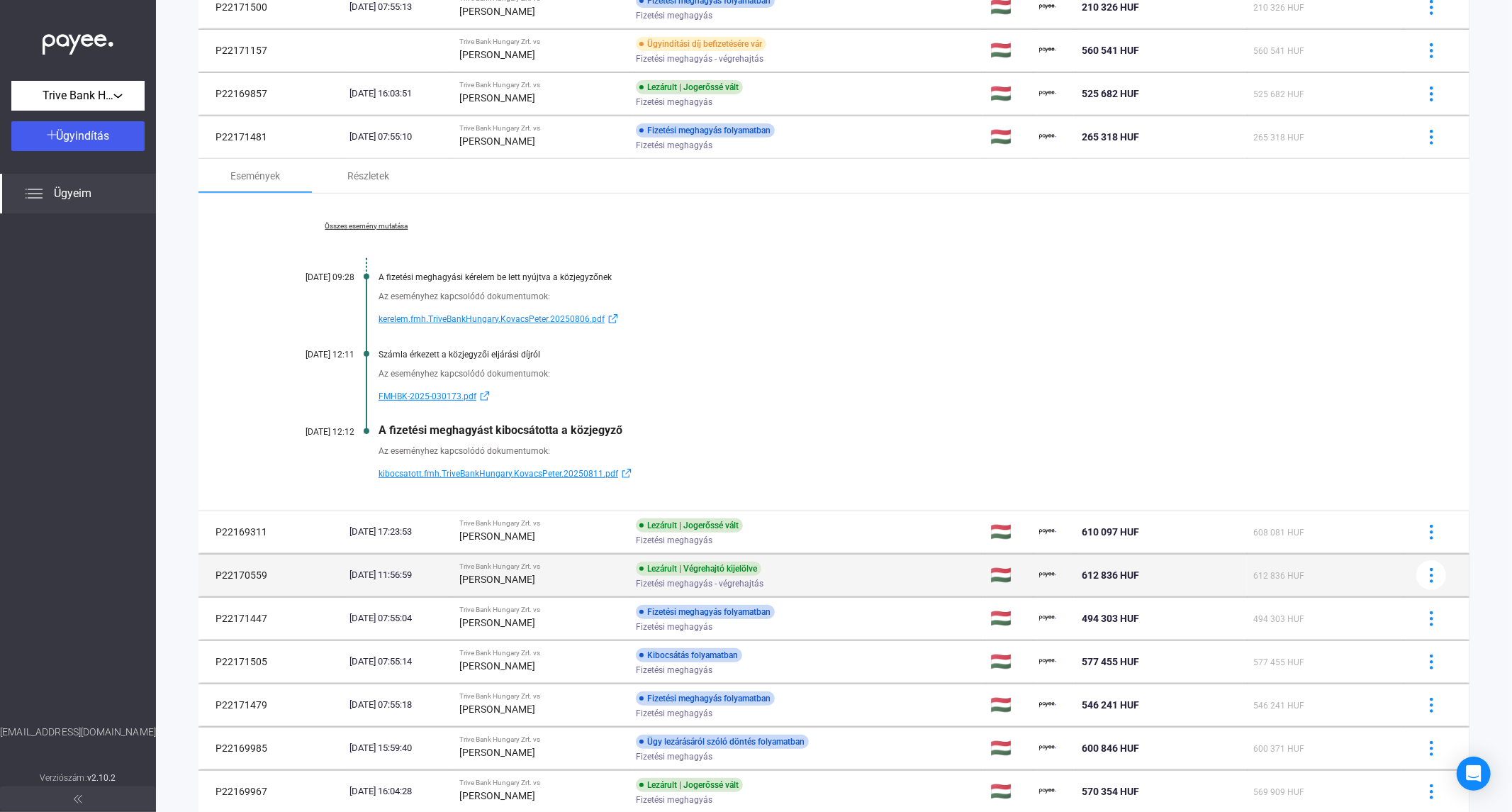
click at [554, 576] on div "[PERSON_NAME]" at bounding box center [542, 579] width 165 height 17
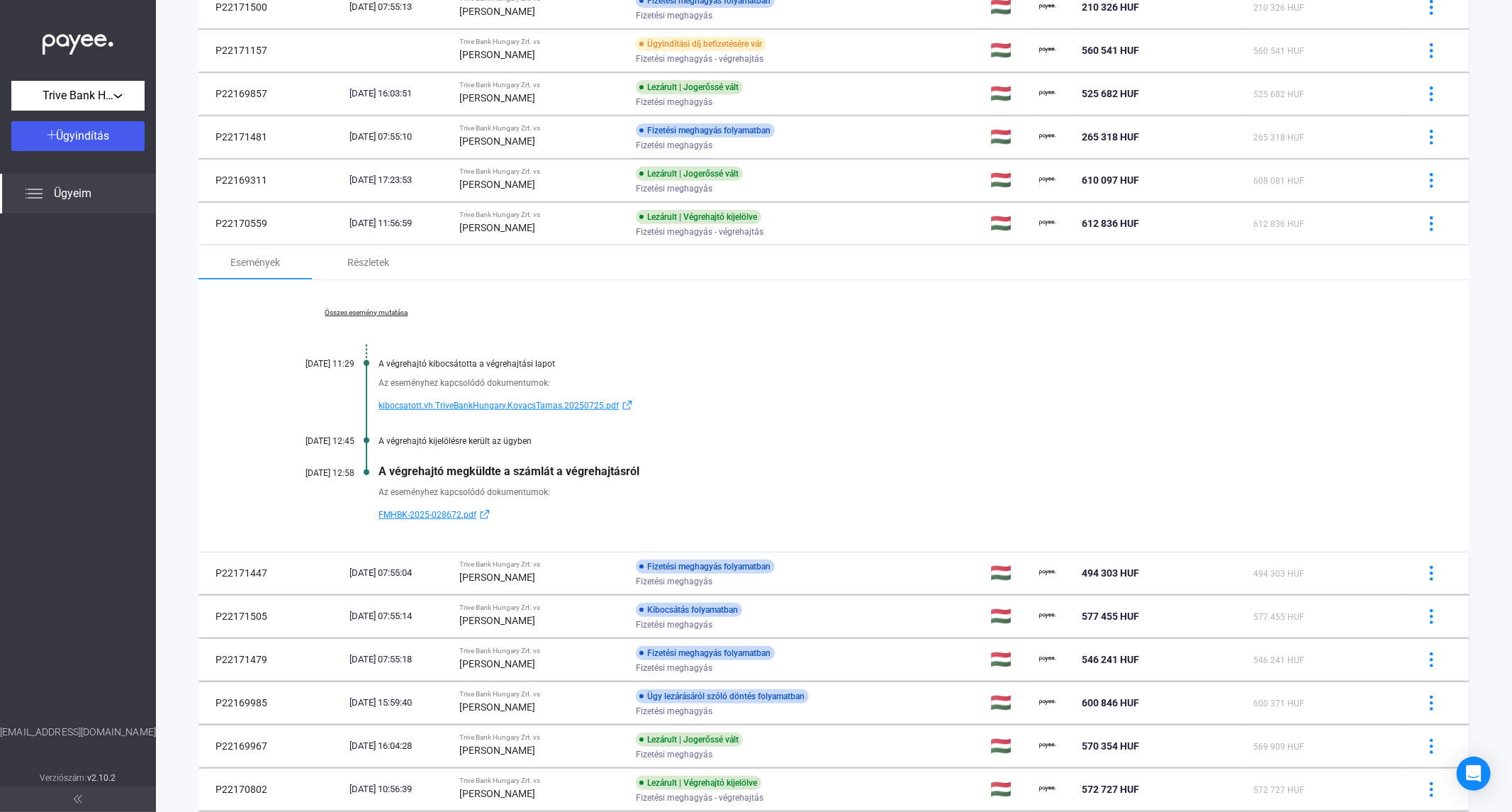
click at [362, 315] on link "Összes esemény mutatása" at bounding box center [366, 312] width 194 height 8
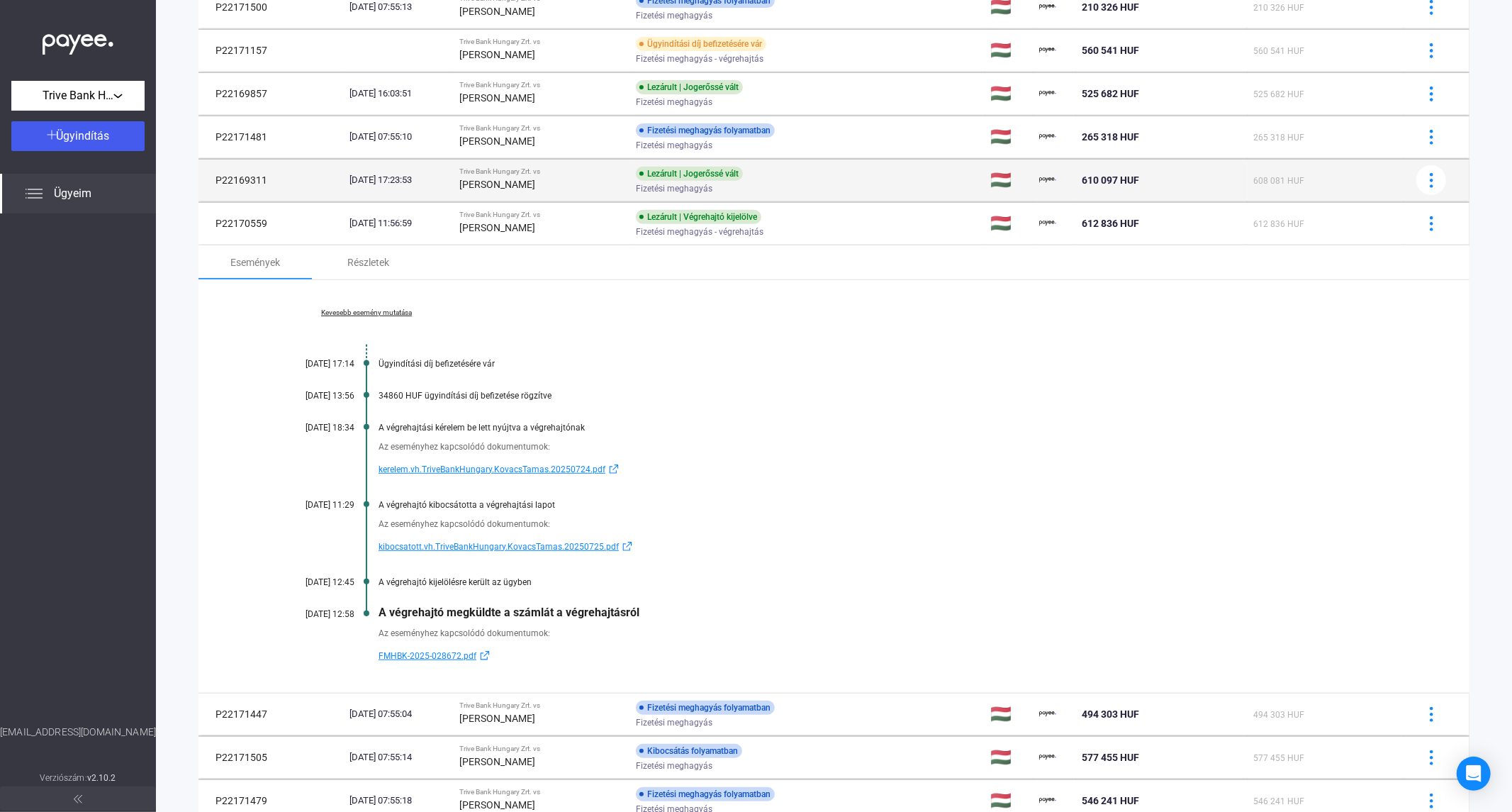
click at [534, 186] on strong "[PERSON_NAME]" at bounding box center [497, 184] width 76 height 12
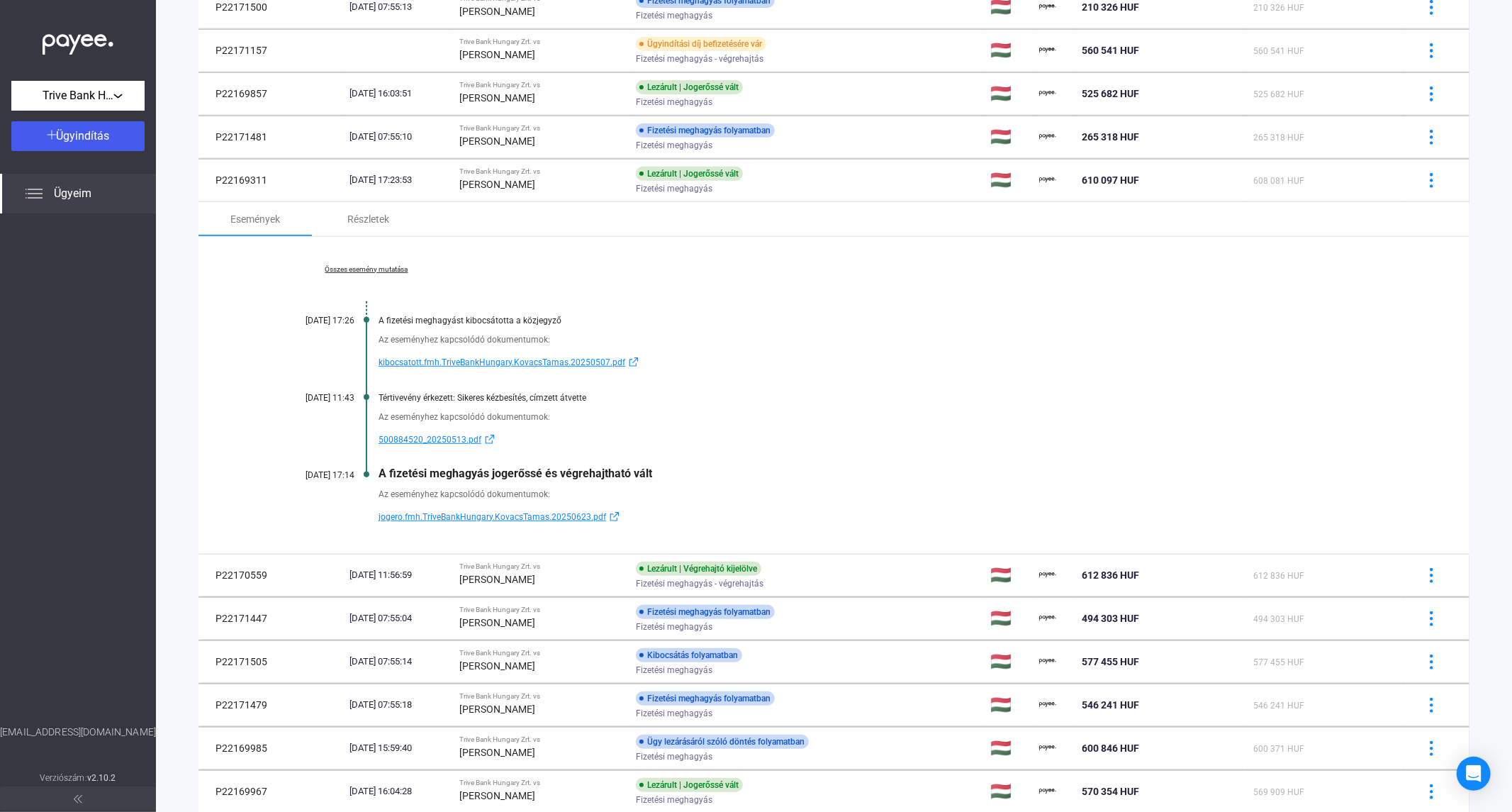
click at [373, 266] on link "Összes esemény mutatása" at bounding box center [366, 269] width 194 height 8
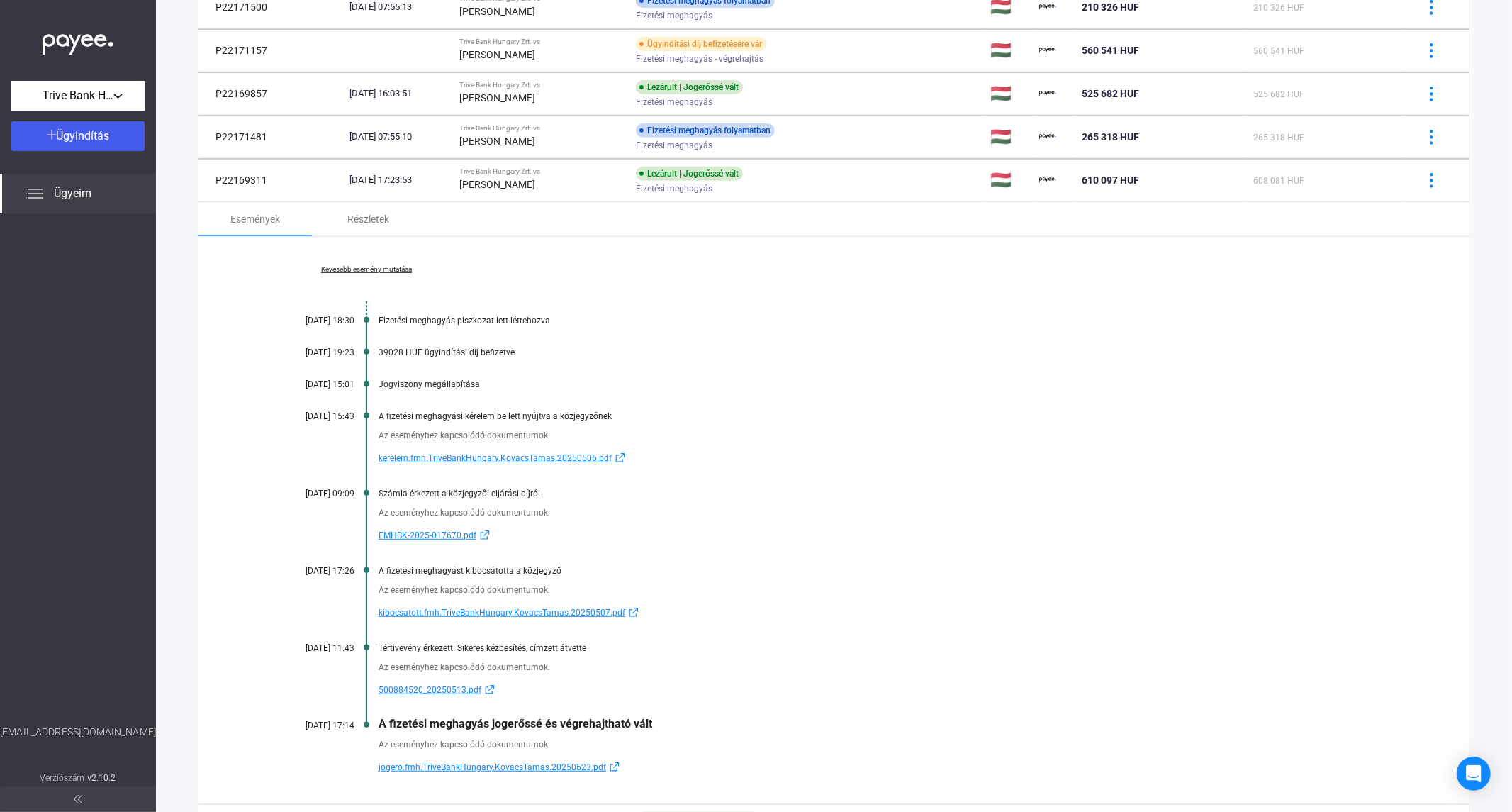
click at [435, 610] on span "kibocsatott.fmh.TriveBankHungary.KovacsTamas.20250507.pdf" at bounding box center [502, 612] width 247 height 17
click at [515, 190] on div "[PERSON_NAME]" at bounding box center [542, 184] width 165 height 17
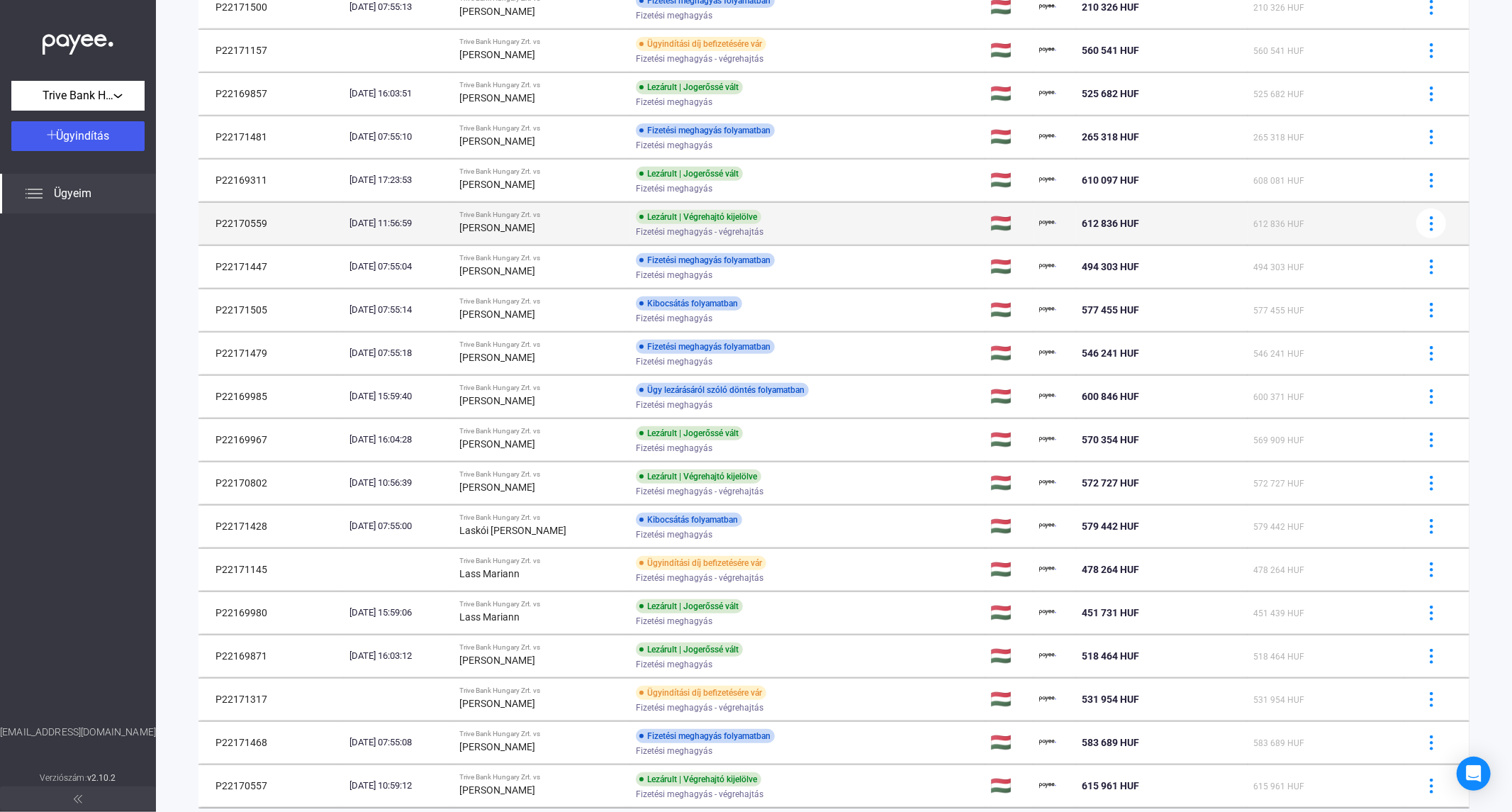
click at [513, 229] on strong "[PERSON_NAME]" at bounding box center [497, 227] width 76 height 12
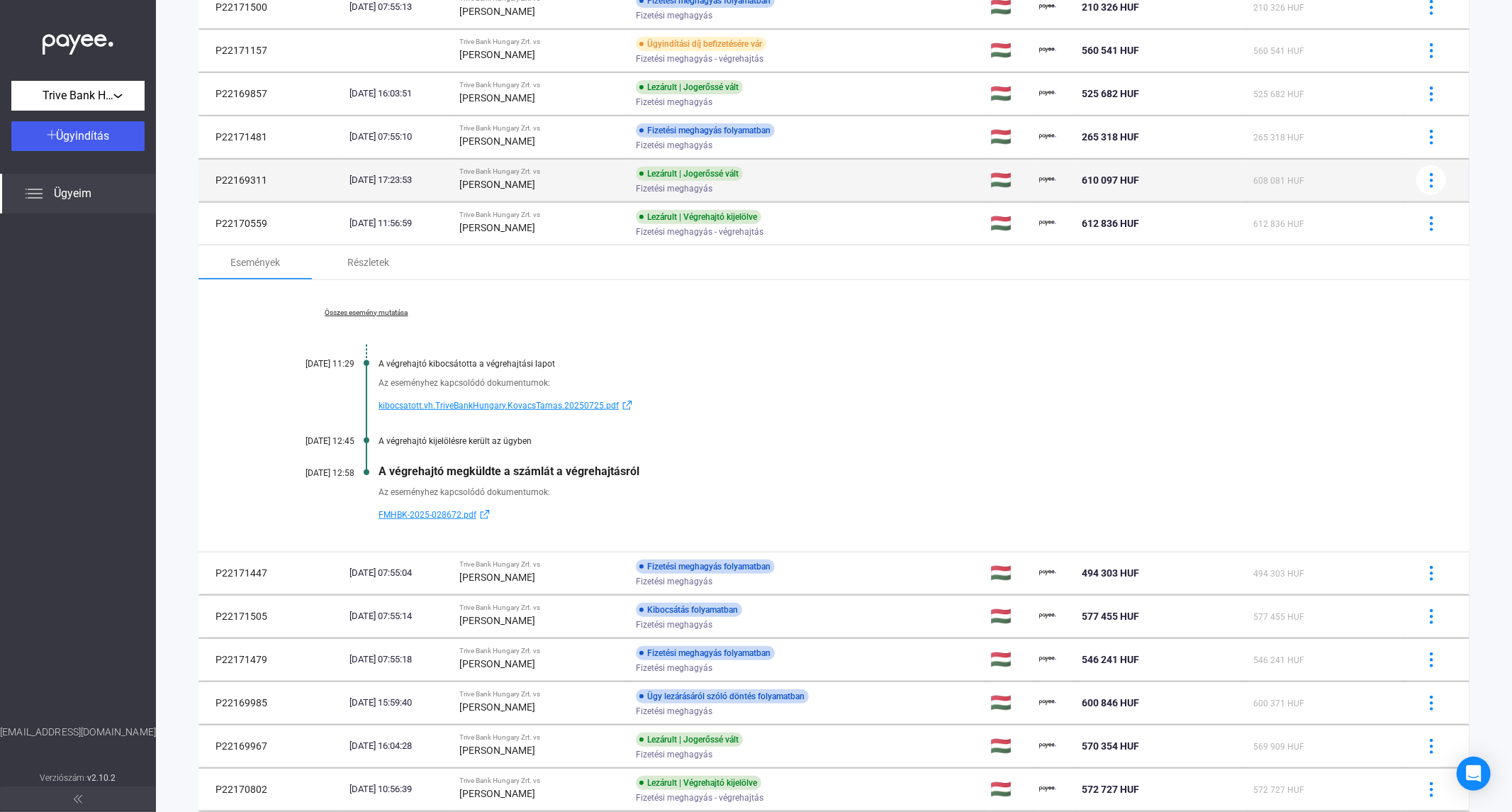
click at [497, 186] on strong "[PERSON_NAME]" at bounding box center [497, 184] width 76 height 12
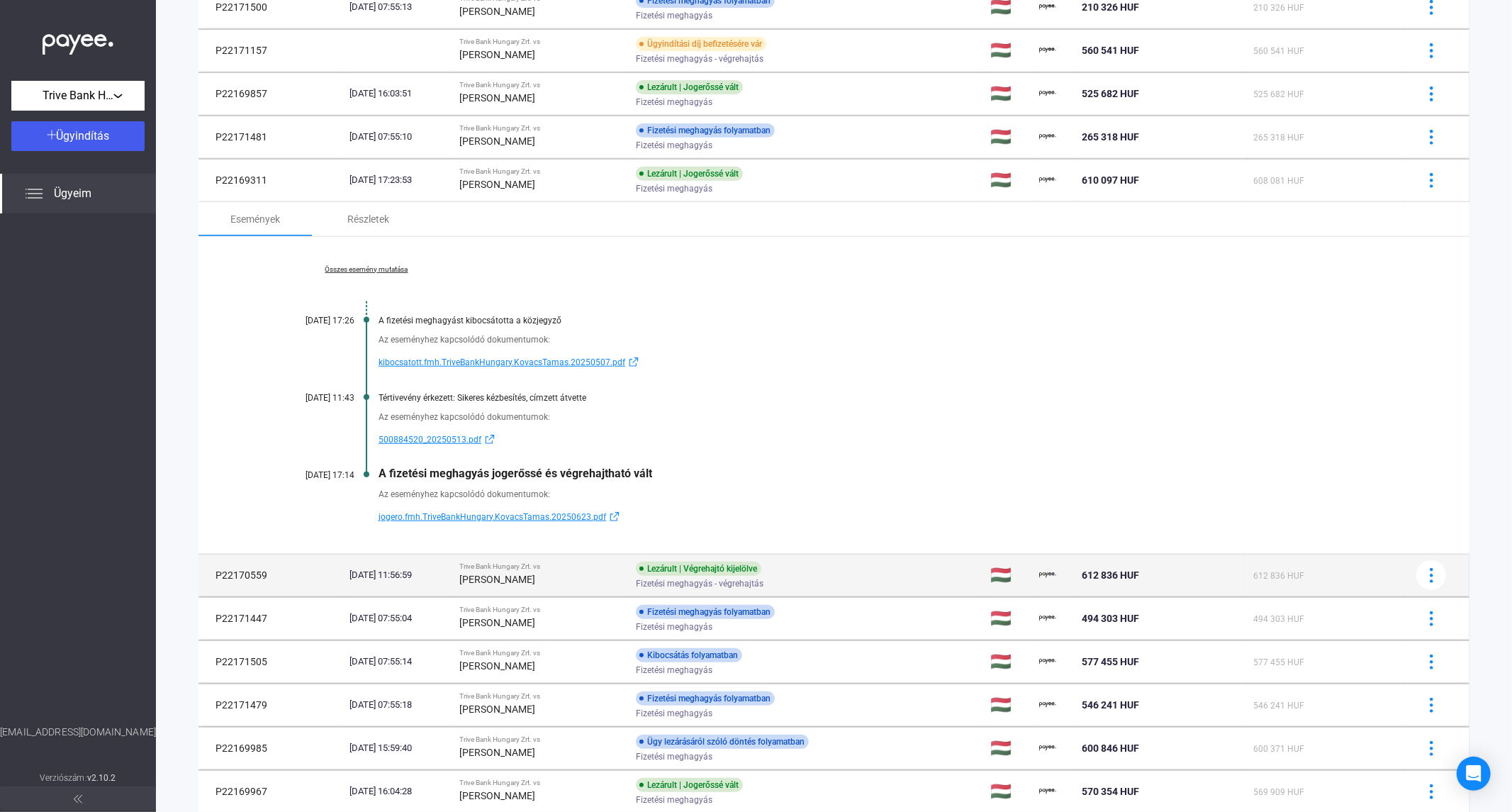
click at [601, 577] on div "[PERSON_NAME]" at bounding box center [542, 579] width 165 height 17
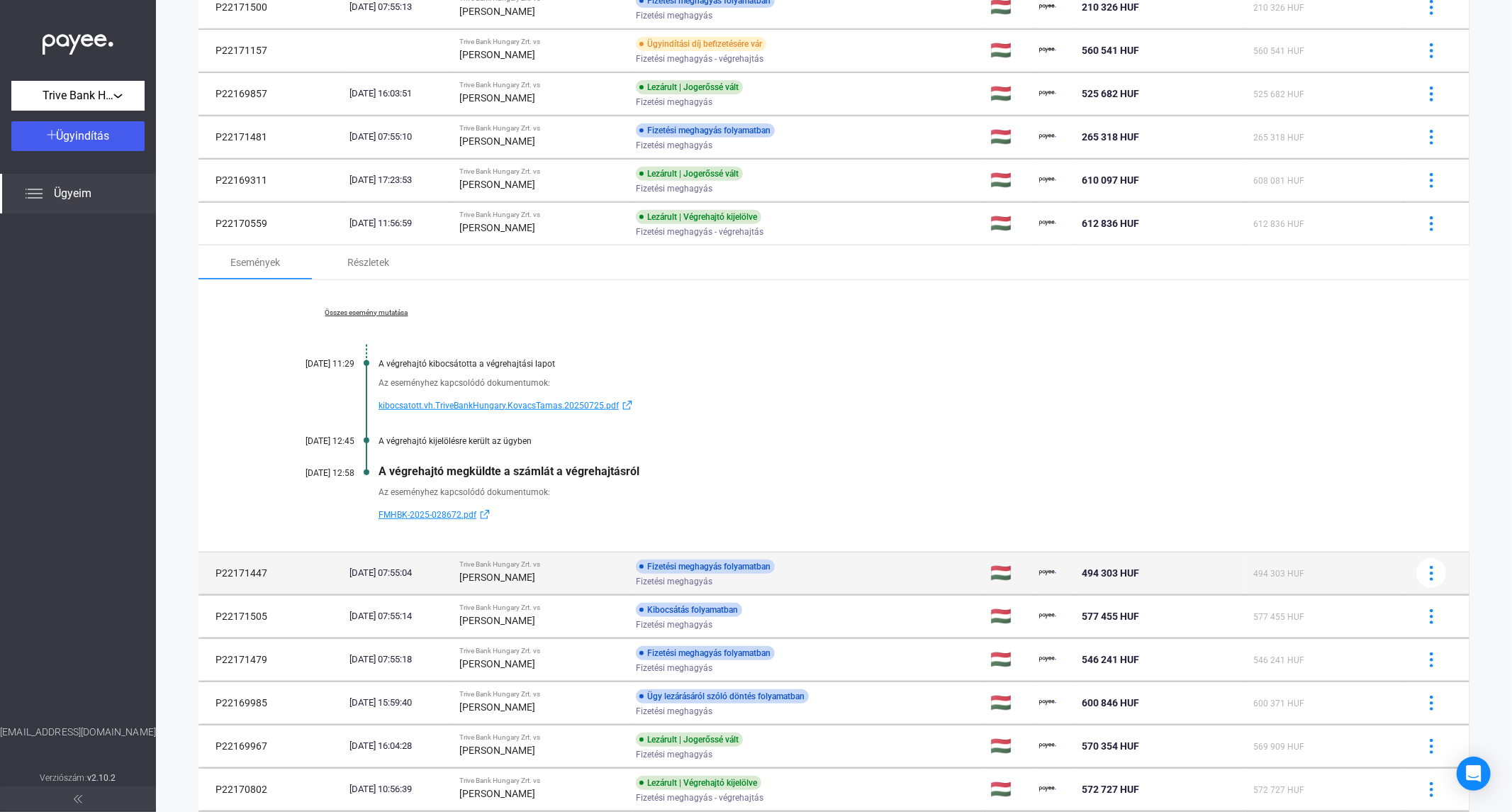
click at [535, 572] on strong "[PERSON_NAME]" at bounding box center [497, 577] width 76 height 12
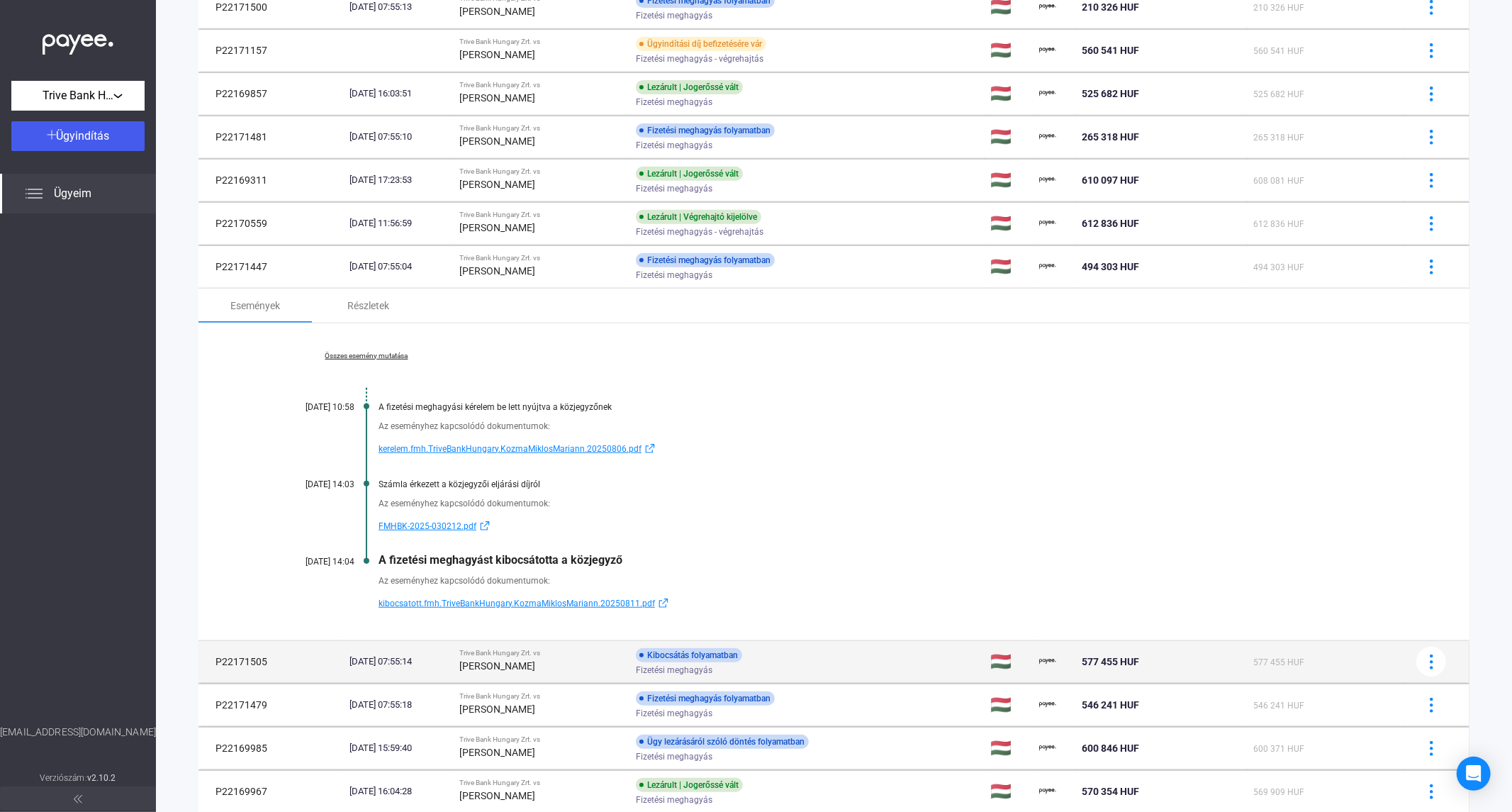
click at [561, 659] on div "[PERSON_NAME]" at bounding box center [542, 666] width 165 height 17
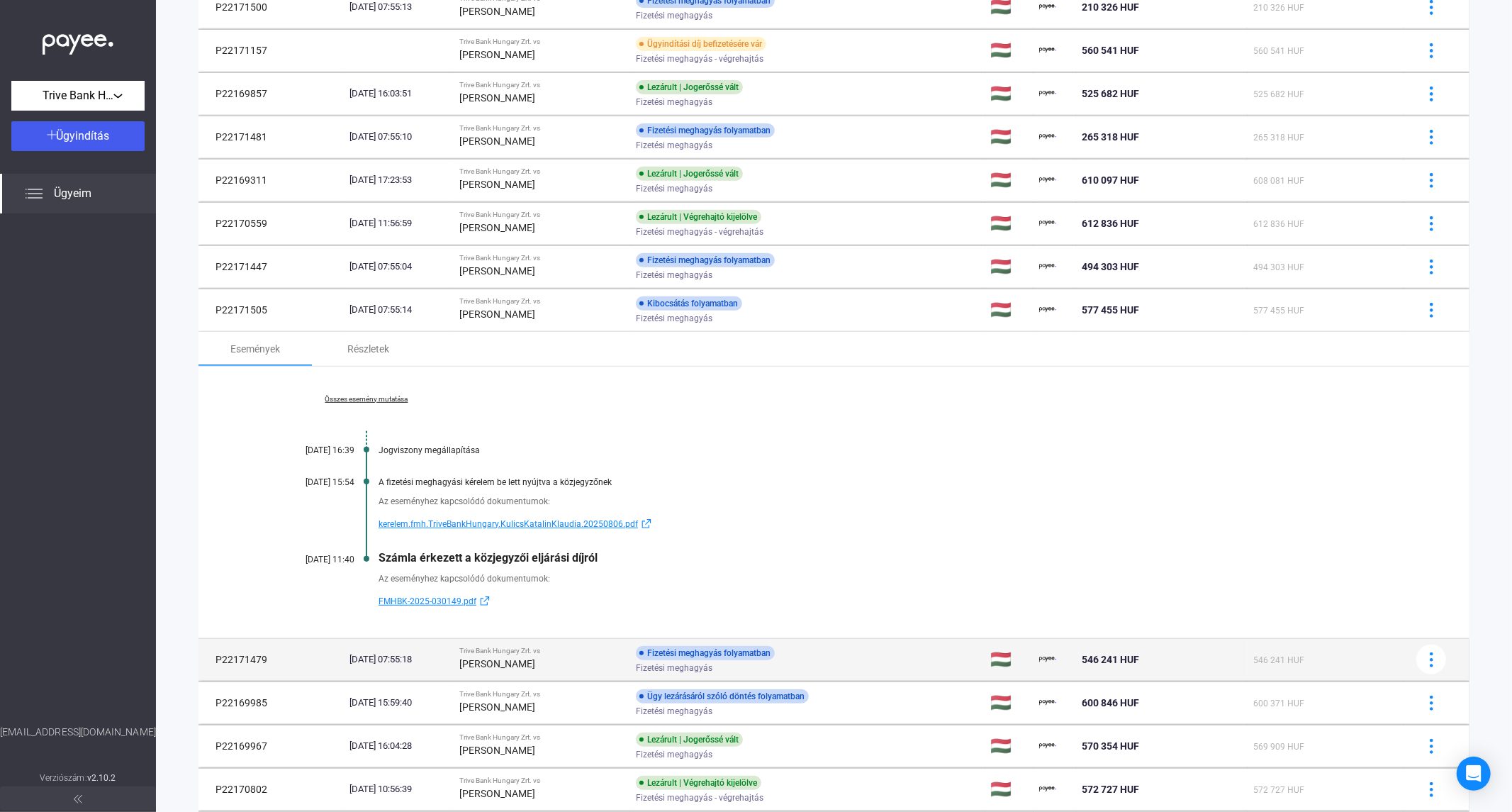
click at [534, 665] on strong "[PERSON_NAME]" at bounding box center [497, 664] width 76 height 12
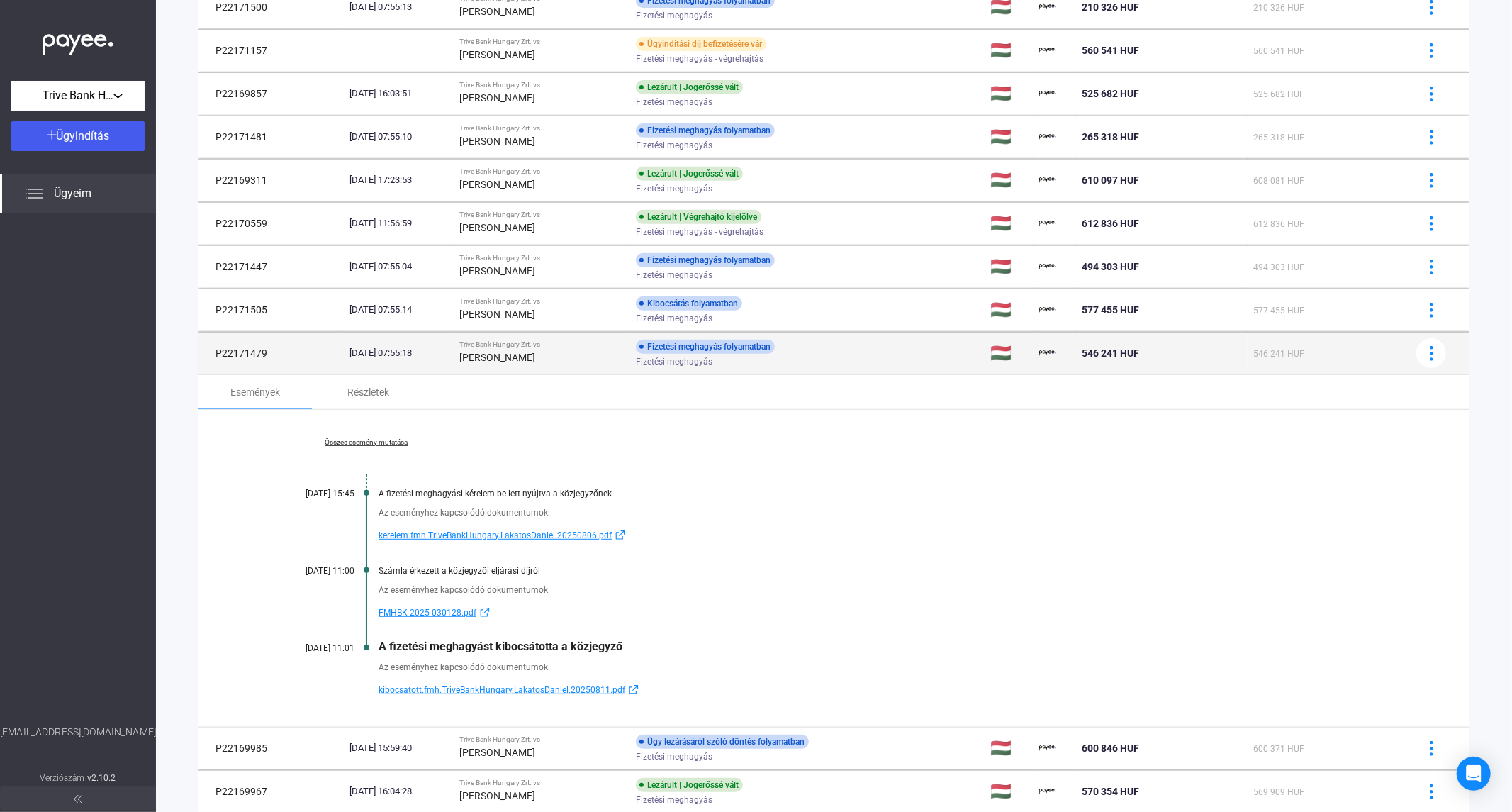
click at [487, 363] on div "[PERSON_NAME]" at bounding box center [542, 358] width 165 height 17
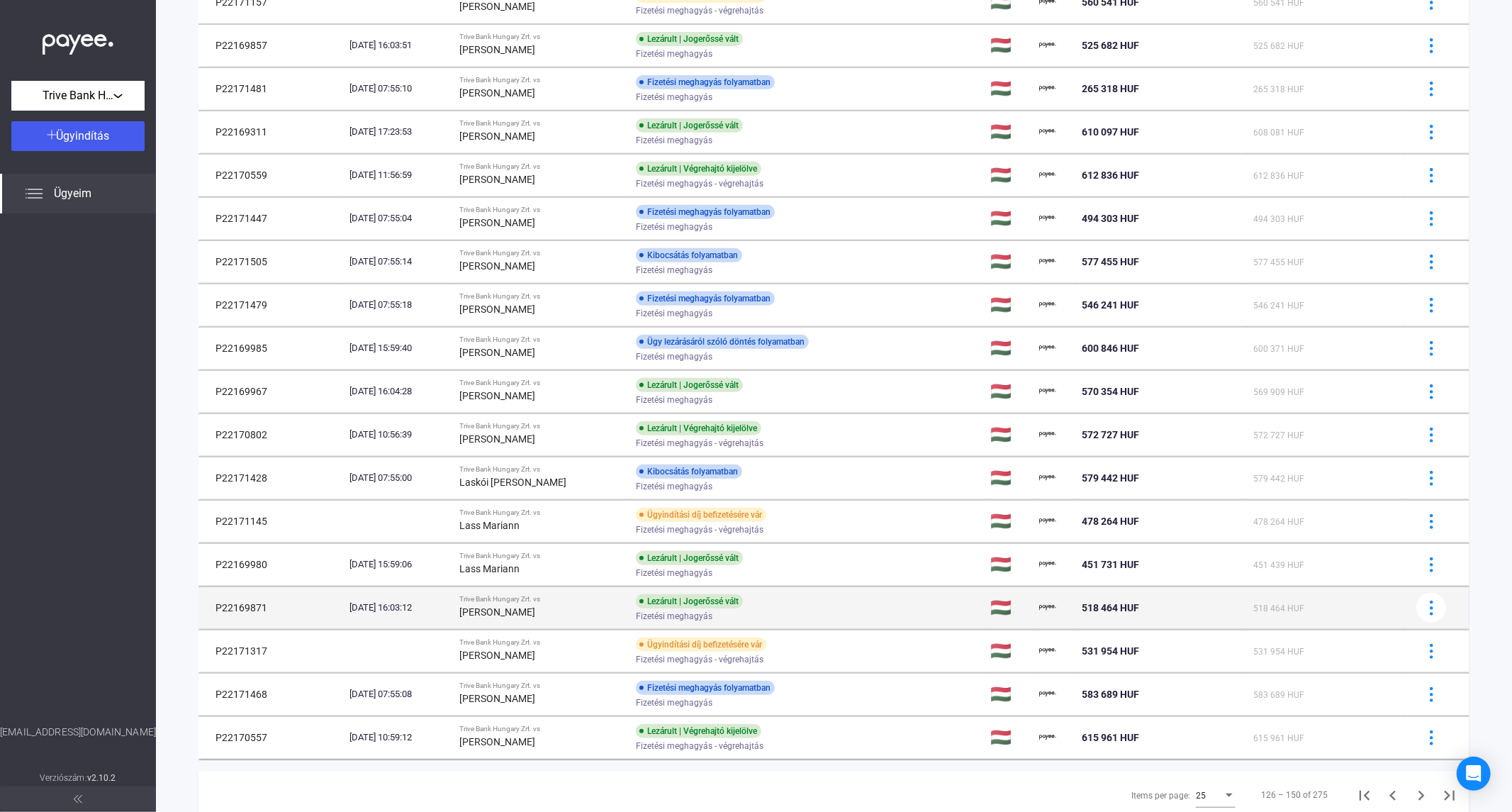
scroll to position [537, 0]
